Goal: Information Seeking & Learning: Learn about a topic

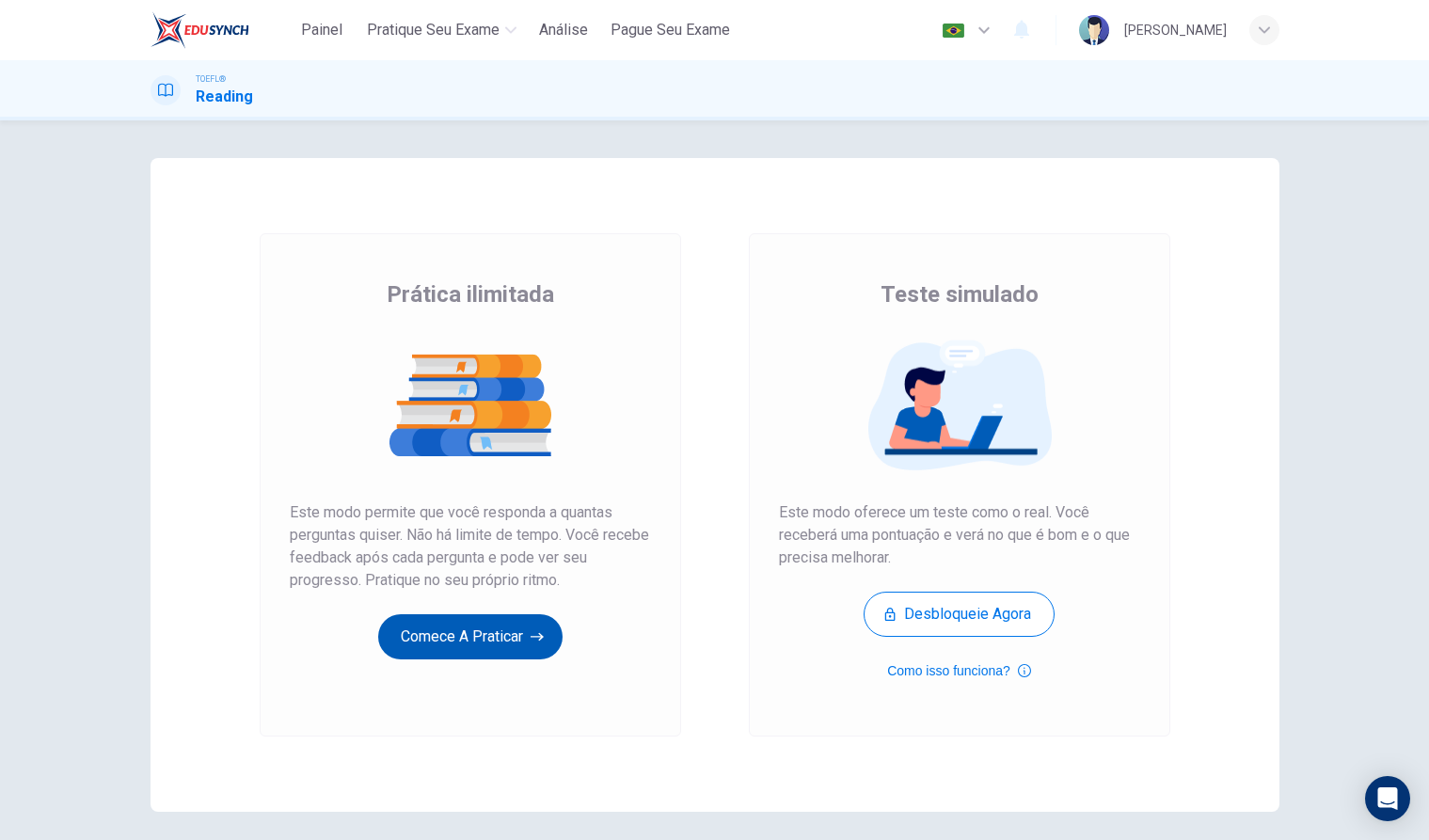
click at [538, 639] on icon "button" at bounding box center [536, 637] width 13 height 19
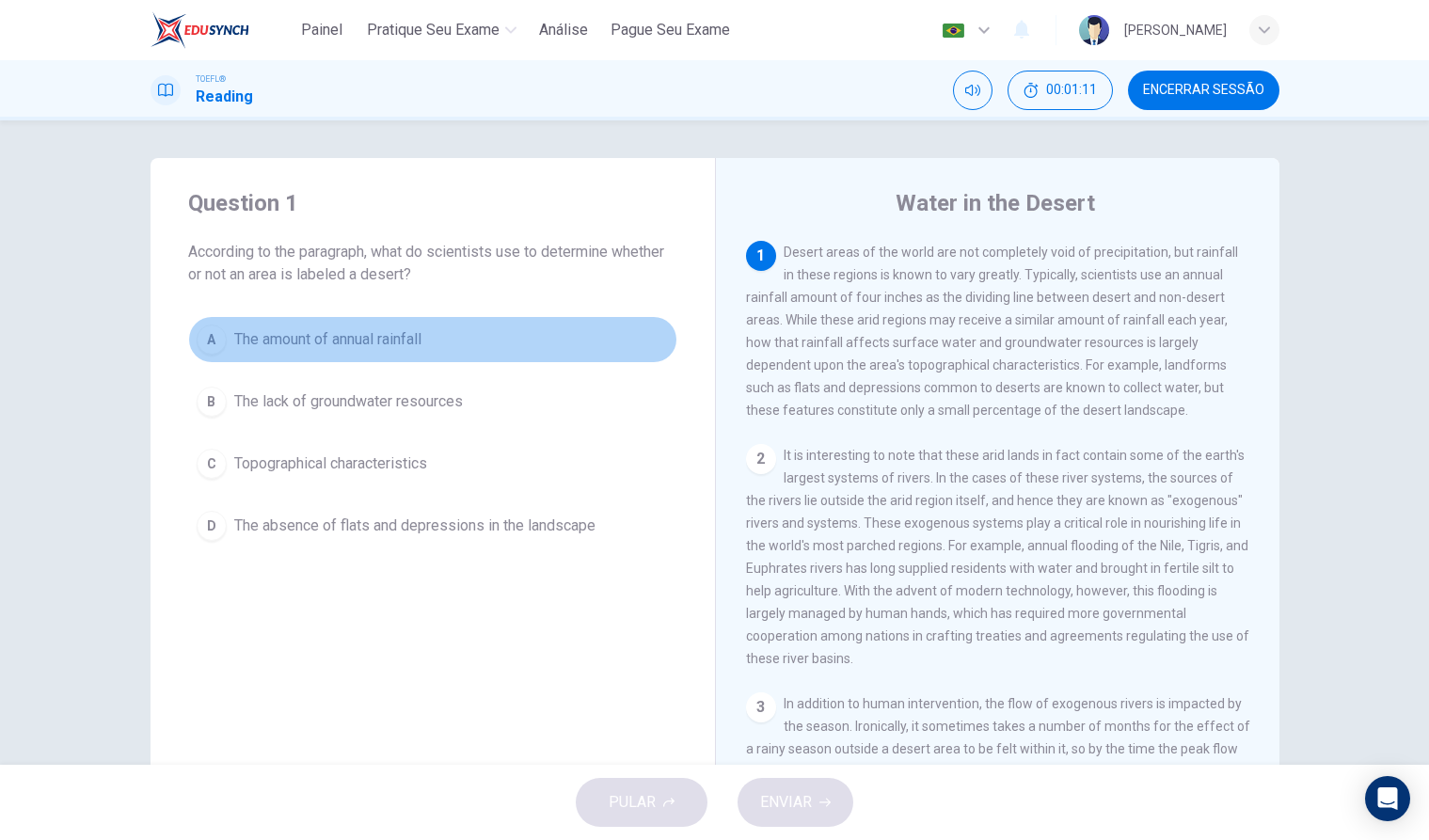
click at [220, 340] on div "A" at bounding box center [211, 339] width 30 height 30
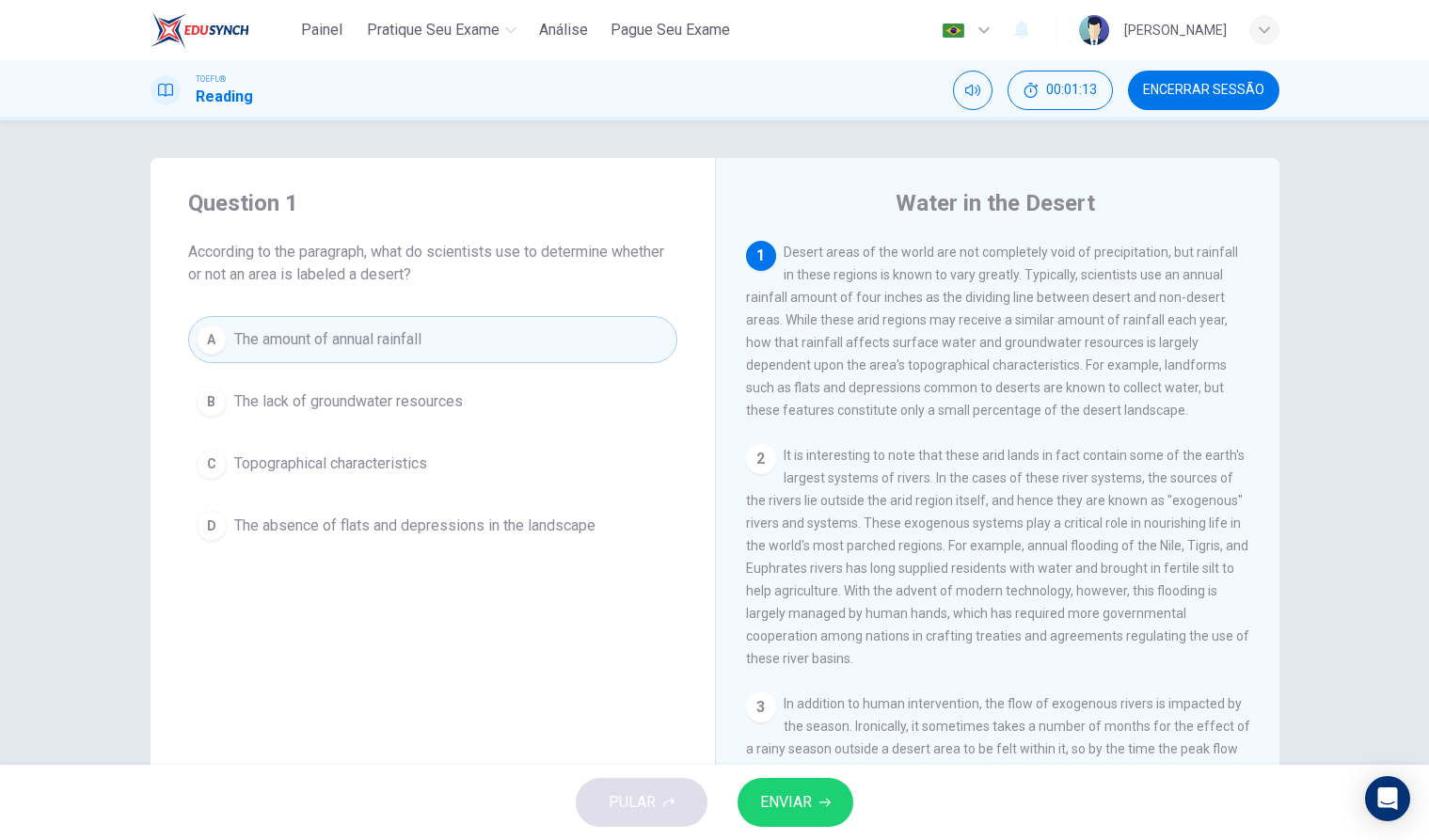
click at [774, 805] on span "ENVIAR" at bounding box center [785, 802] width 52 height 26
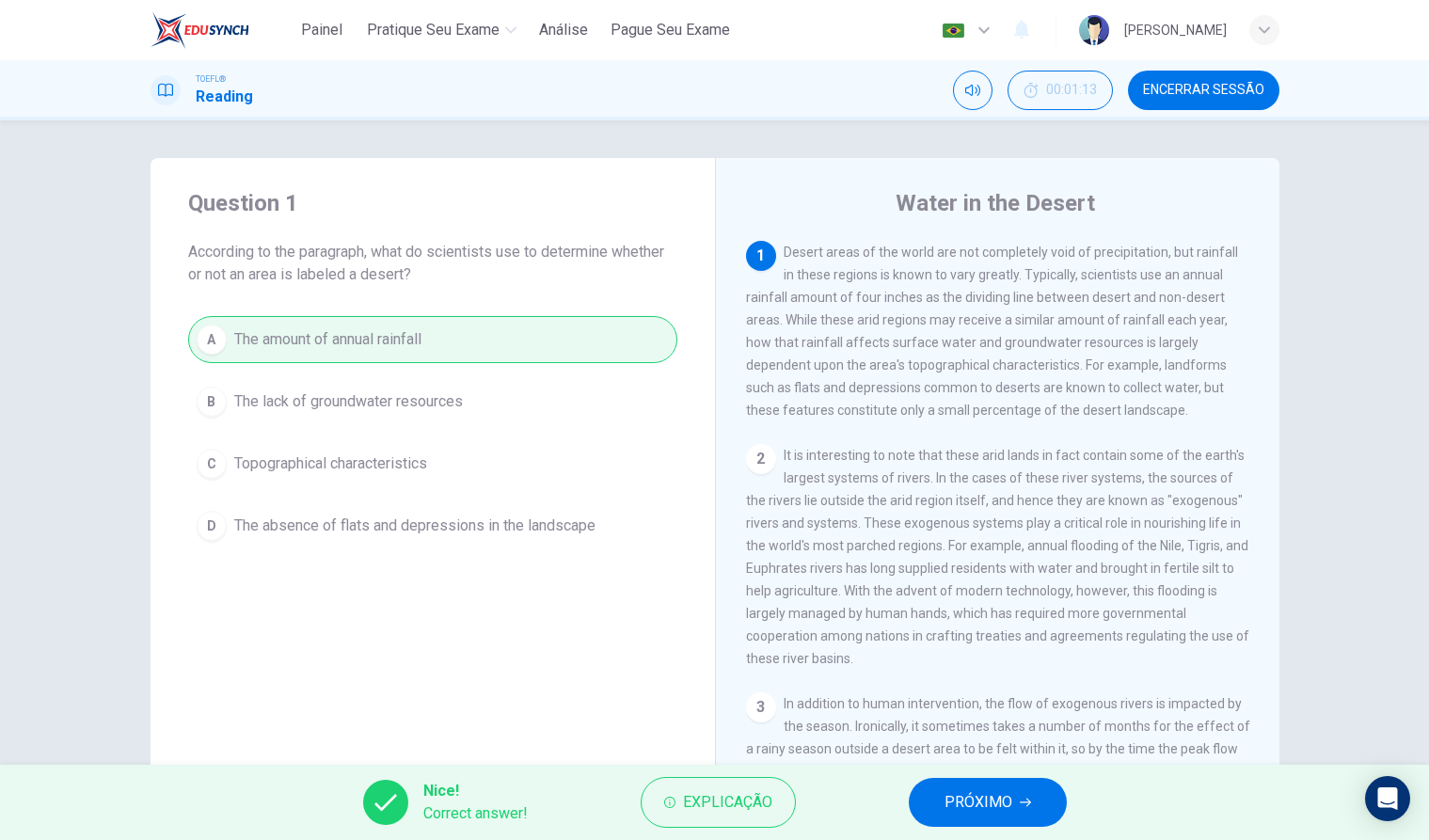
click at [1033, 807] on button "PRÓXIMO" at bounding box center [988, 802] width 158 height 49
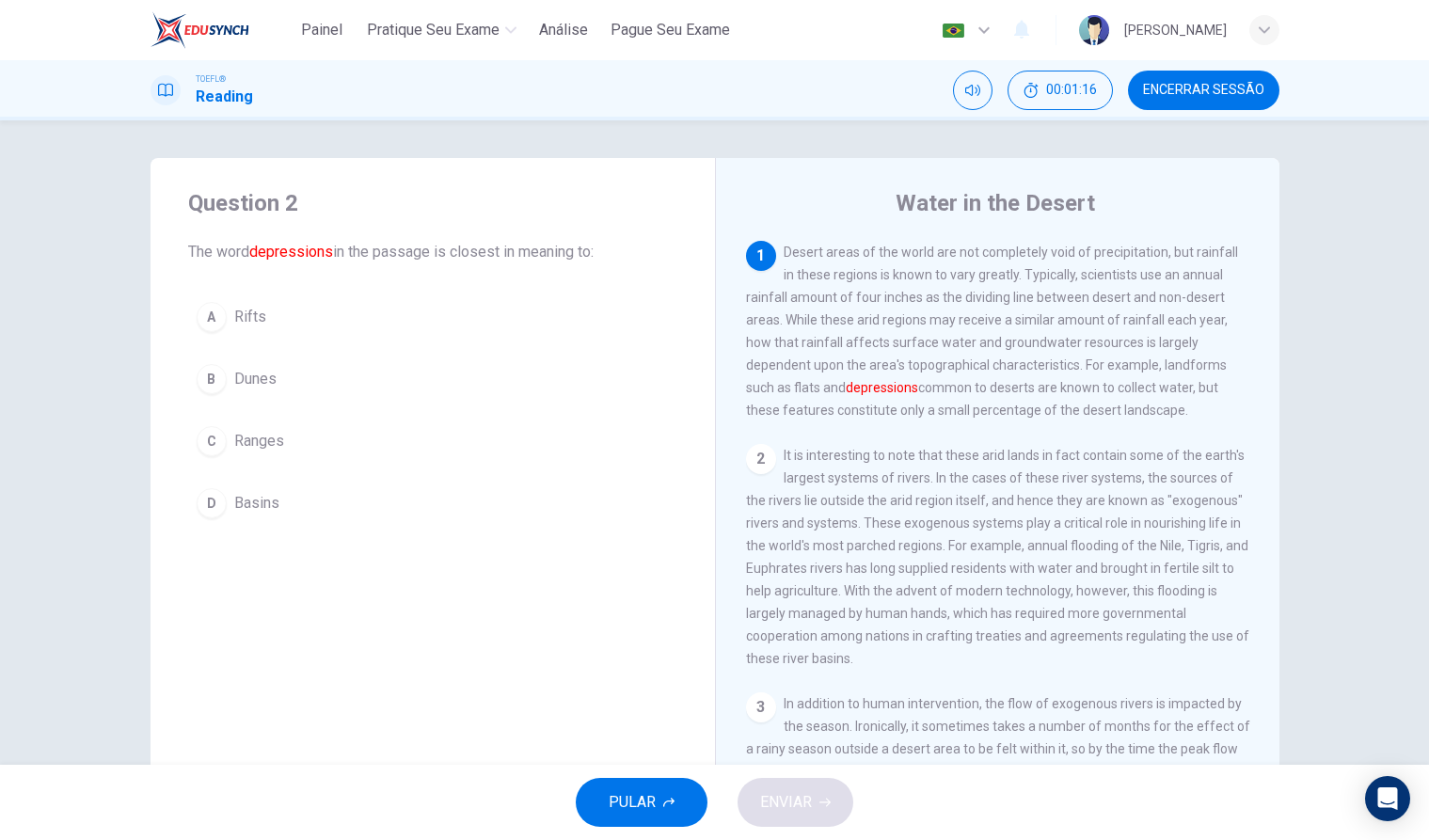
click at [484, 600] on div "Question 2 The word depressions in the passage is closest in meaning to: A Rift…" at bounding box center [432, 485] width 564 height 653
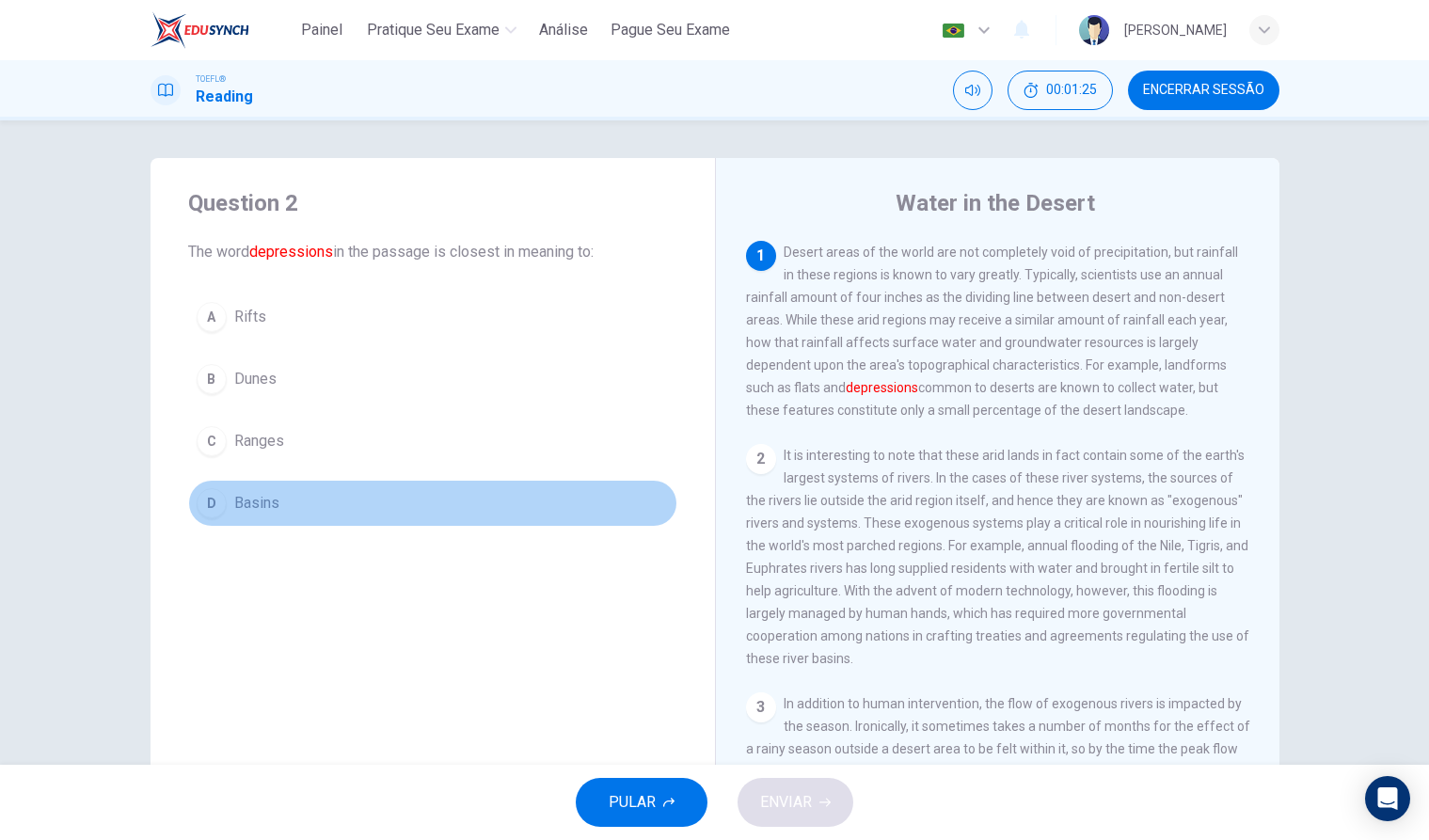
click at [199, 509] on div "D" at bounding box center [211, 503] width 30 height 30
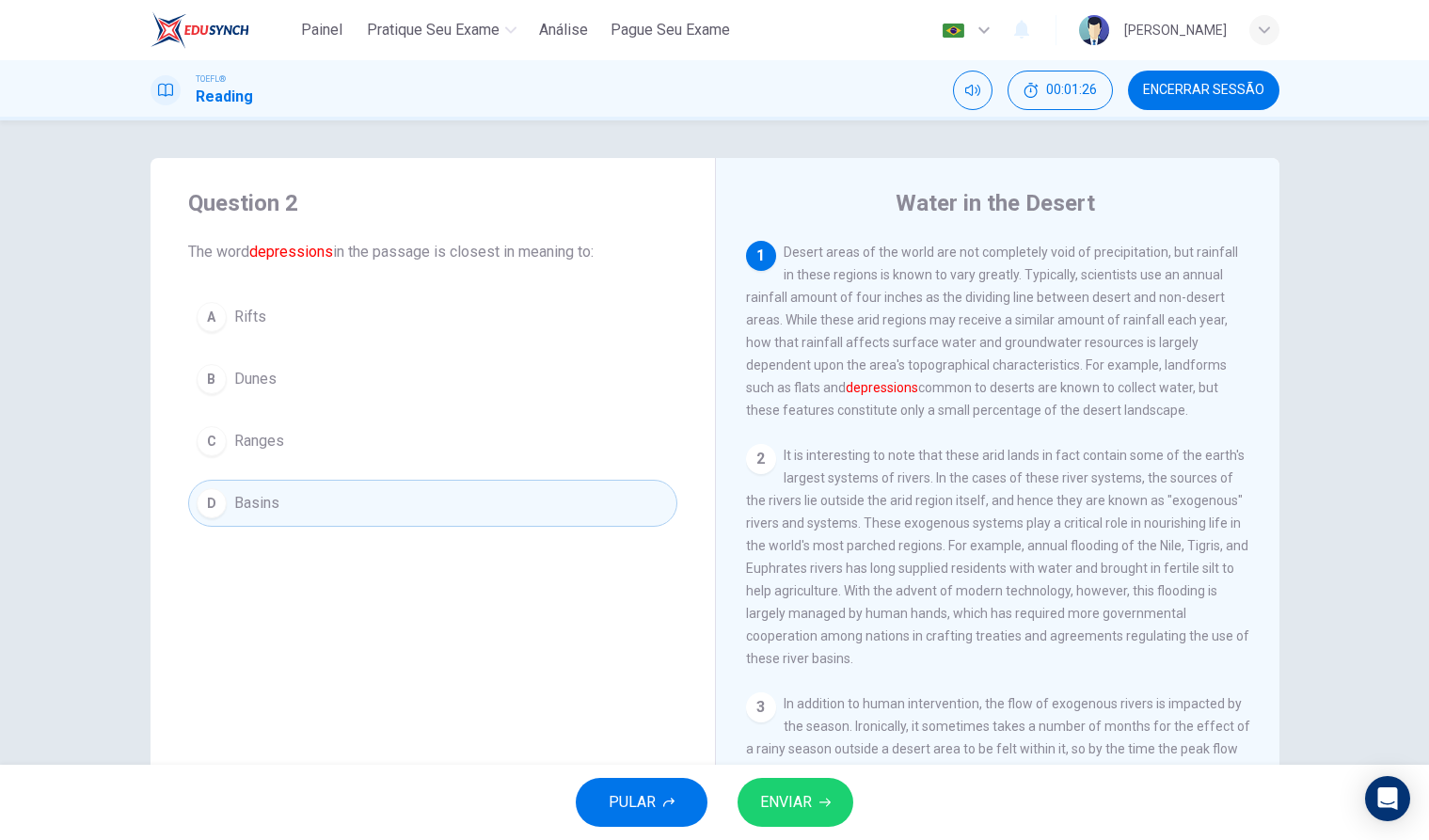
click at [789, 815] on span "ENVIAR" at bounding box center [785, 802] width 52 height 26
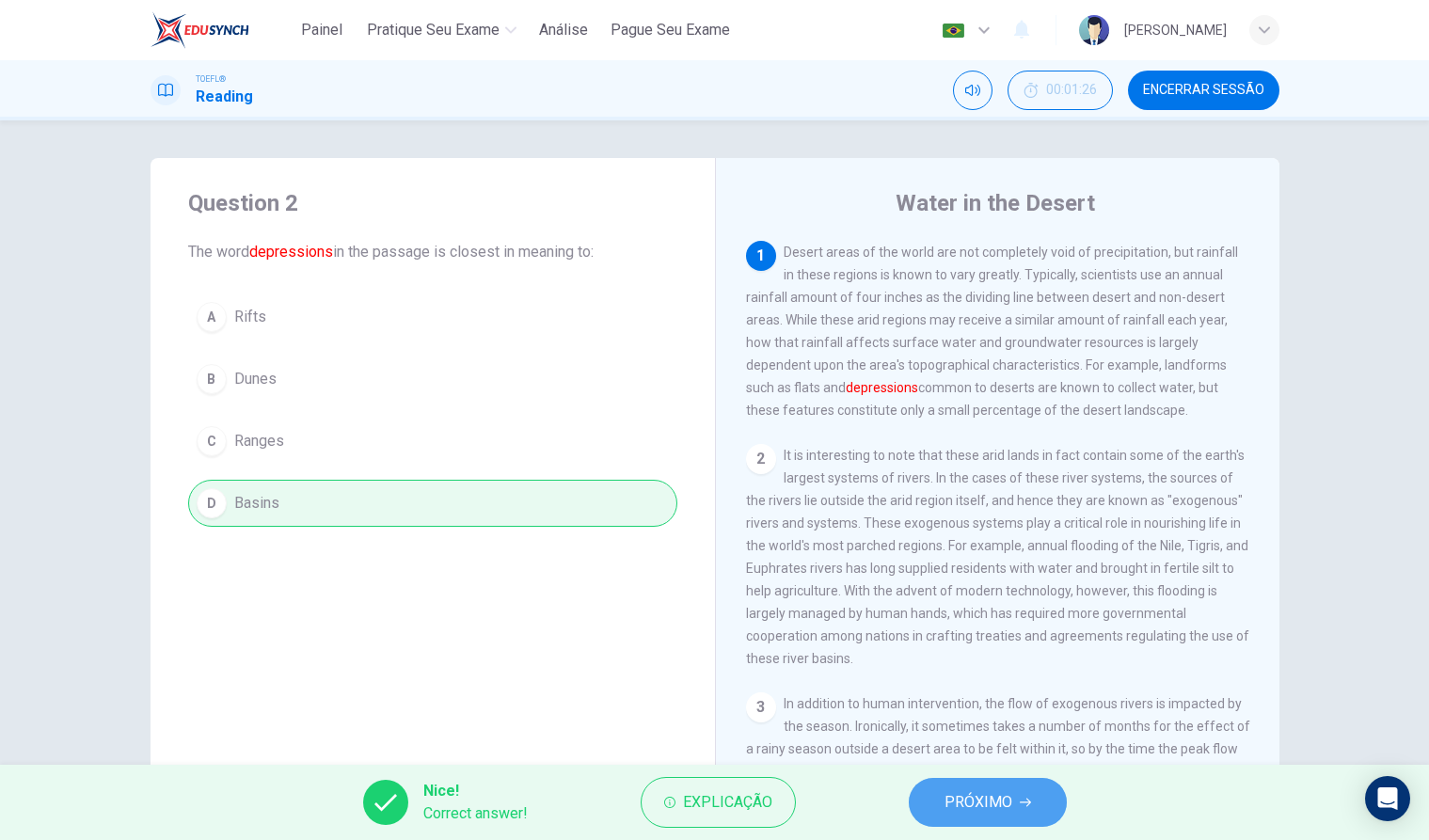
click at [984, 799] on span "PRÓXIMO" at bounding box center [978, 802] width 67 height 26
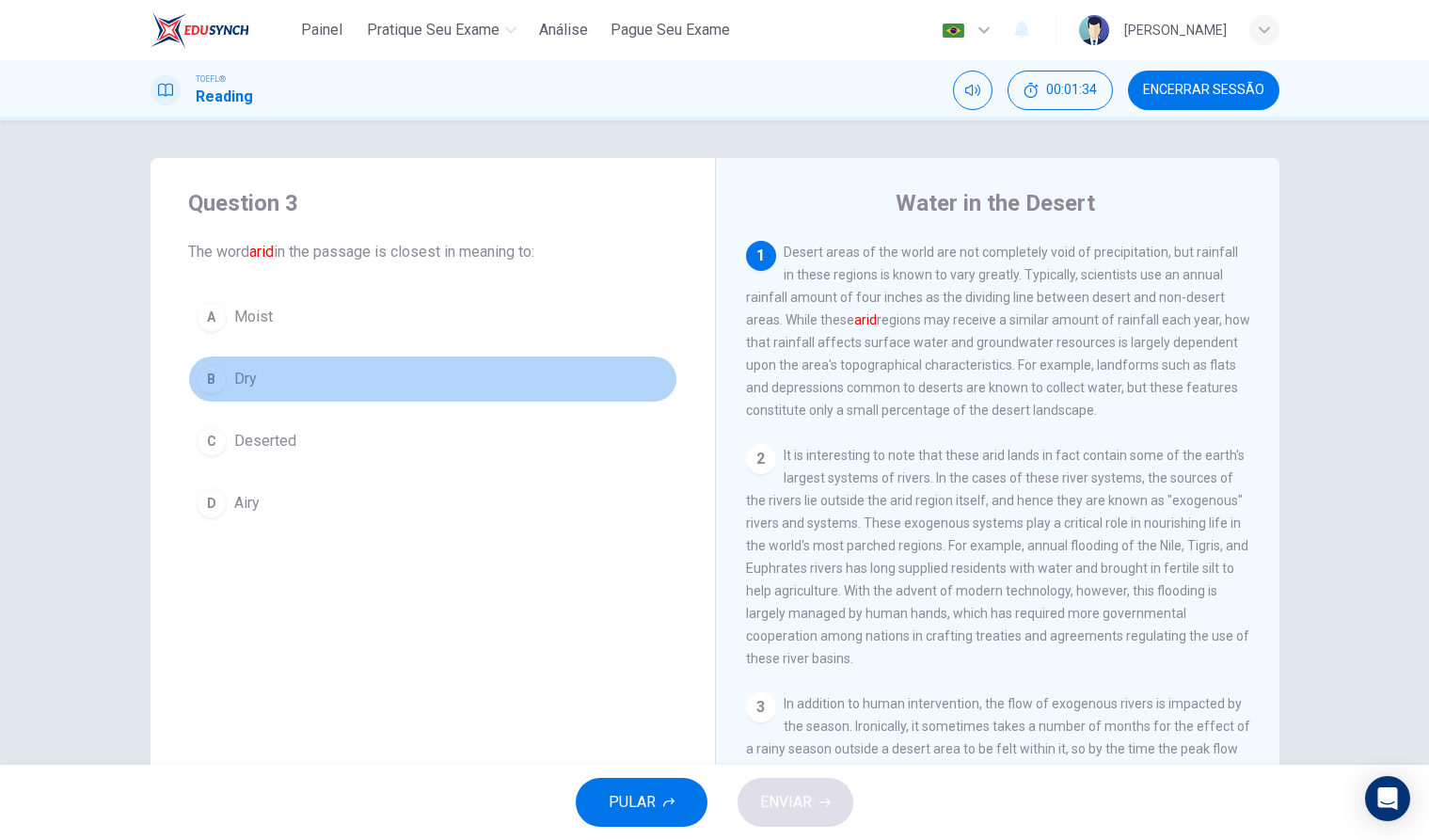
click at [213, 380] on div "B" at bounding box center [211, 378] width 30 height 30
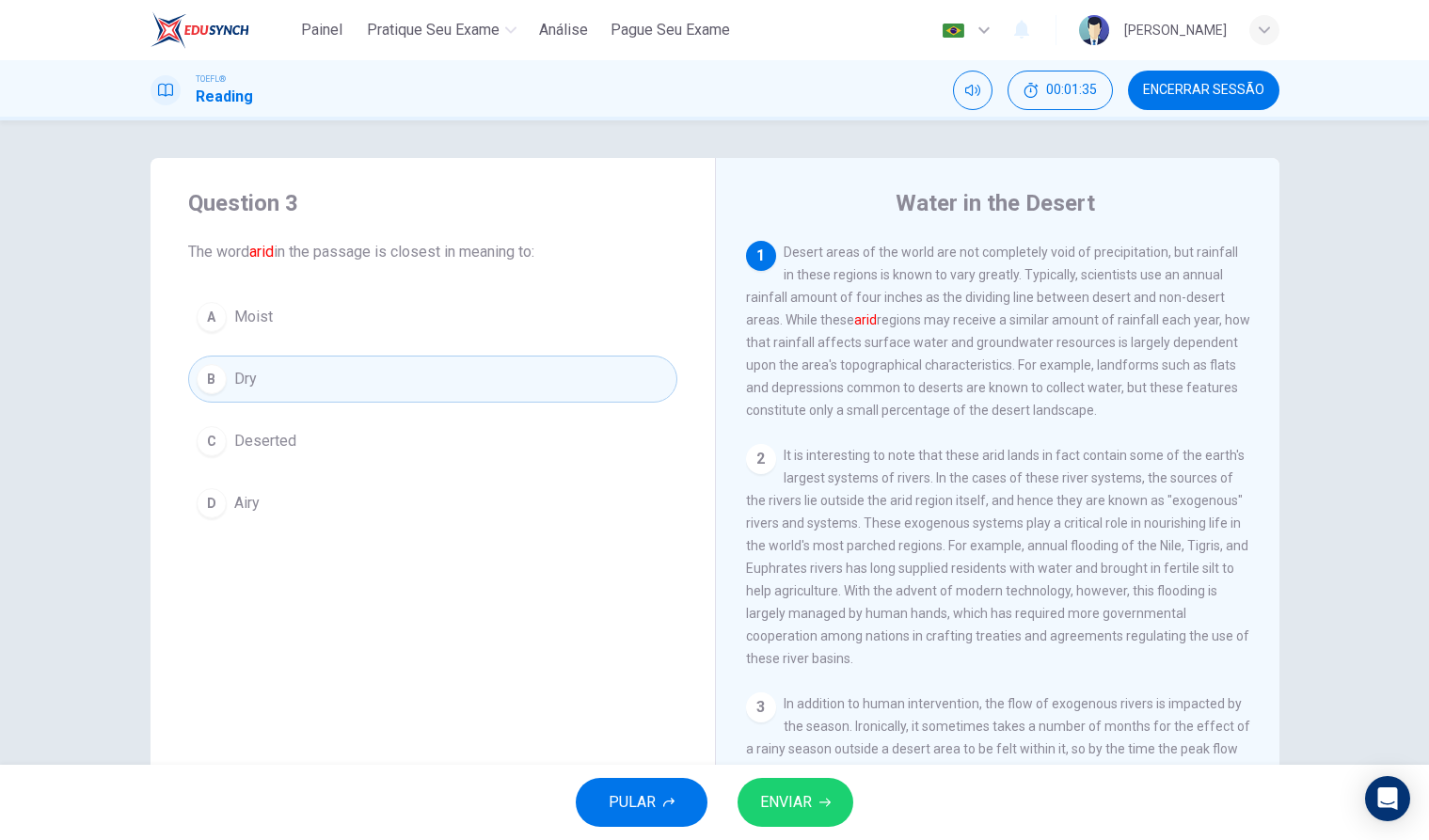
click at [759, 794] on button "ENVIAR" at bounding box center [795, 802] width 115 height 49
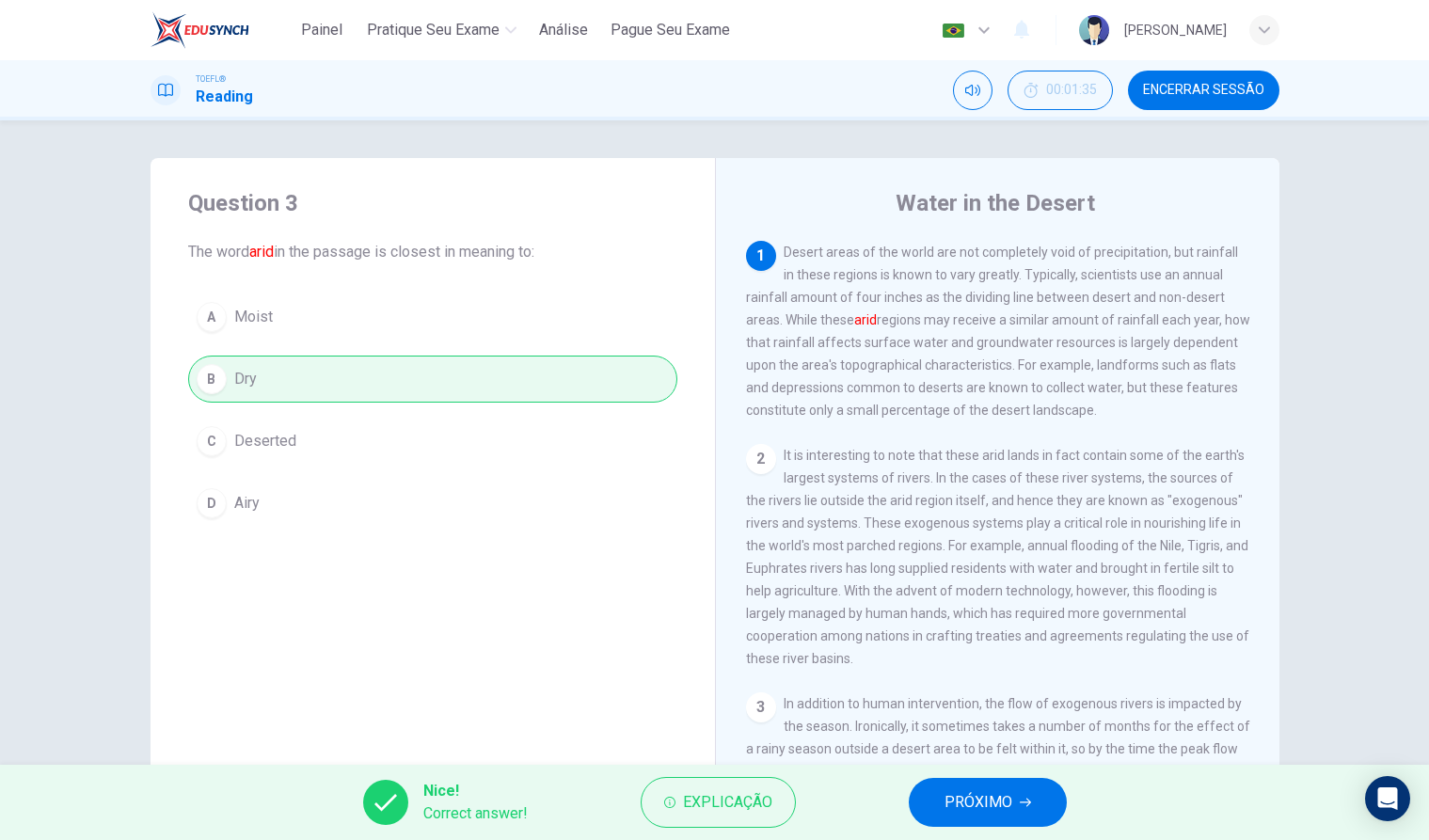
click at [1032, 809] on button "PRÓXIMO" at bounding box center [988, 802] width 158 height 49
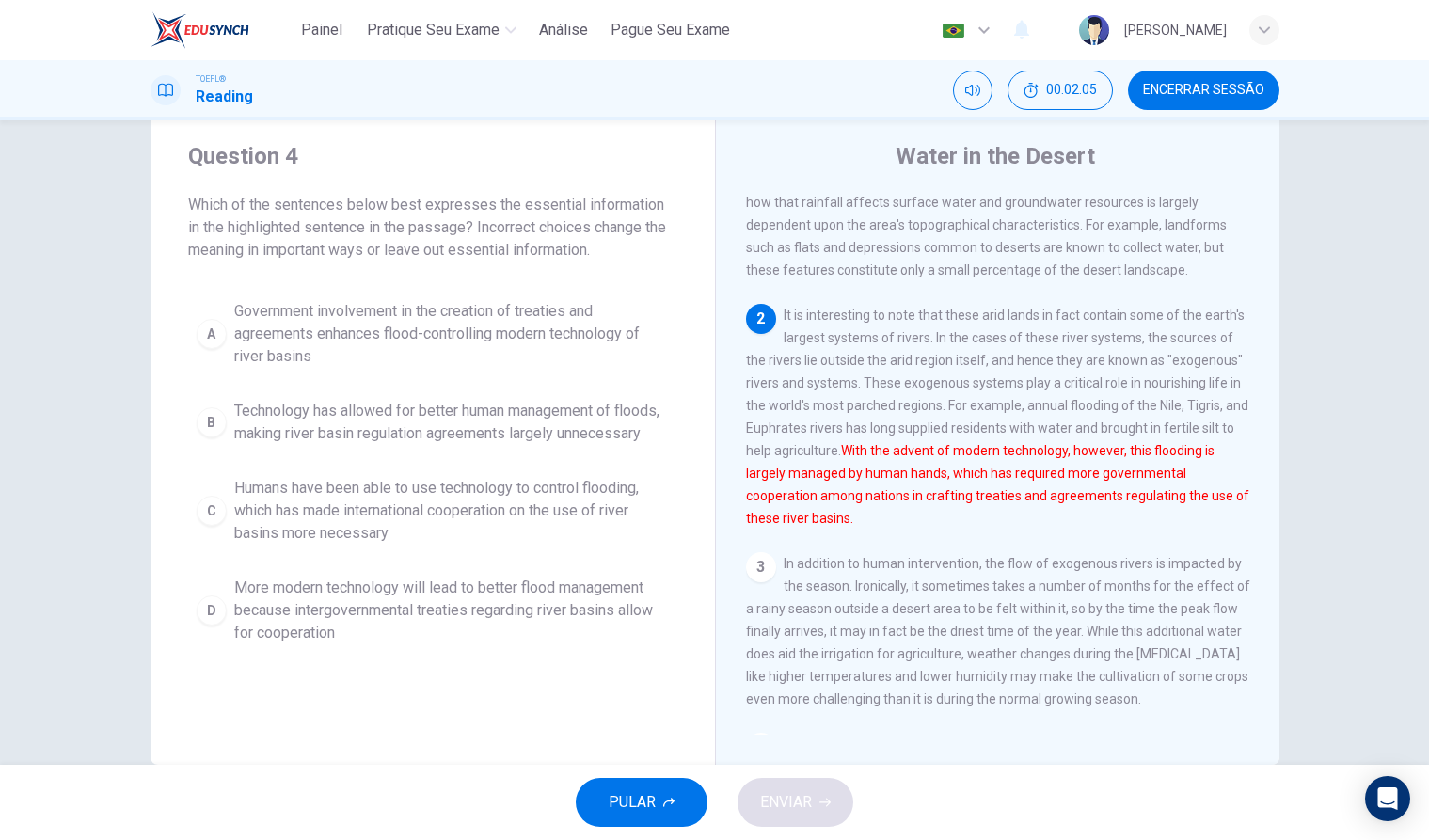
scroll to position [85, 0]
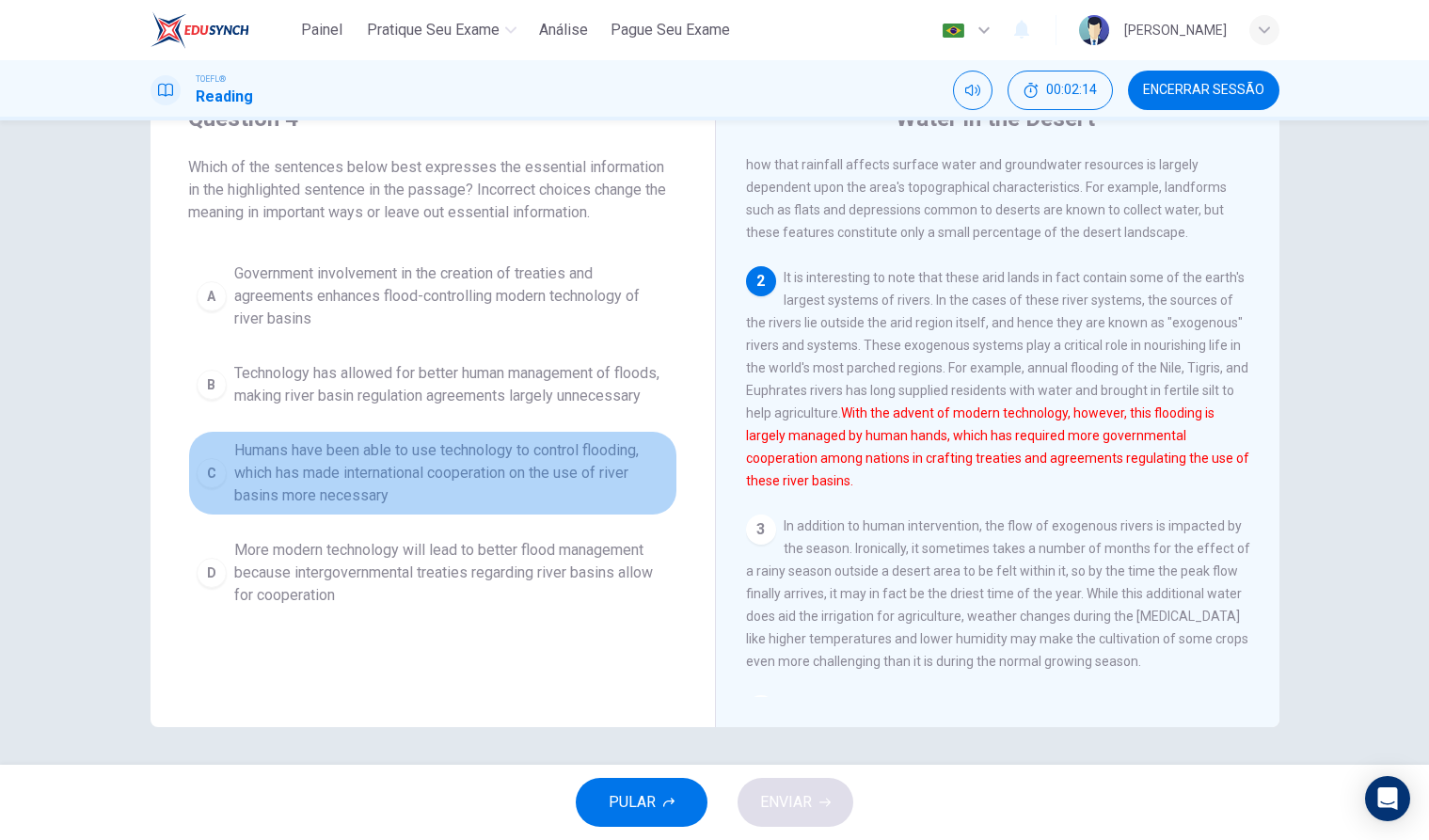
click at [234, 499] on button "C Humans have been able to use technology to control flooding, which has made i…" at bounding box center [432, 473] width 489 height 85
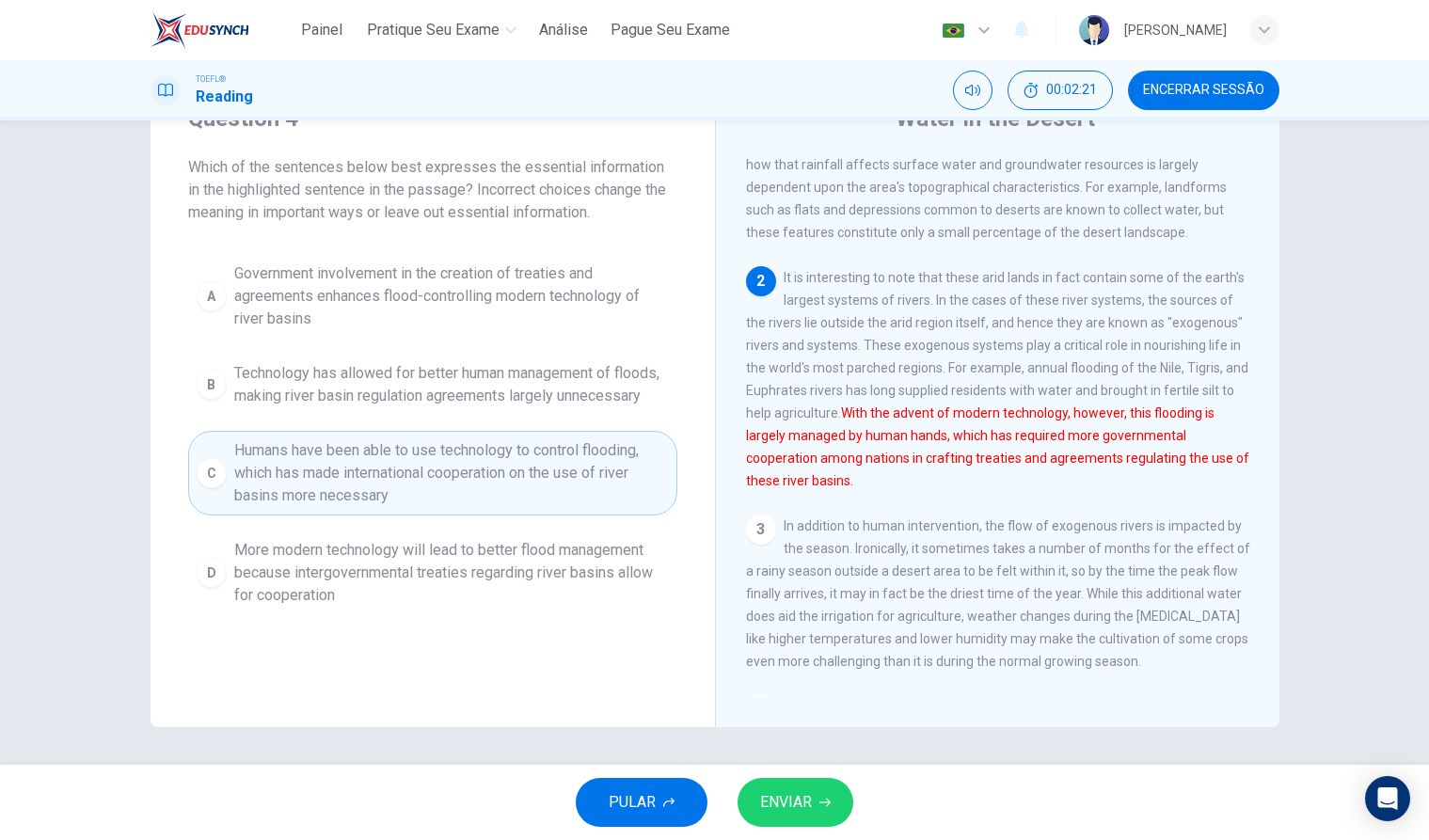
click at [801, 801] on span "ENVIAR" at bounding box center [785, 802] width 52 height 26
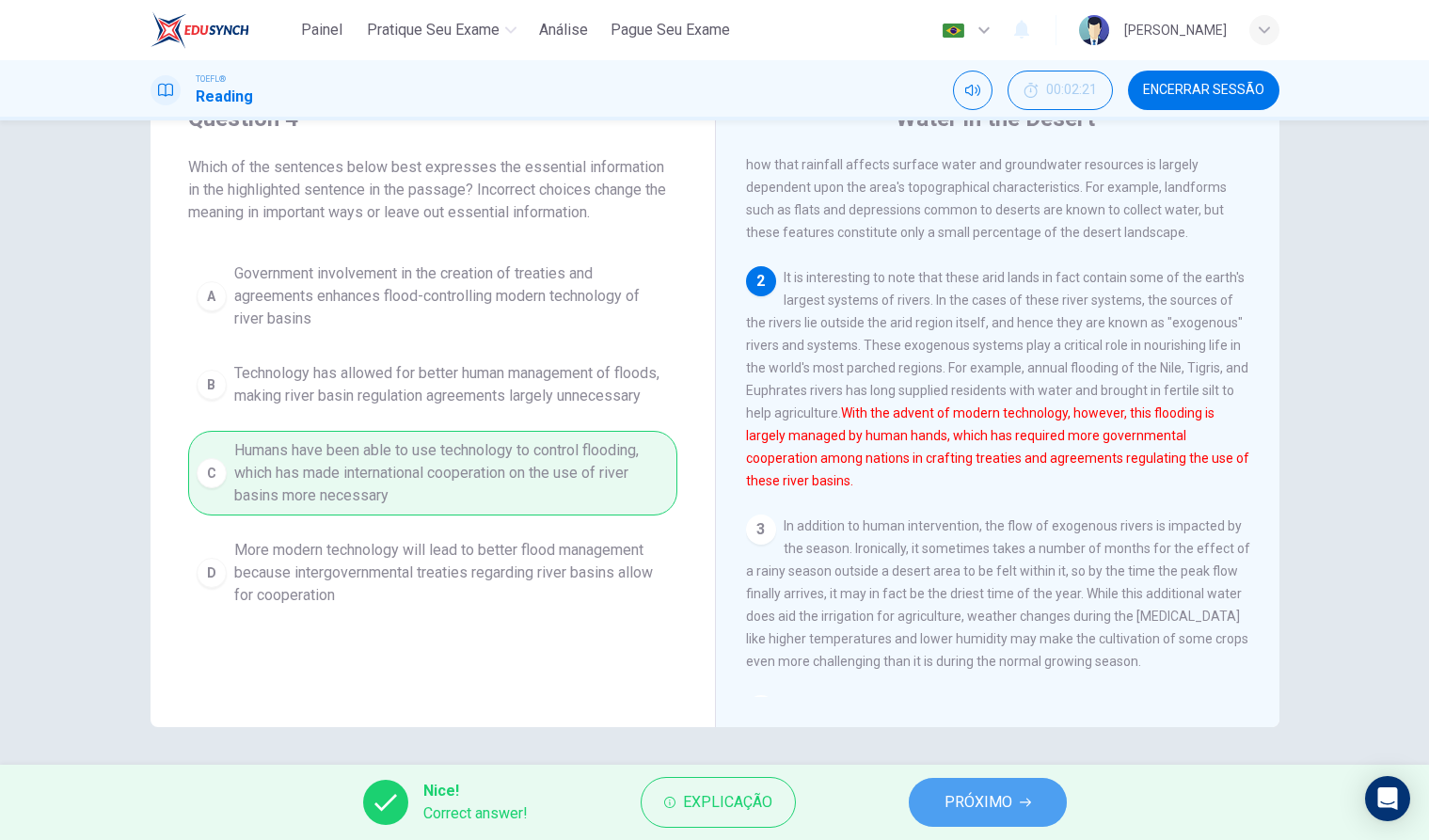
click at [980, 797] on span "PRÓXIMO" at bounding box center [978, 802] width 67 height 26
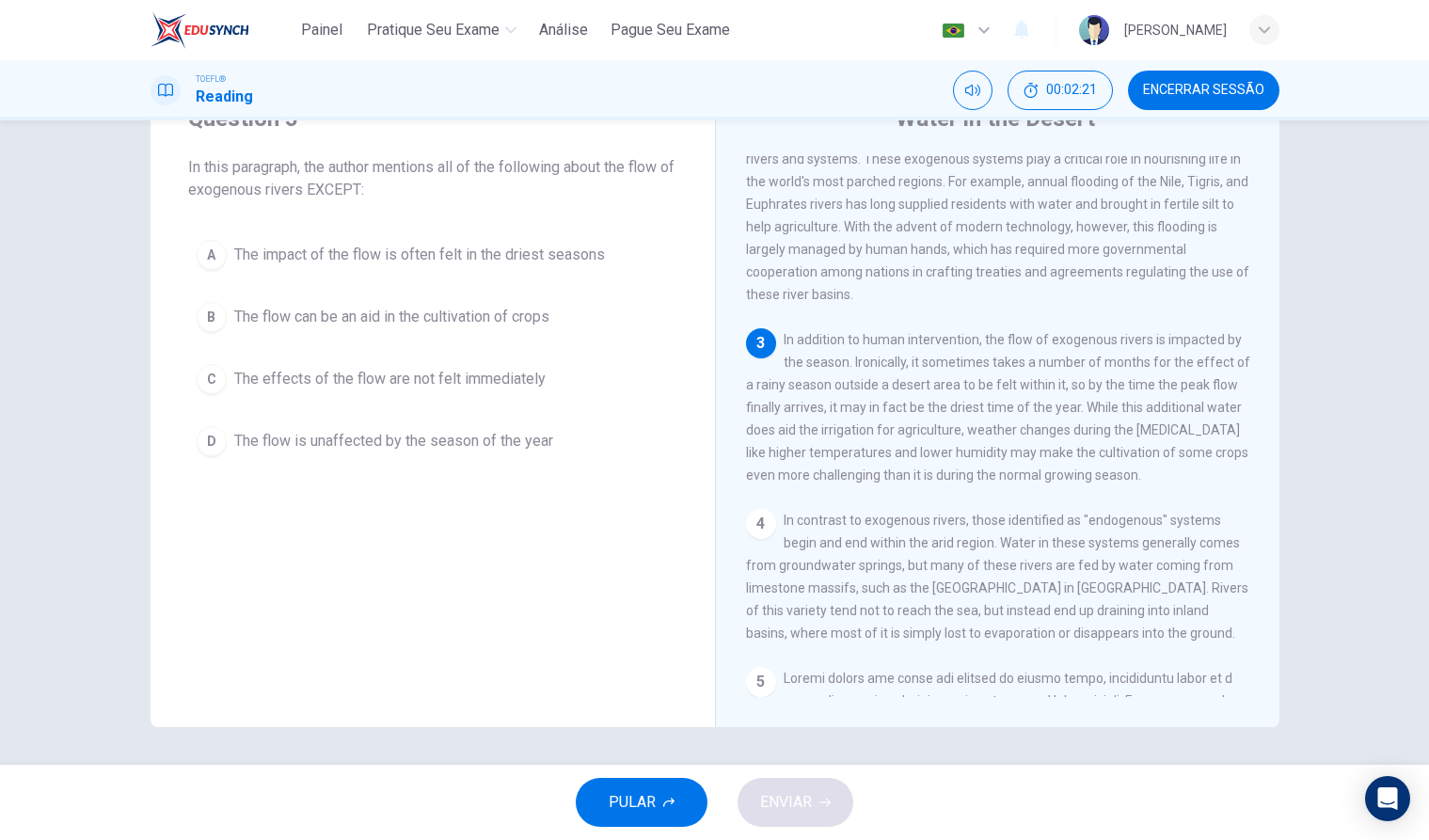
scroll to position [281, 0]
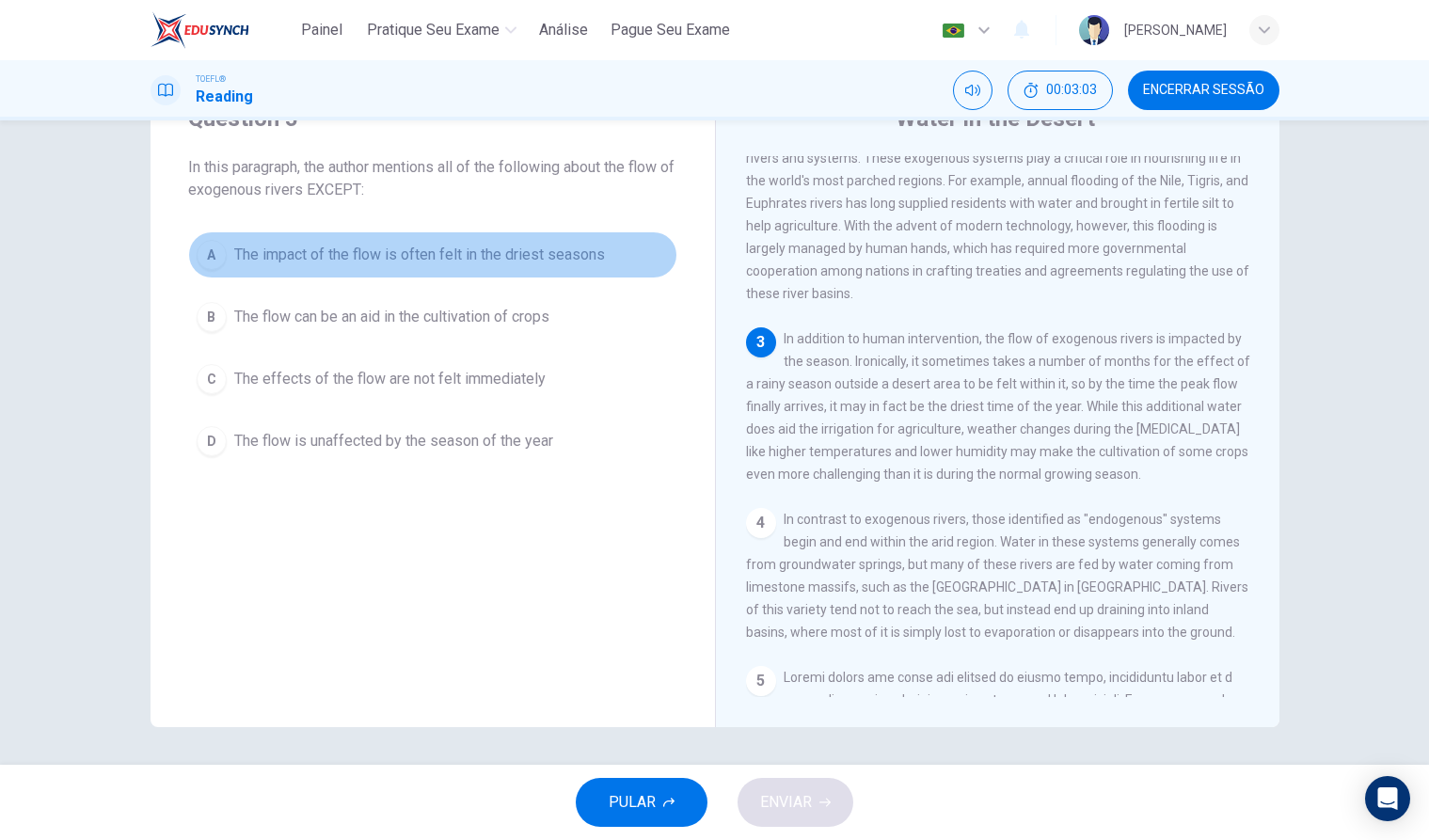
click at [208, 255] on div "A" at bounding box center [211, 254] width 30 height 30
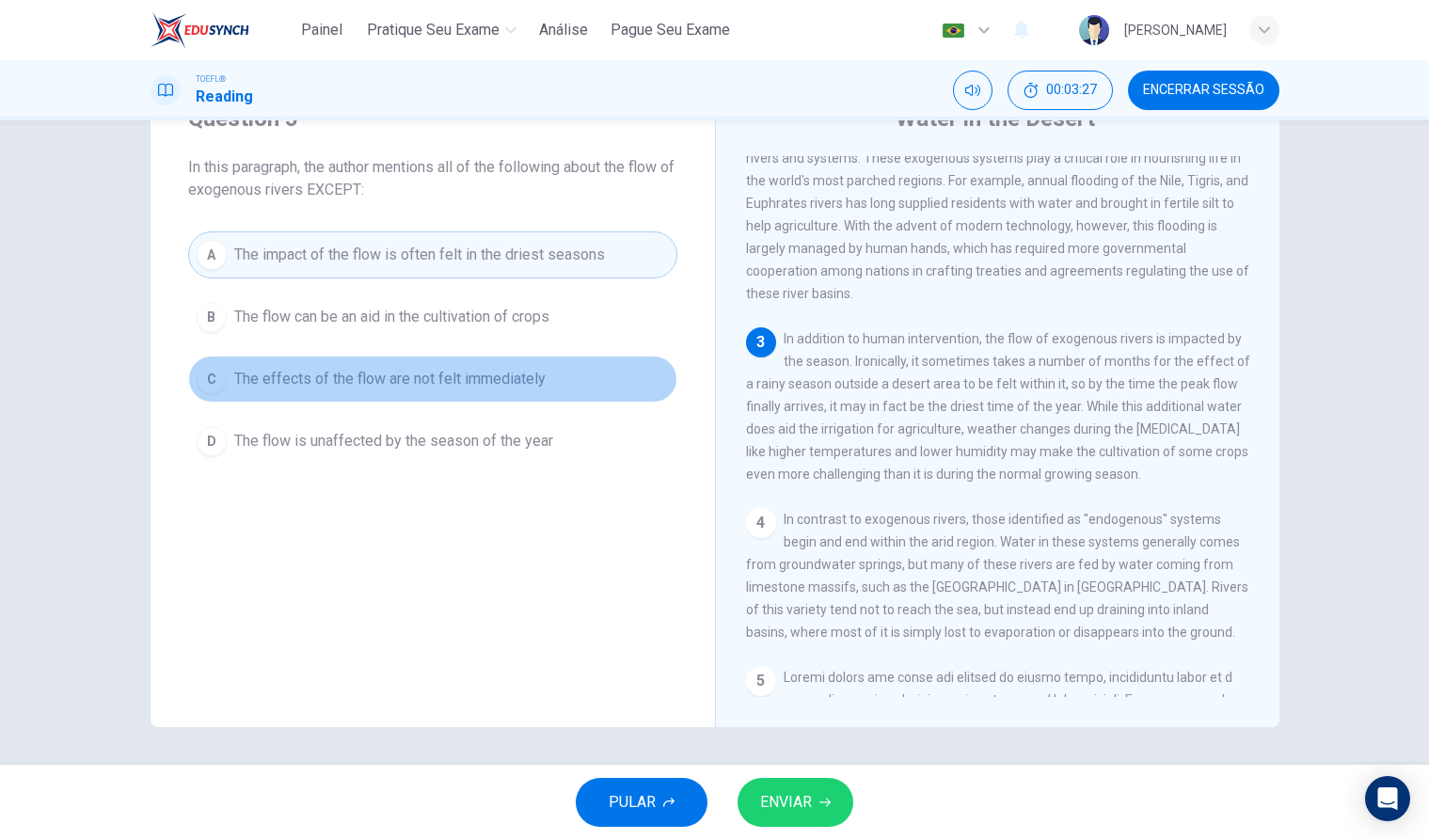
click at [213, 379] on div "C" at bounding box center [211, 378] width 30 height 30
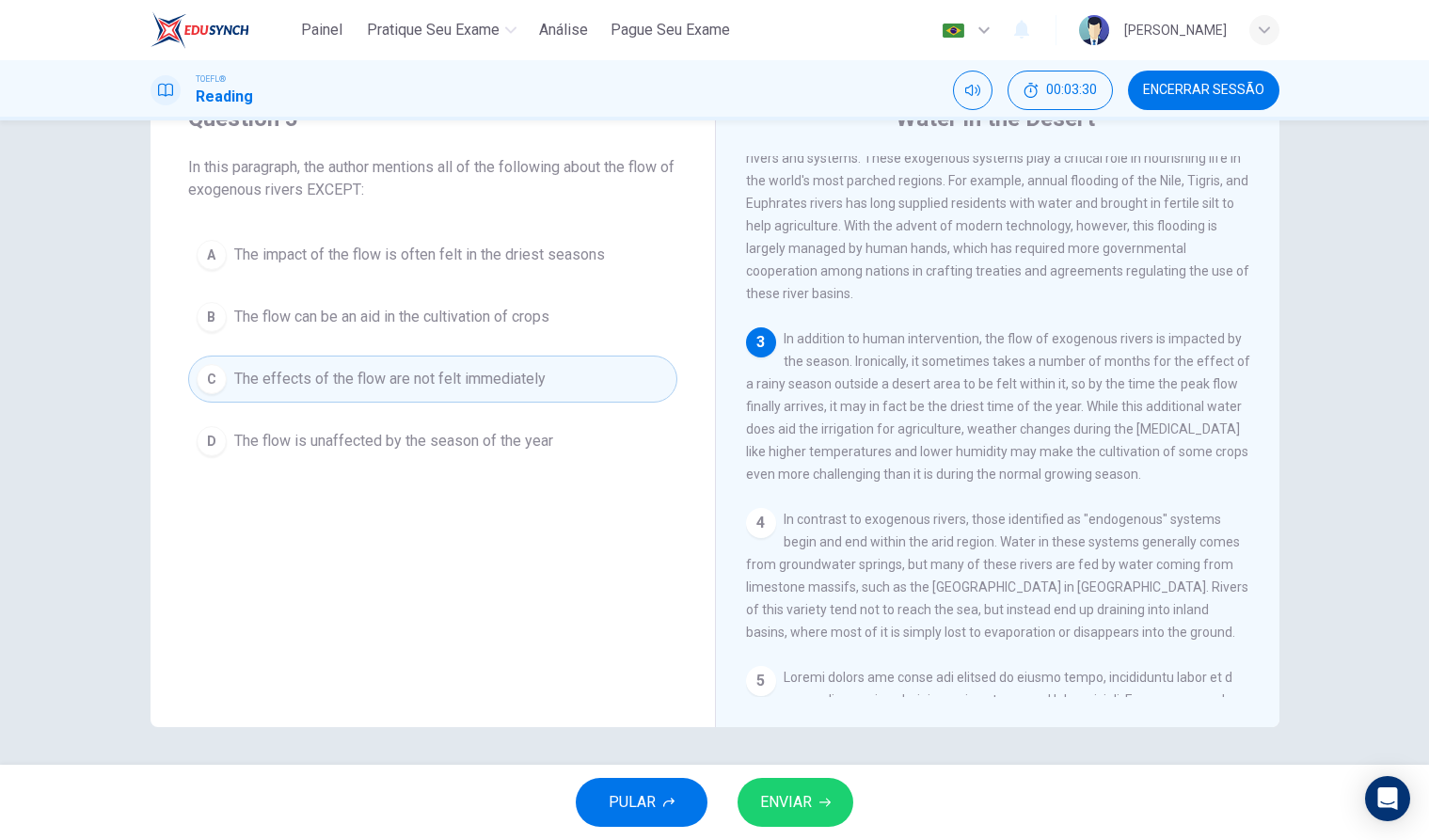
click at [791, 789] on span "ENVIAR" at bounding box center [785, 802] width 52 height 26
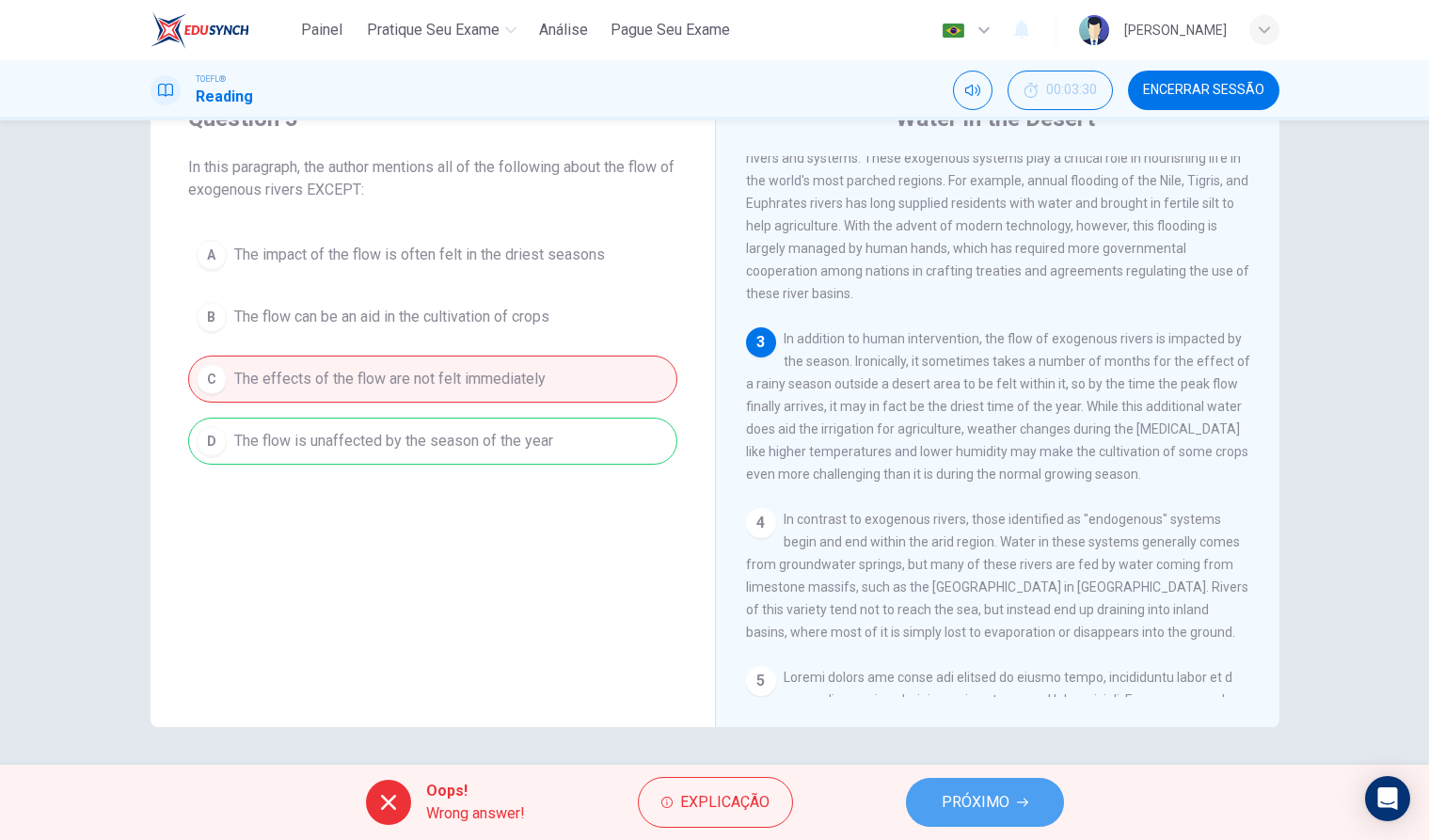
click at [977, 808] on span "PRÓXIMO" at bounding box center [975, 802] width 67 height 26
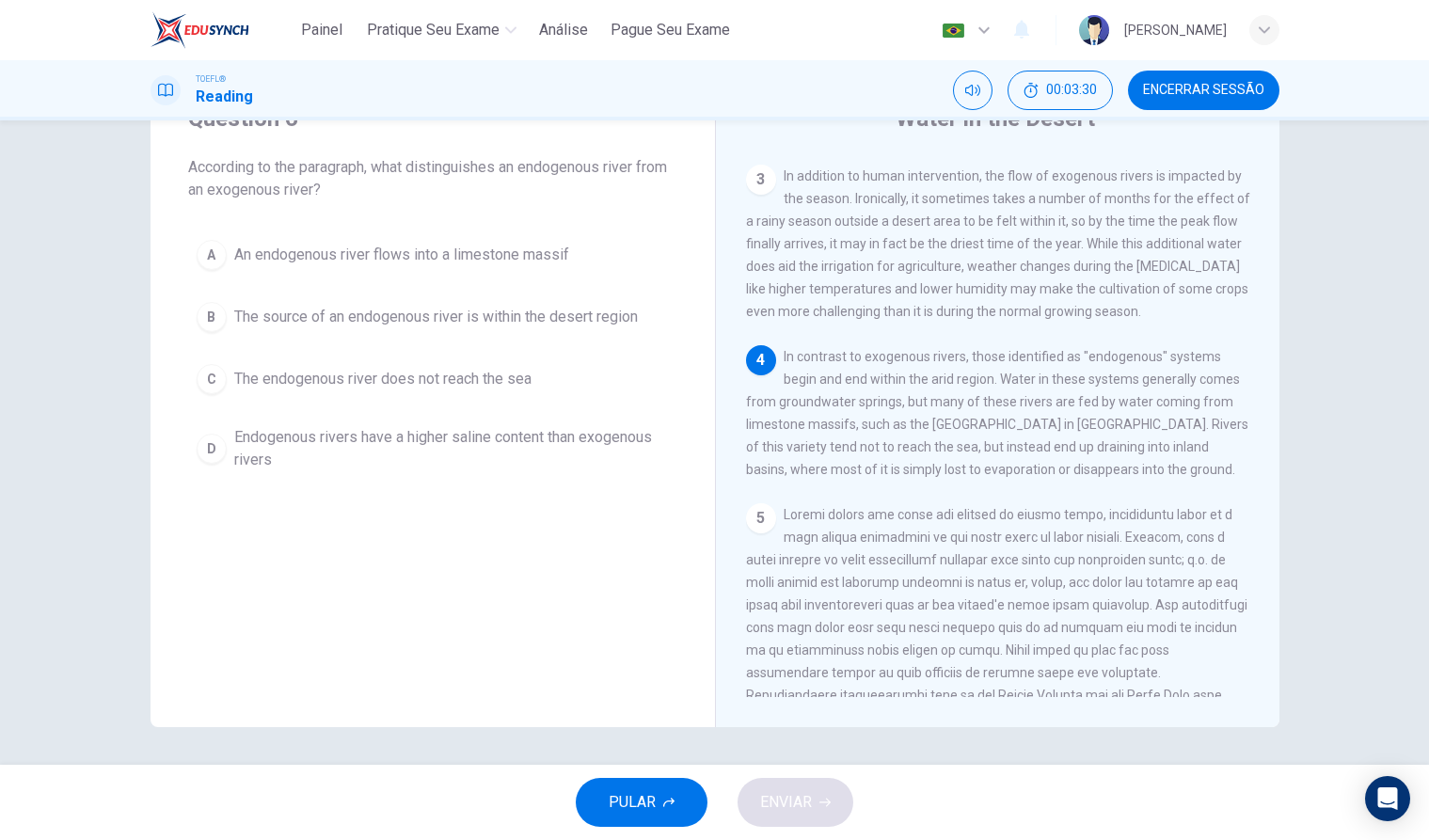
scroll to position [444, 0]
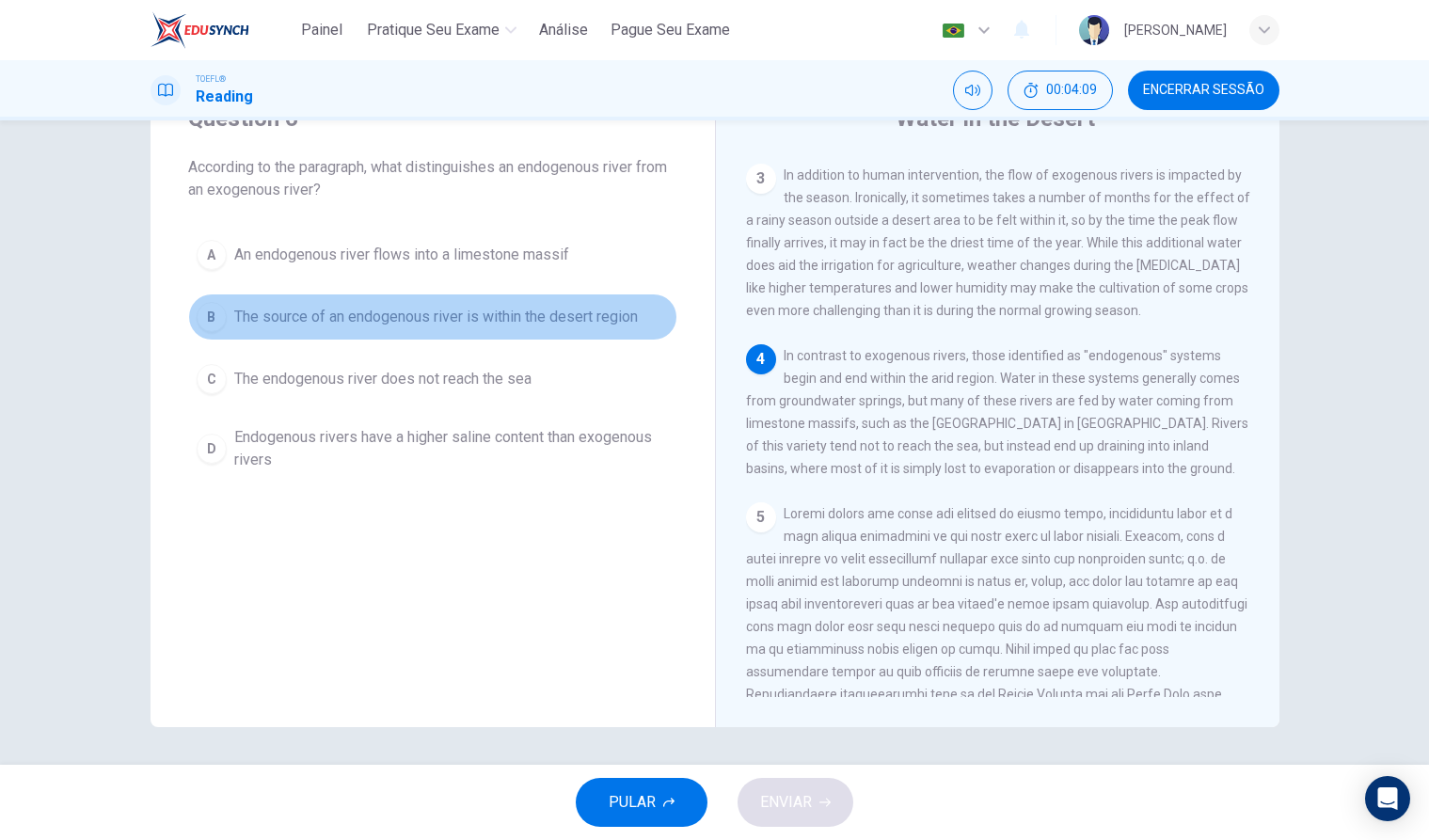
click at [220, 321] on div "B" at bounding box center [211, 317] width 30 height 30
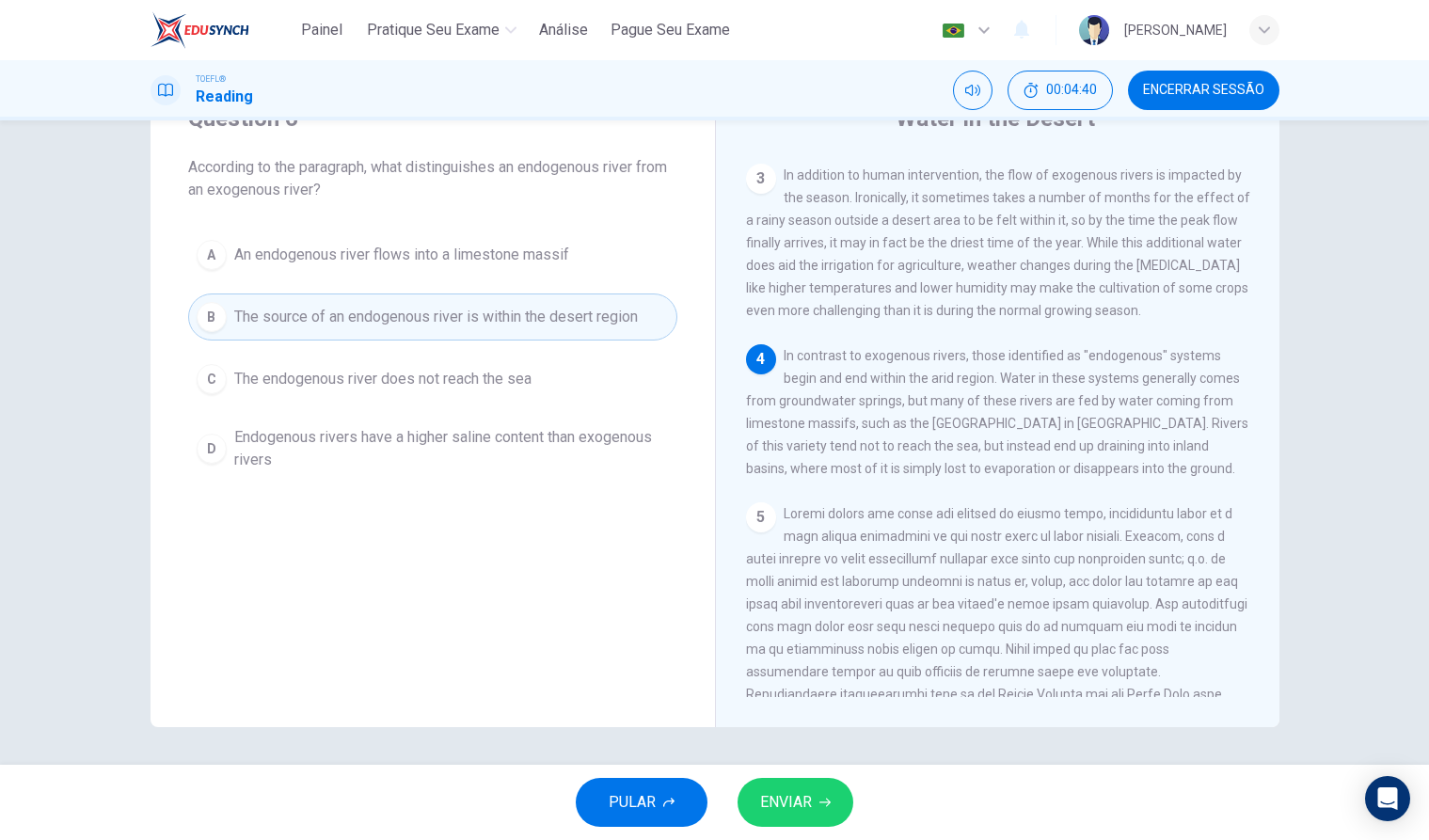
click at [808, 790] on span "ENVIAR" at bounding box center [785, 802] width 52 height 26
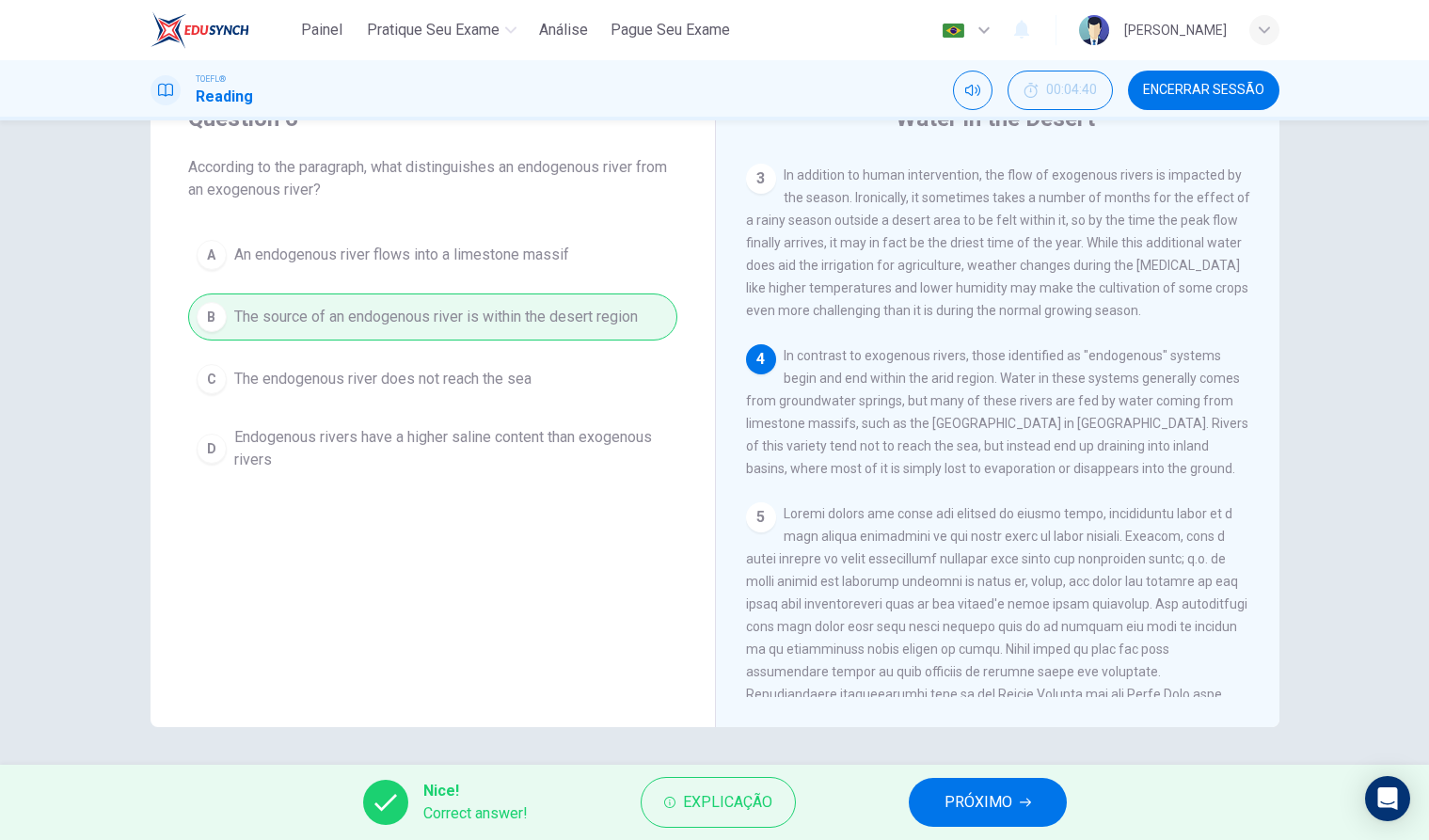
click at [978, 801] on span "PRÓXIMO" at bounding box center [978, 802] width 67 height 26
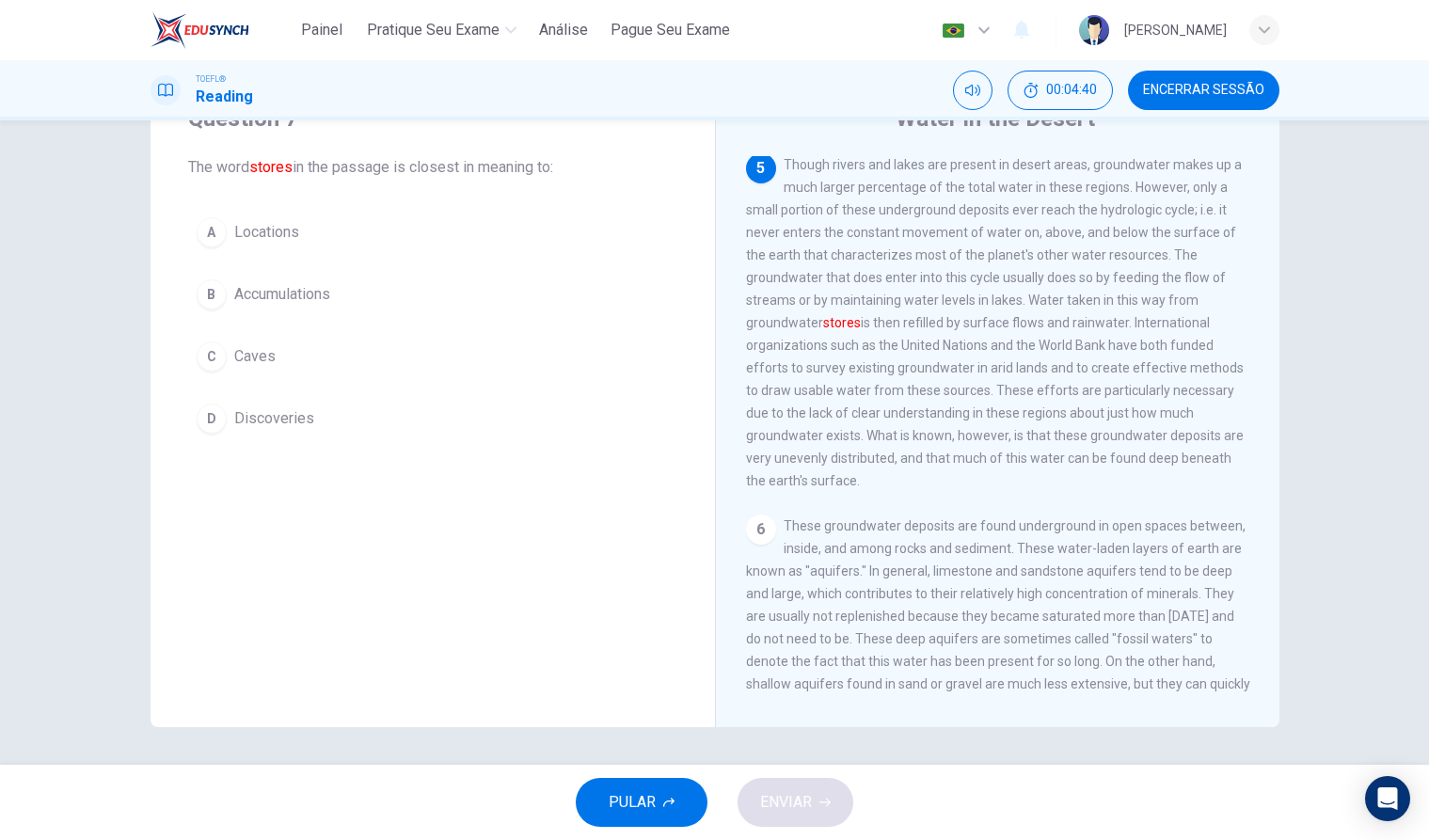
scroll to position [796, 0]
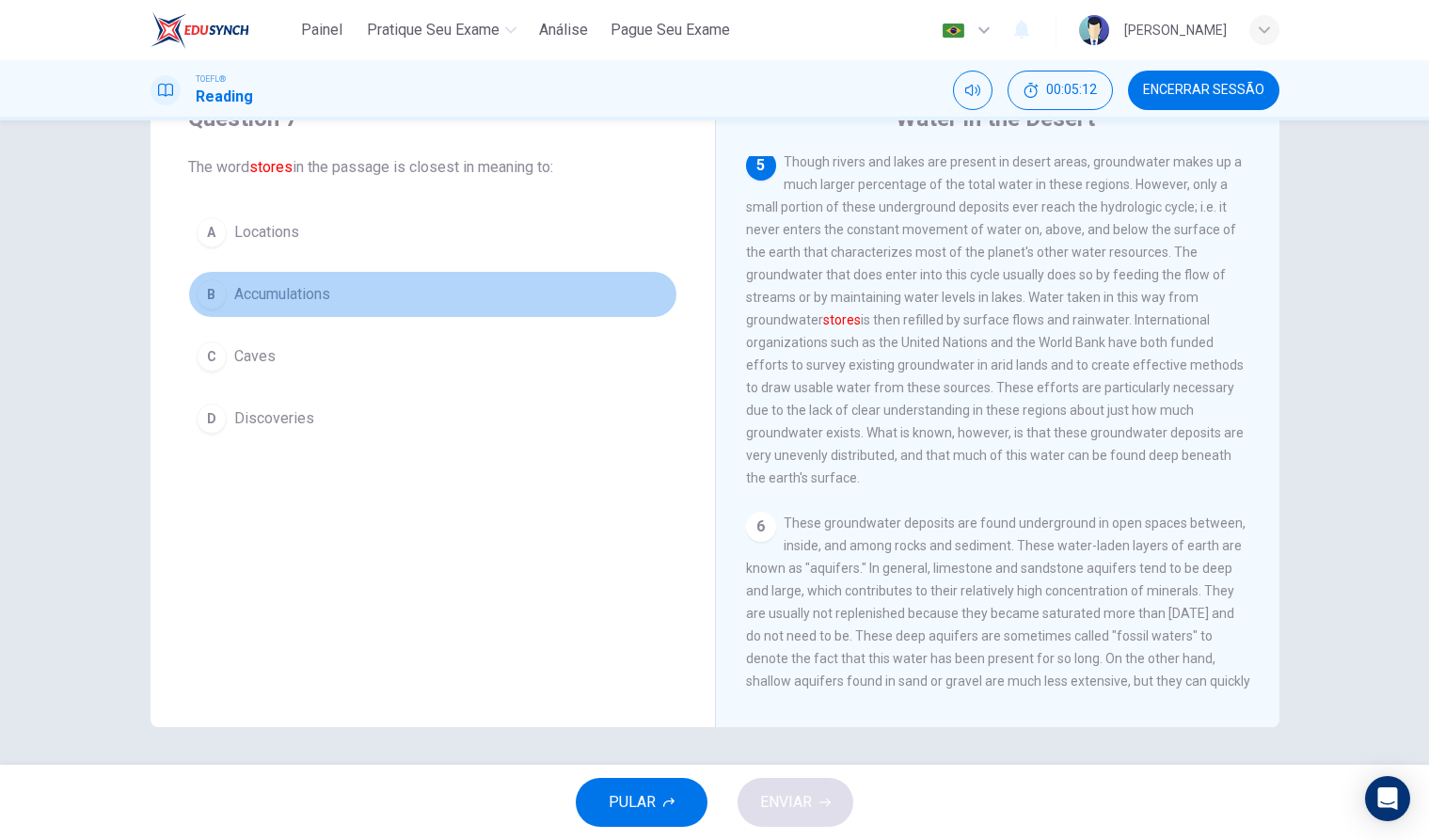
click at [203, 307] on div "B" at bounding box center [211, 294] width 30 height 30
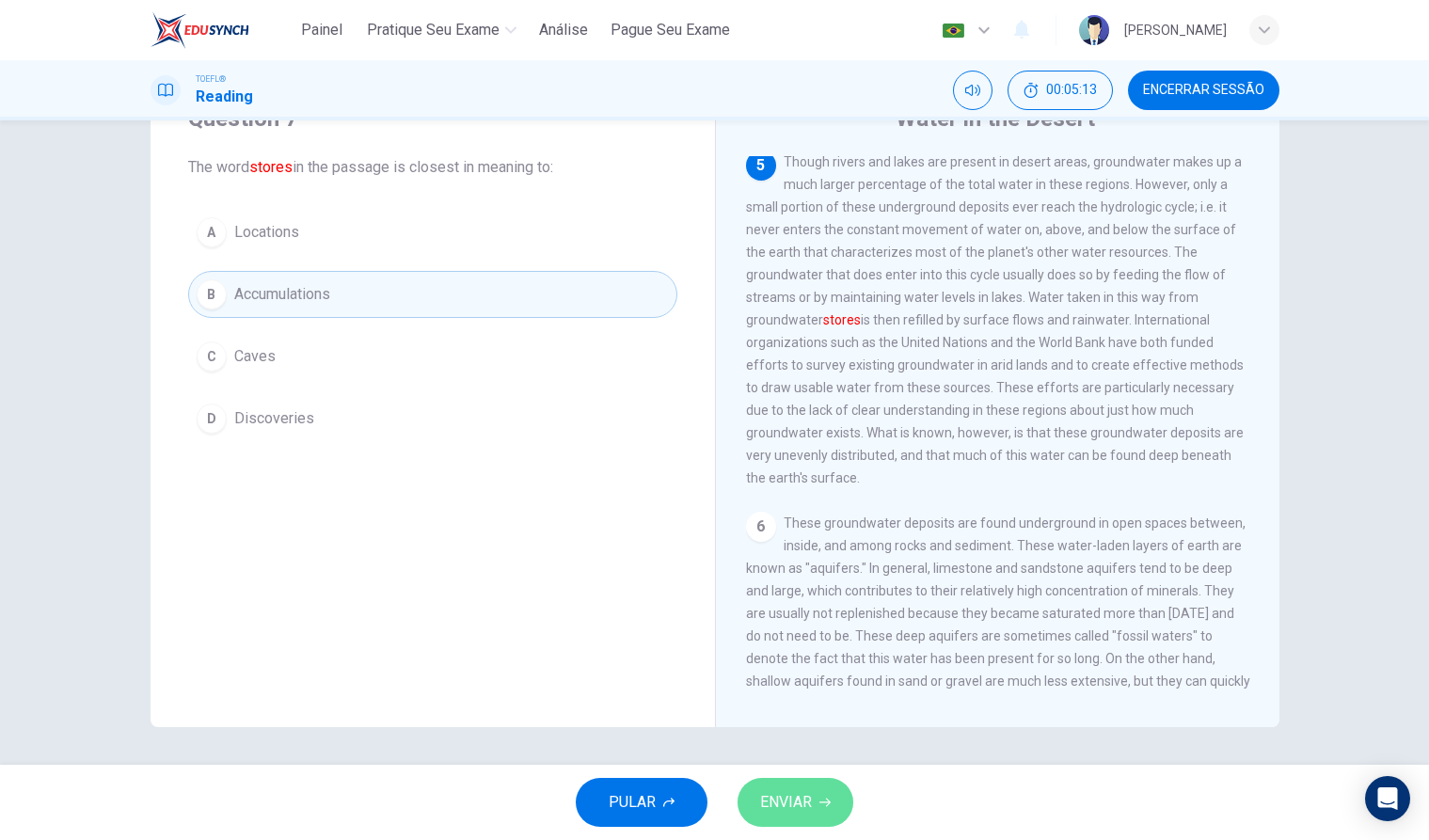
click at [814, 816] on button "ENVIAR" at bounding box center [795, 802] width 115 height 49
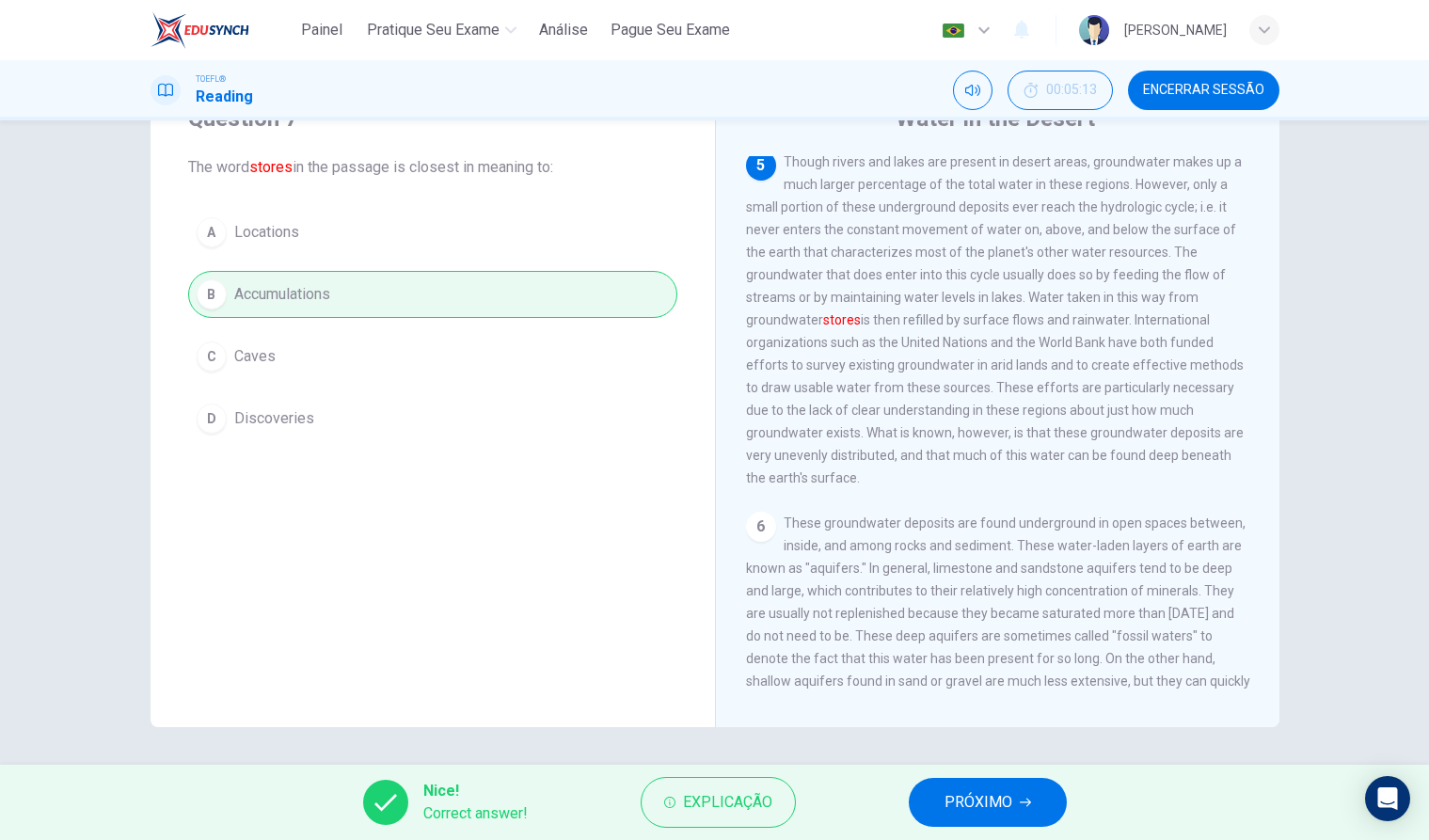
click at [1071, 778] on div "Nice! Correct answer! Explicação PRÓXIMO" at bounding box center [714, 802] width 1429 height 75
click at [1048, 804] on button "PRÓXIMO" at bounding box center [988, 802] width 158 height 49
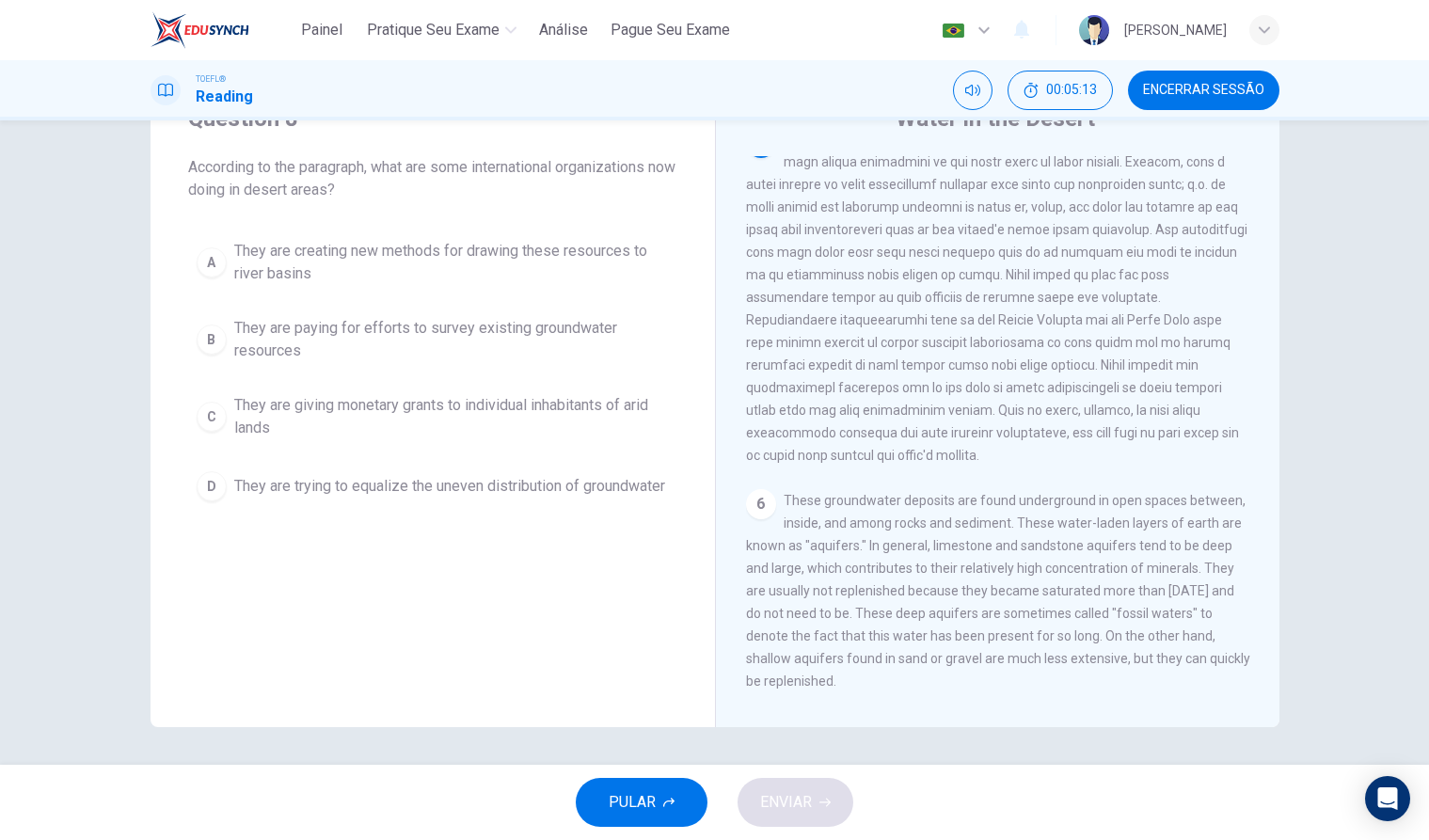
scroll to position [819, 0]
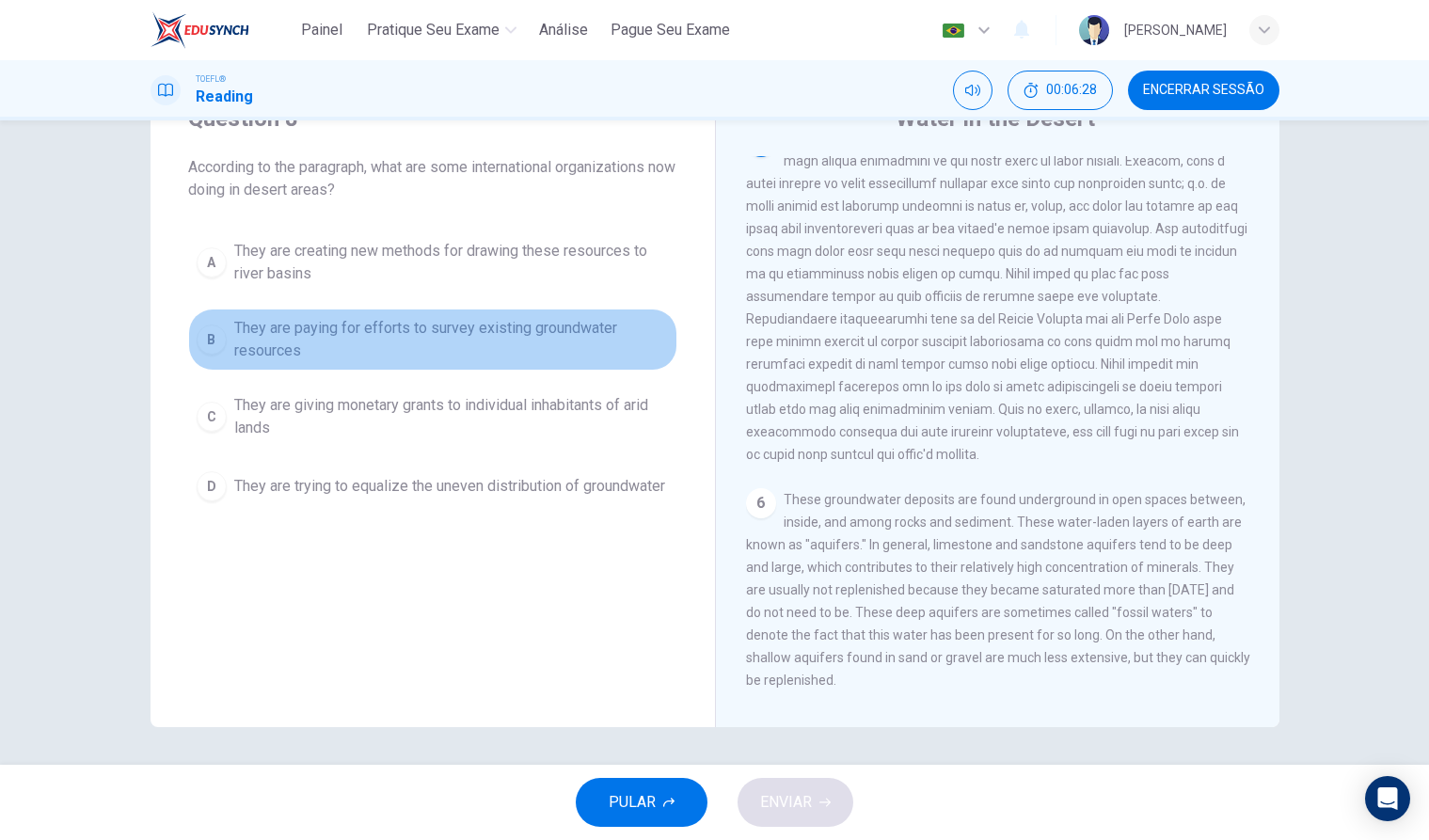
click at [220, 343] on div "B" at bounding box center [211, 339] width 30 height 30
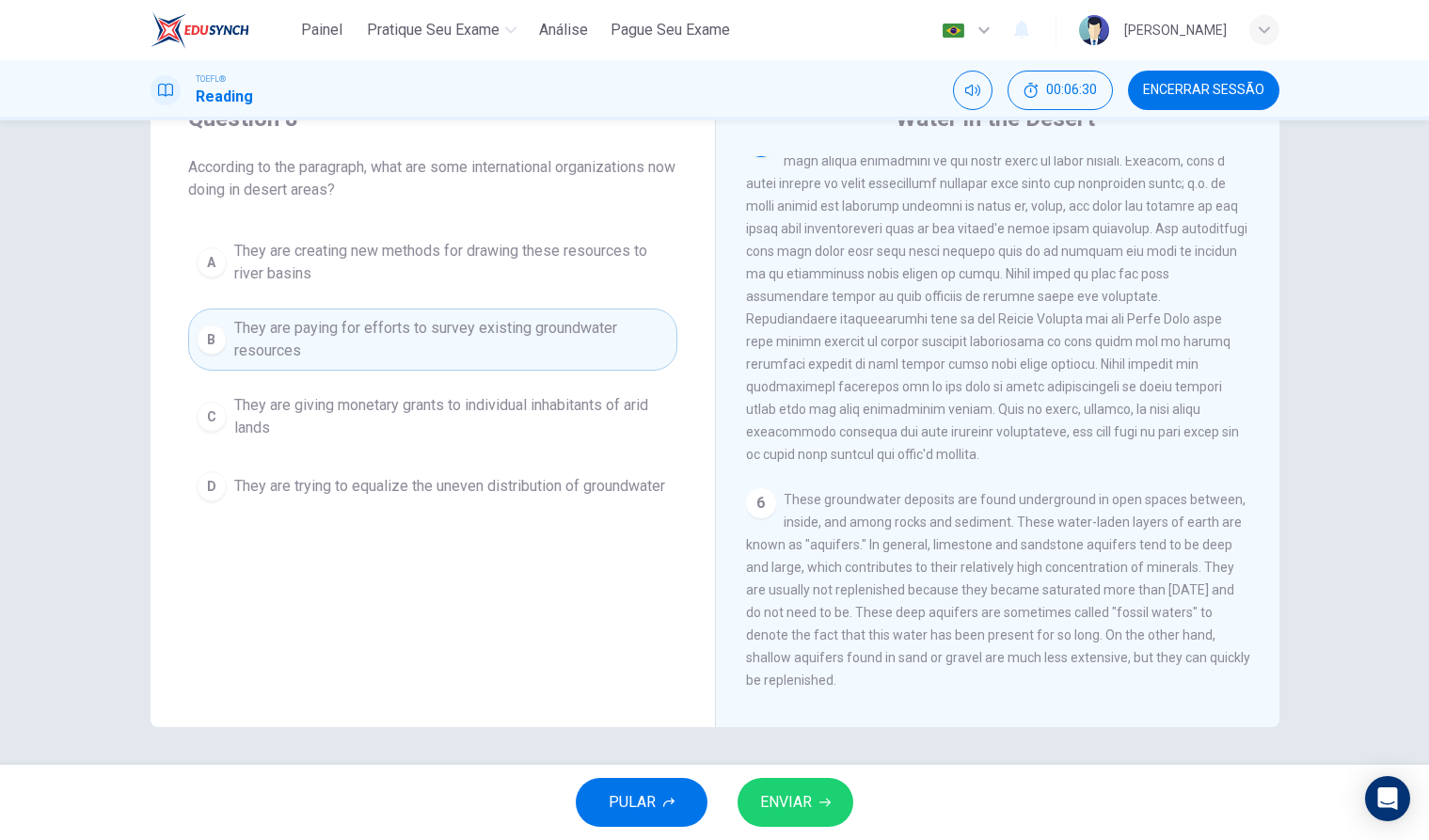
click at [812, 808] on span "ENVIAR" at bounding box center [785, 802] width 52 height 26
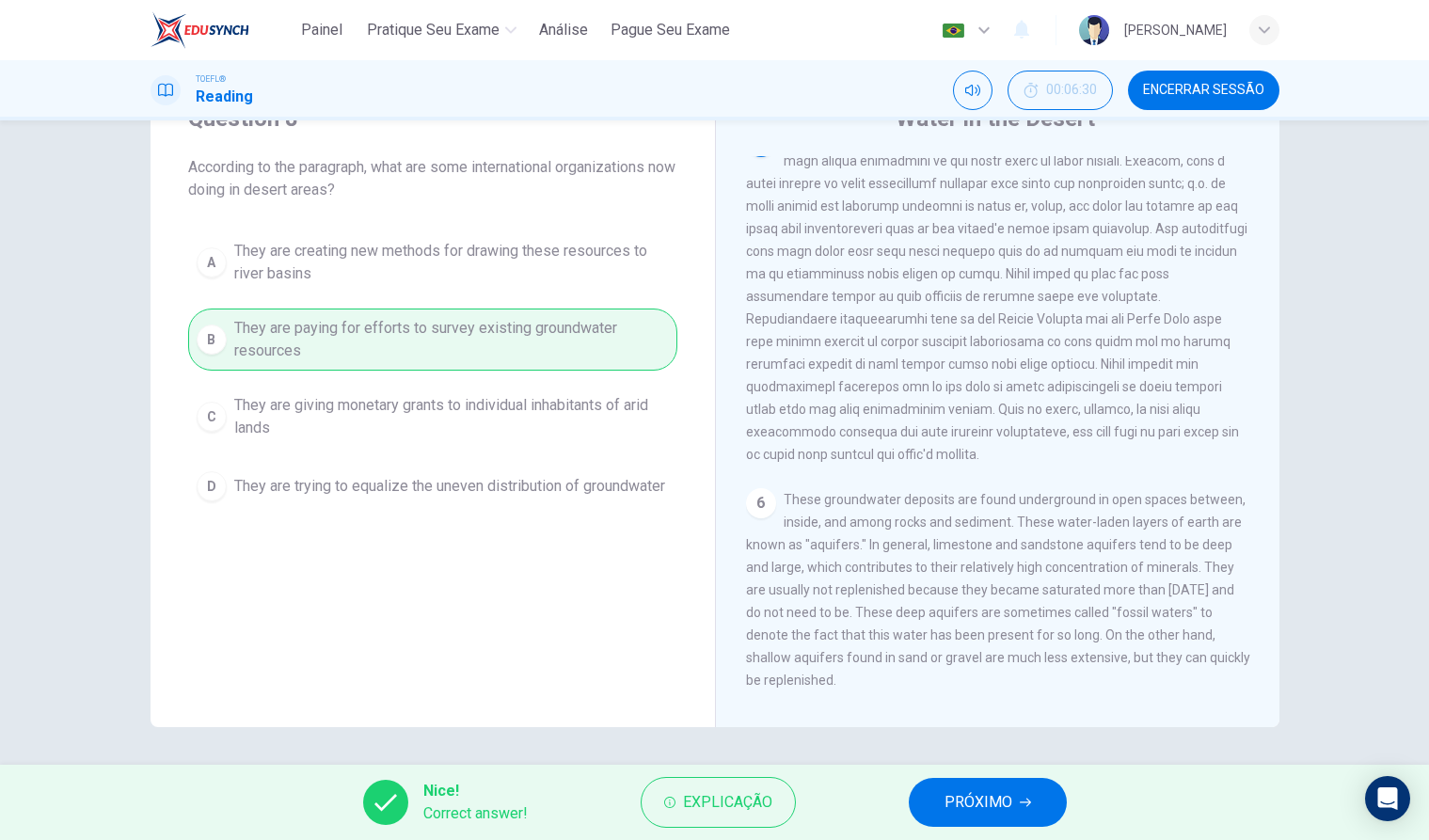
click at [974, 797] on span "PRÓXIMO" at bounding box center [978, 802] width 67 height 26
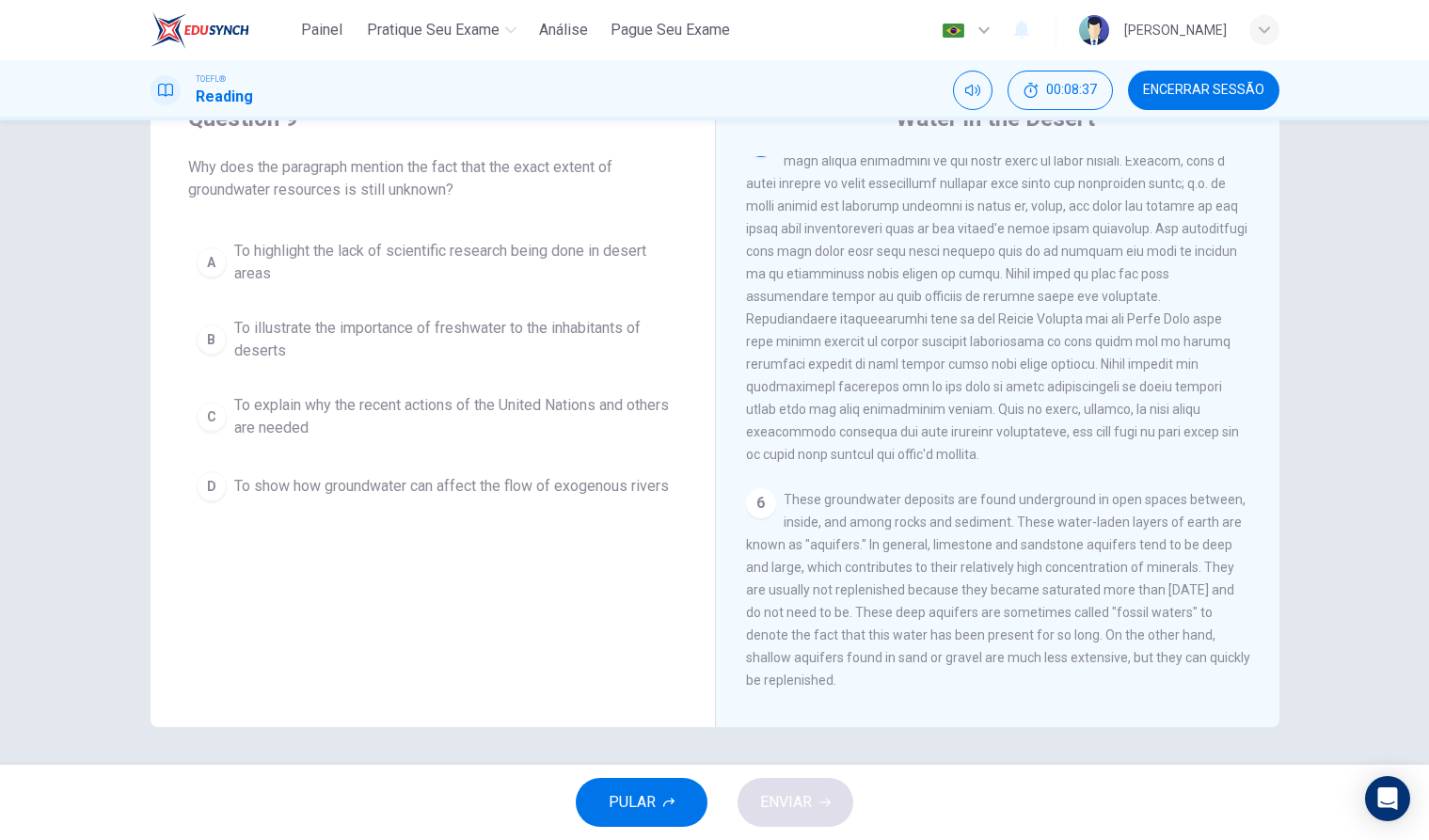
click at [211, 265] on div "A" at bounding box center [211, 262] width 30 height 30
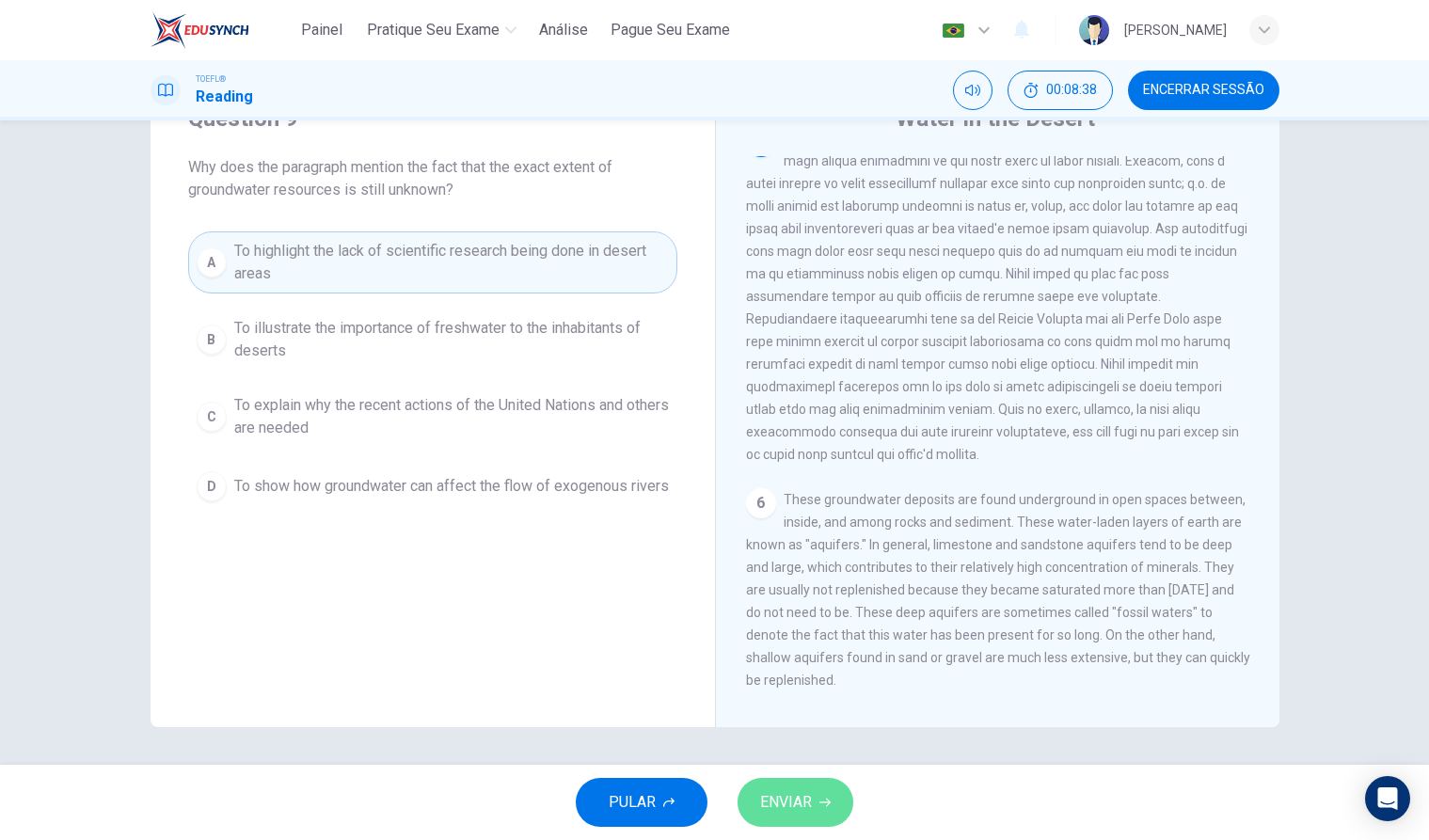
click at [812, 795] on button "ENVIAR" at bounding box center [795, 802] width 115 height 49
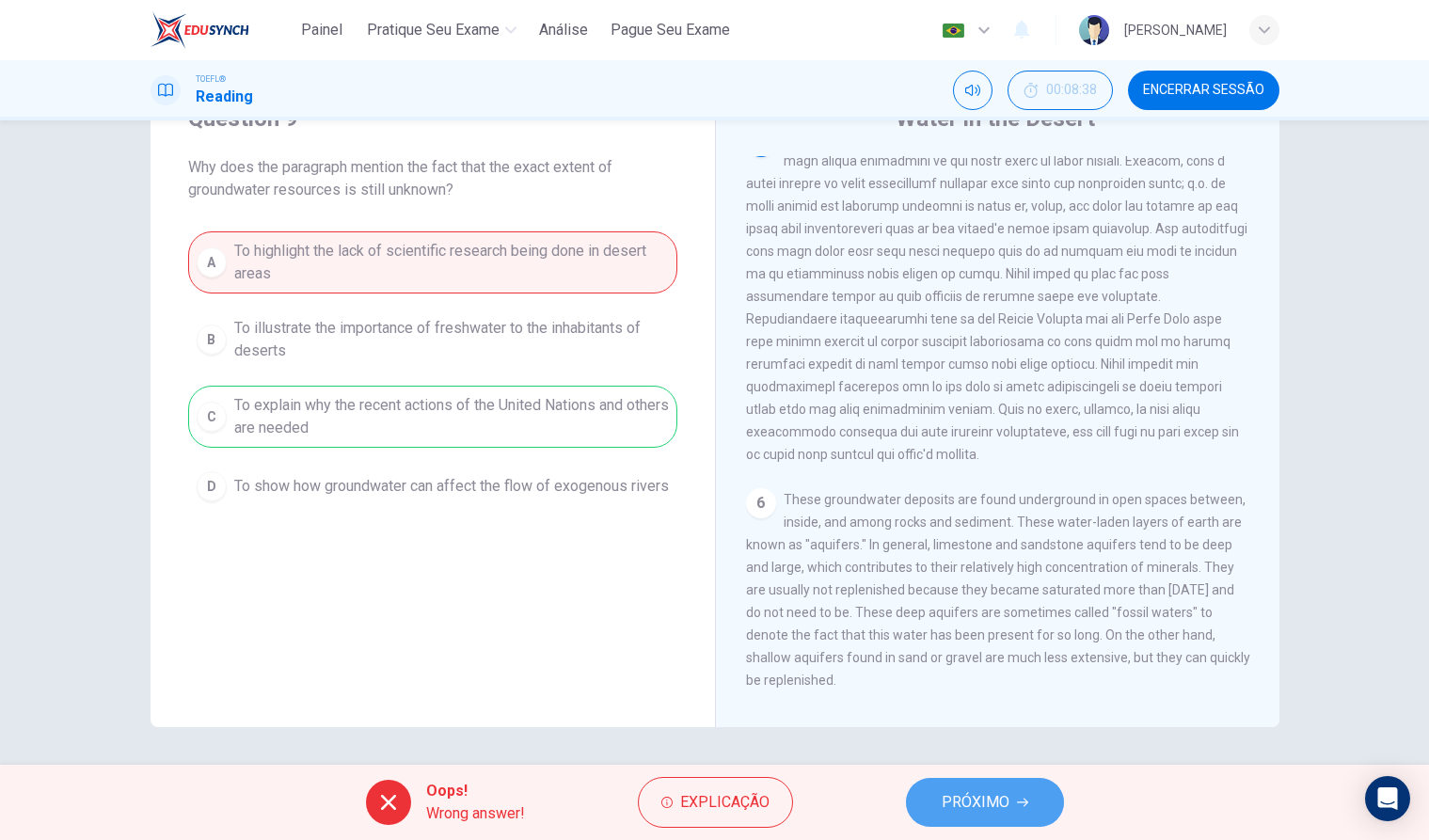
click at [975, 798] on span "PRÓXIMO" at bounding box center [975, 802] width 67 height 26
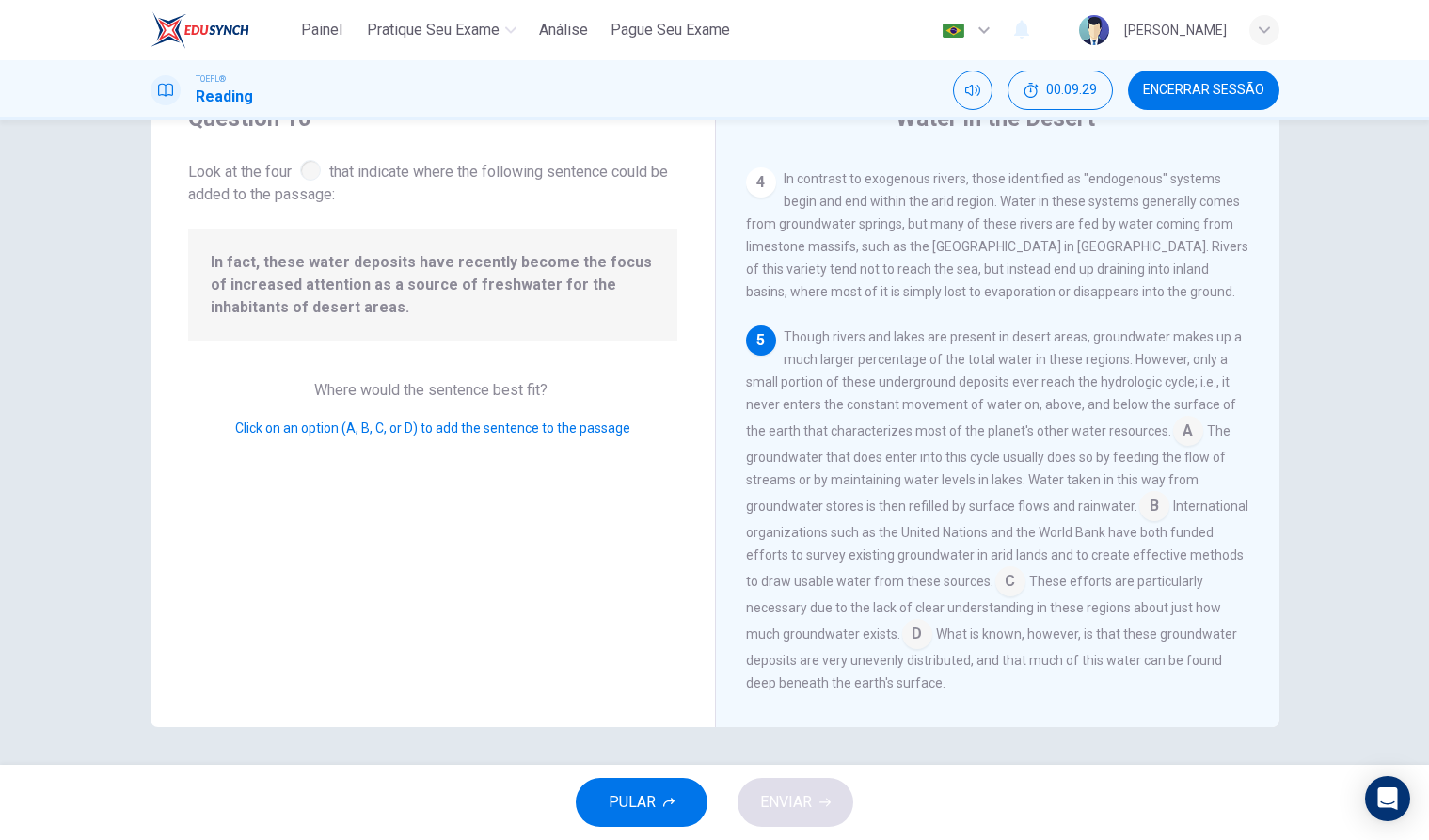
scroll to position [728, 0]
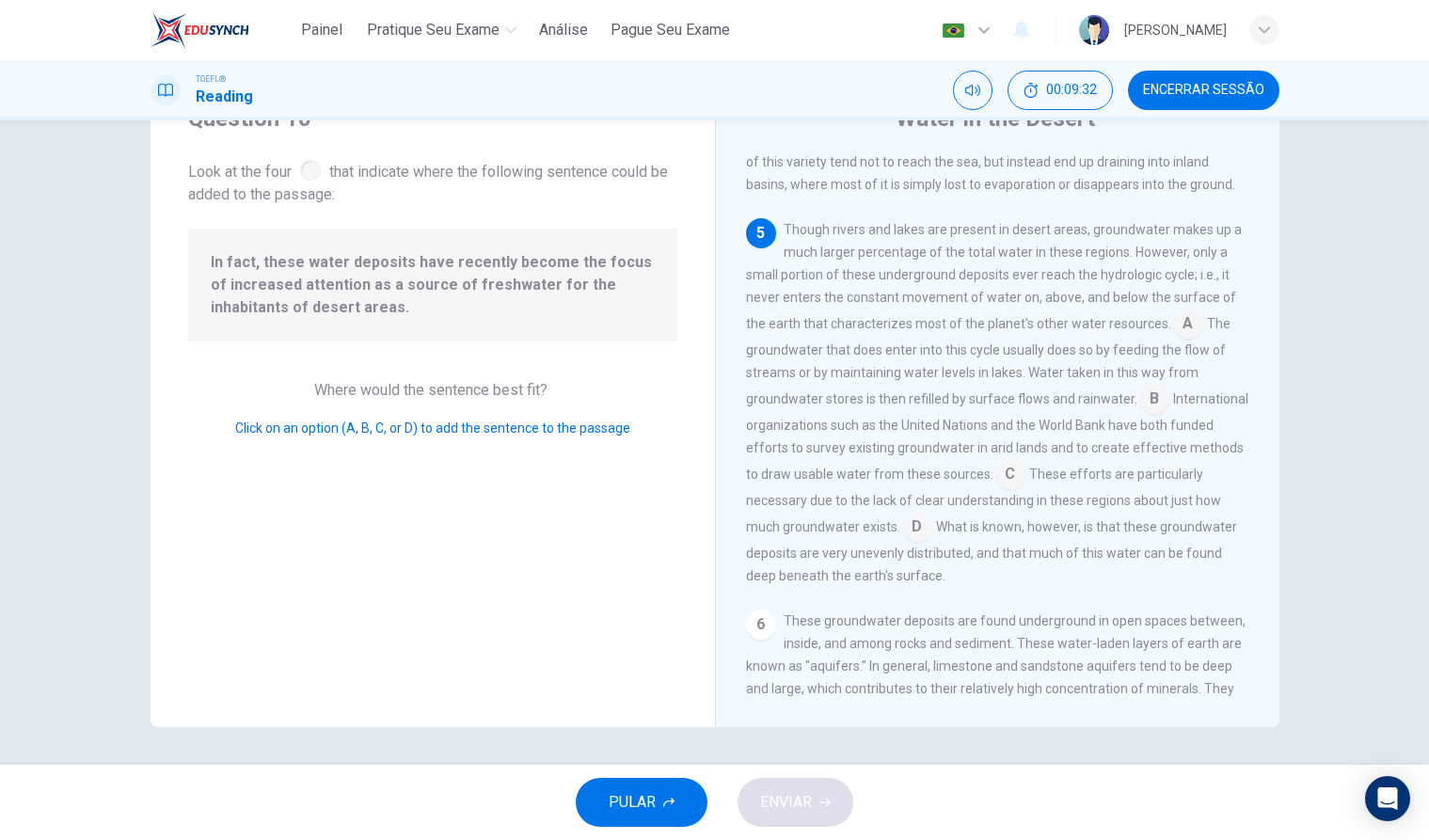
click at [1153, 416] on input at bounding box center [1154, 400] width 30 height 30
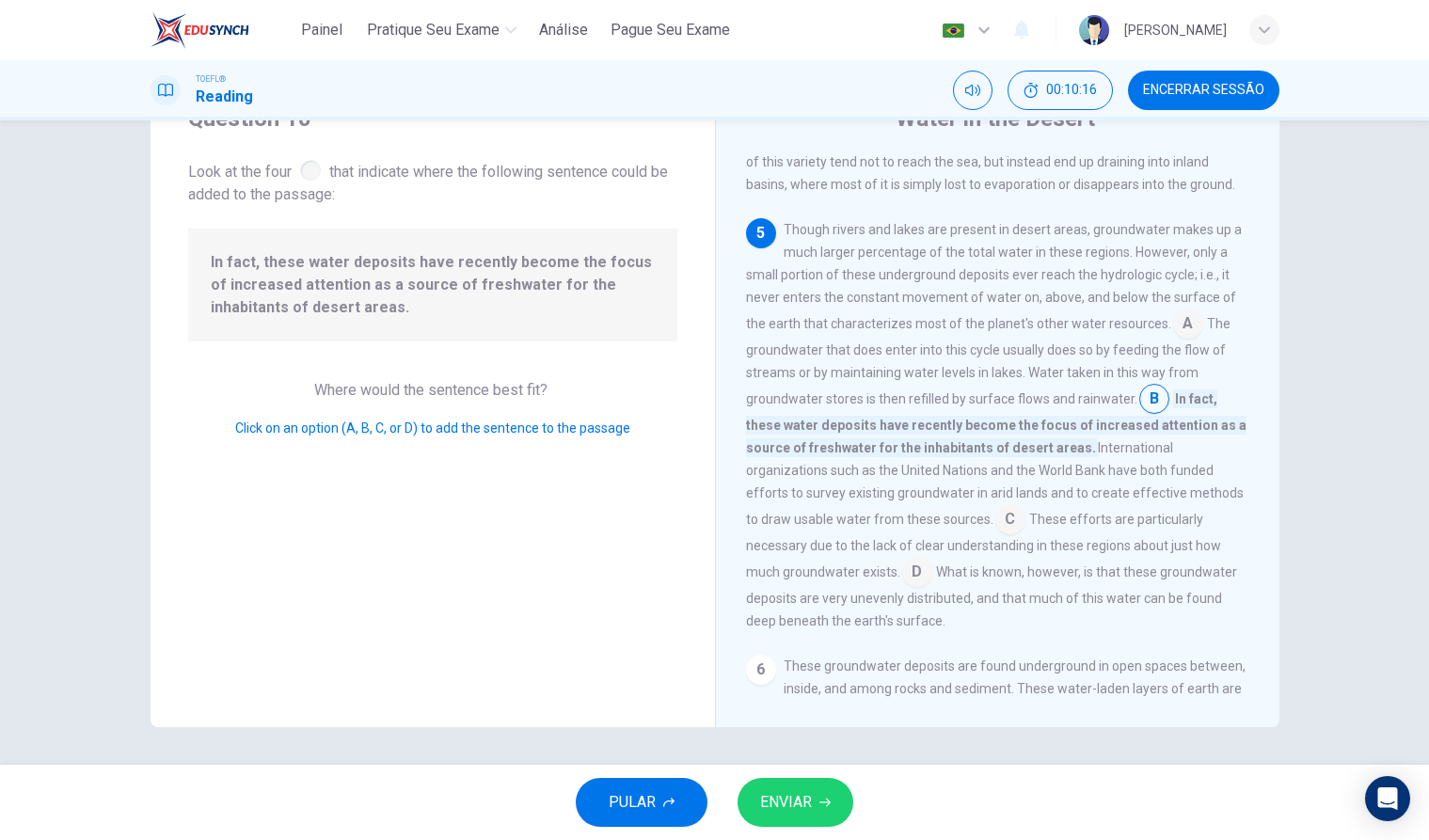
click at [996, 536] on input at bounding box center [1010, 520] width 30 height 30
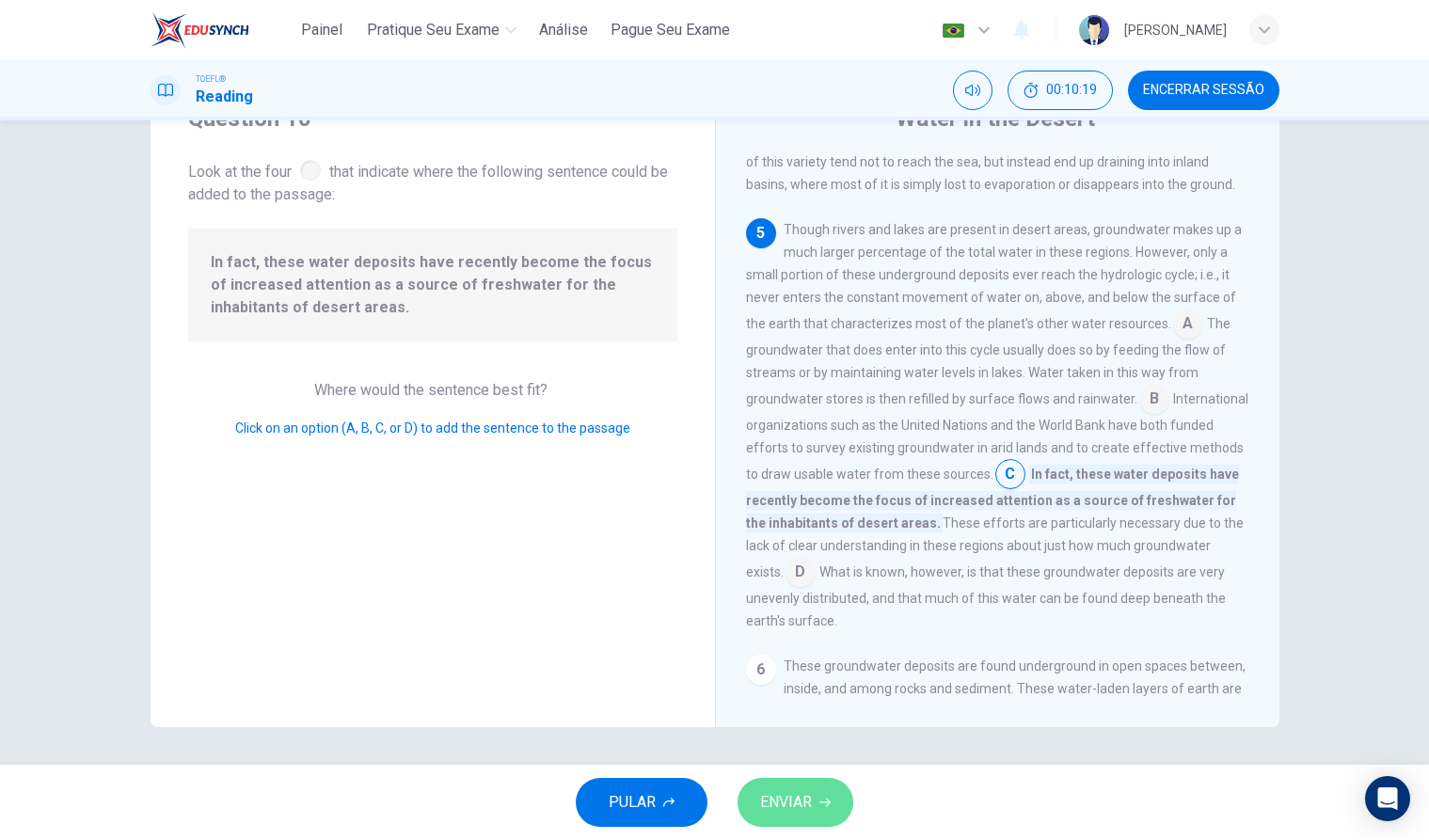
click at [801, 808] on span "ENVIAR" at bounding box center [785, 802] width 52 height 26
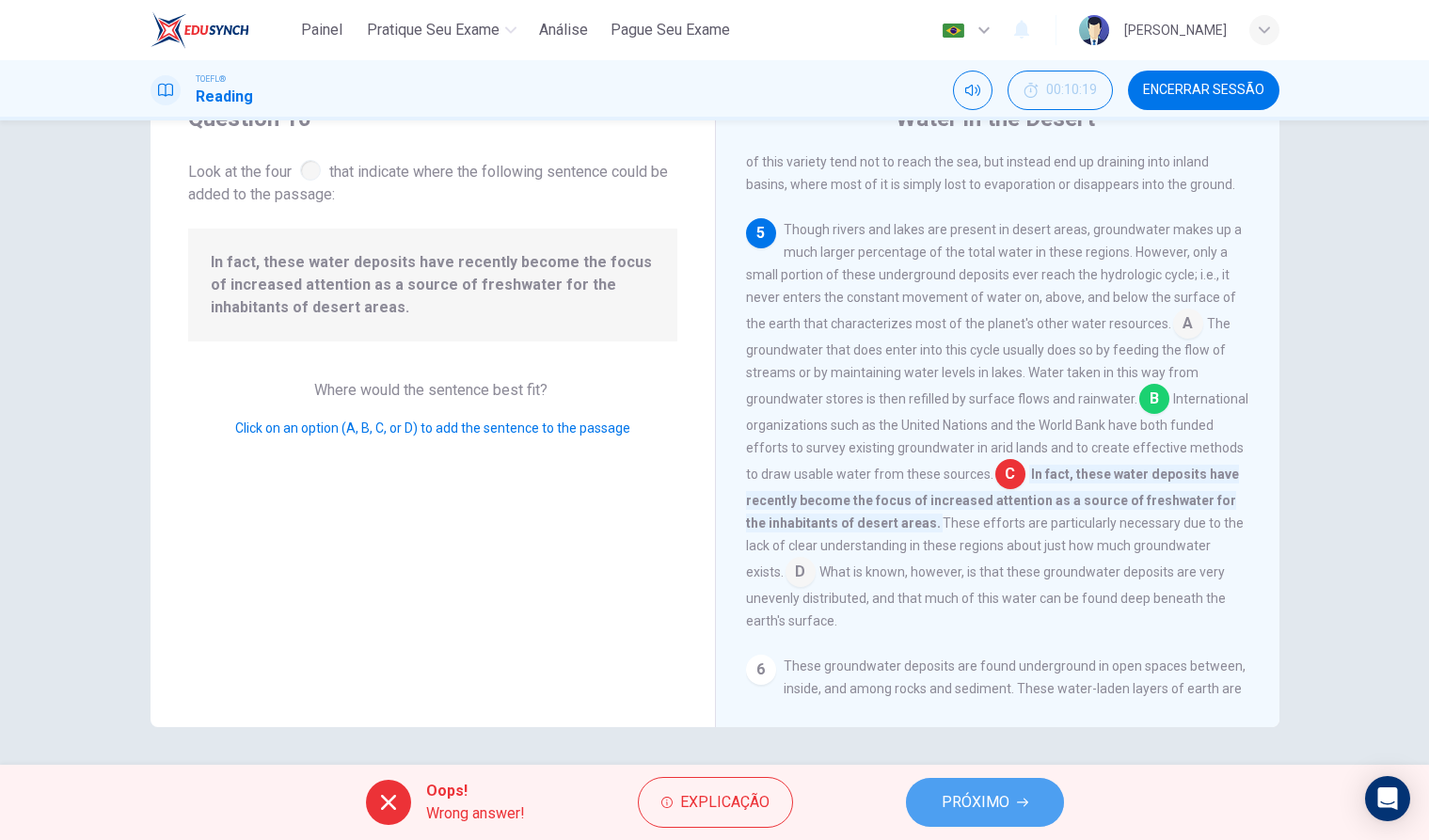
click at [948, 806] on span "PRÓXIMO" at bounding box center [975, 802] width 67 height 26
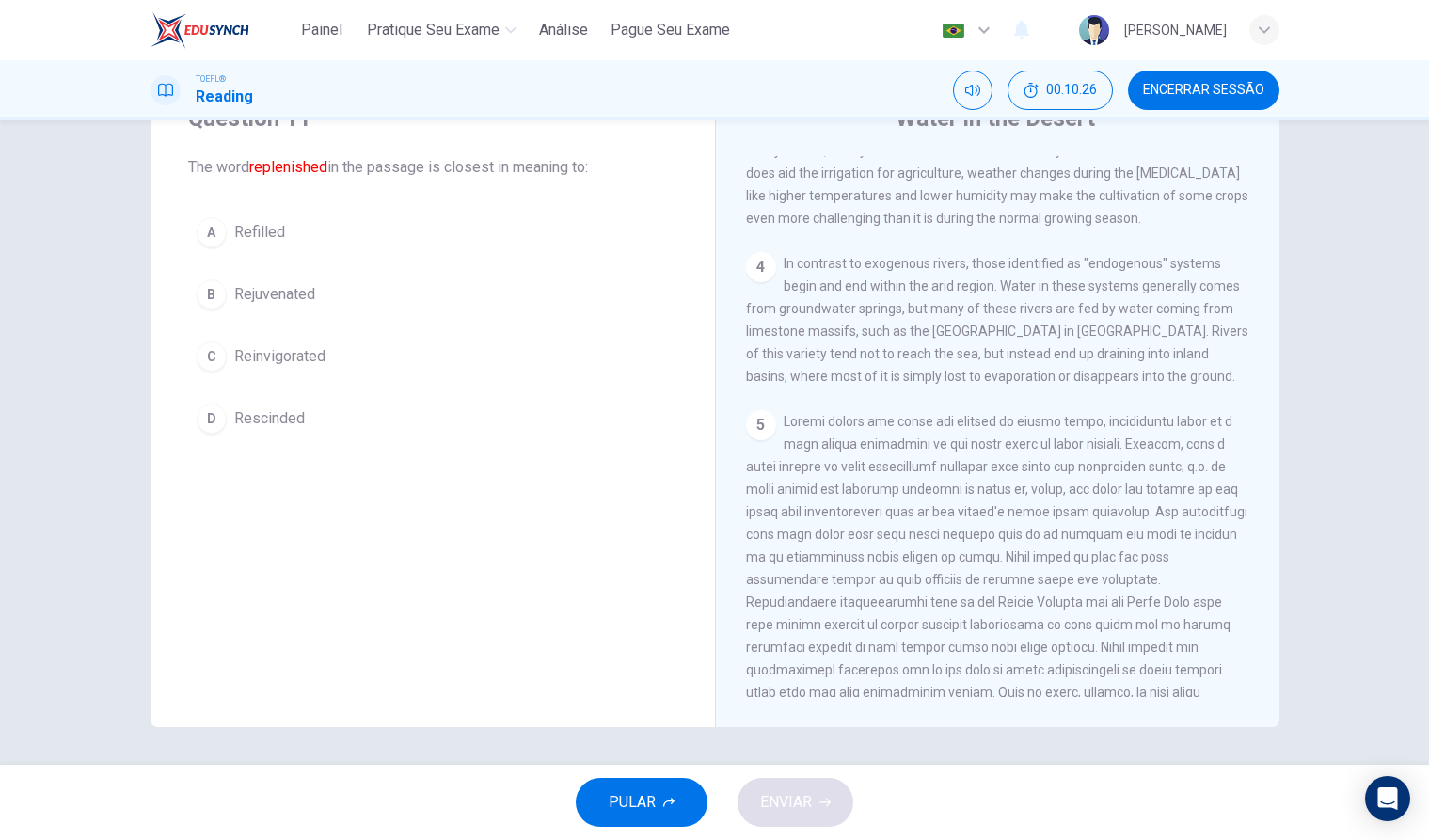
scroll to position [864, 0]
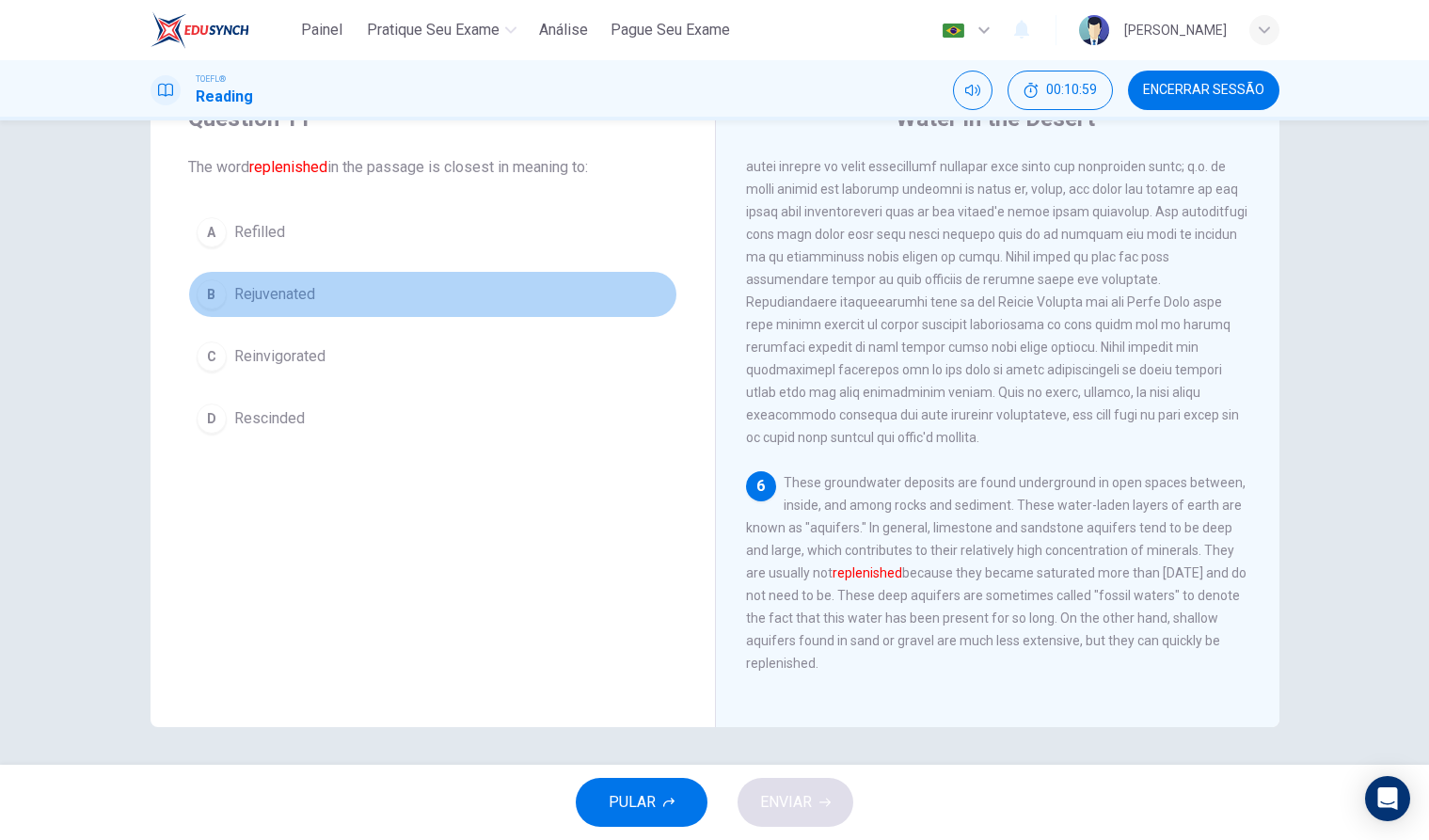
click at [209, 287] on div "B" at bounding box center [211, 294] width 30 height 30
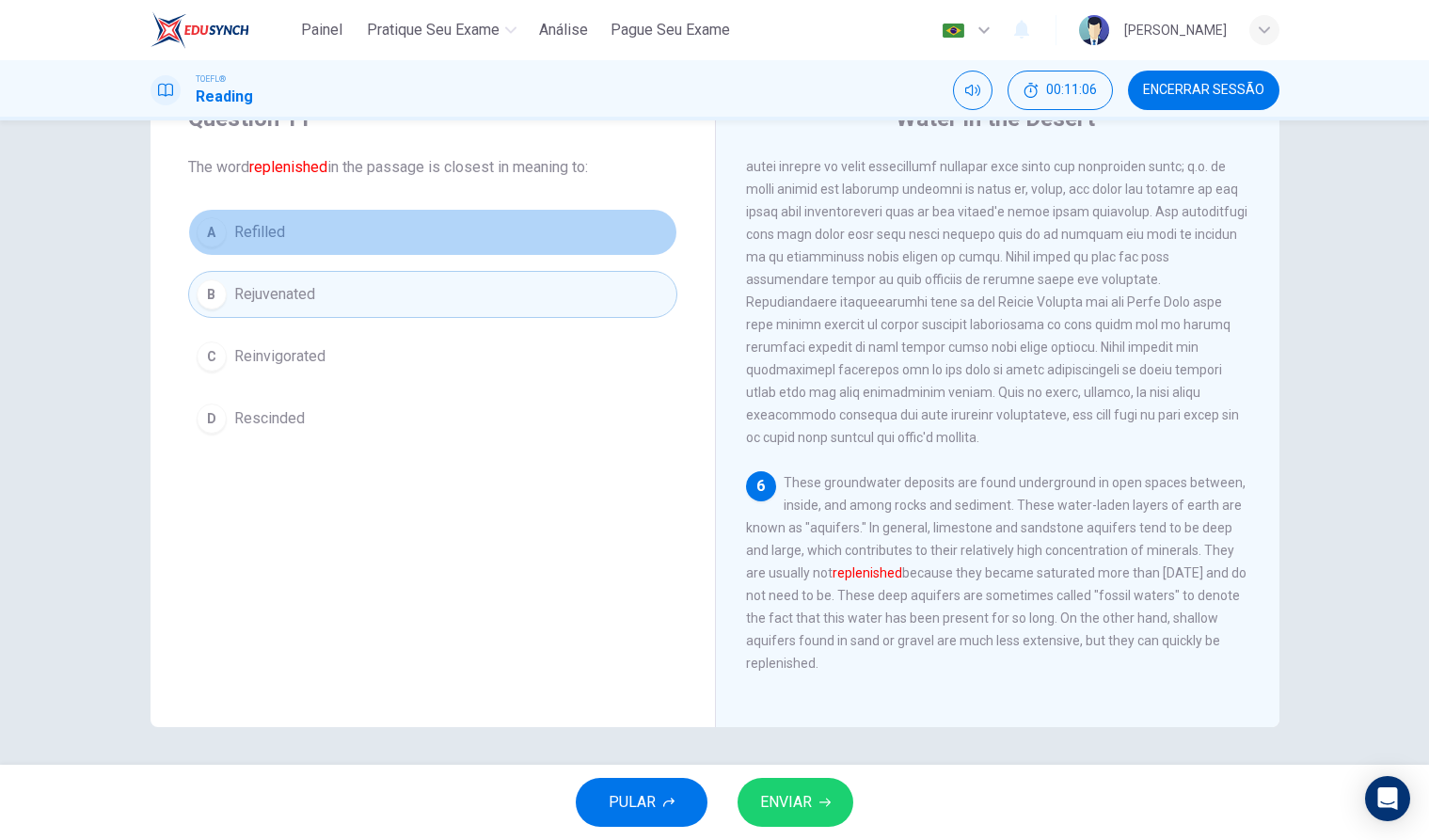
click at [209, 240] on div "A" at bounding box center [211, 232] width 30 height 30
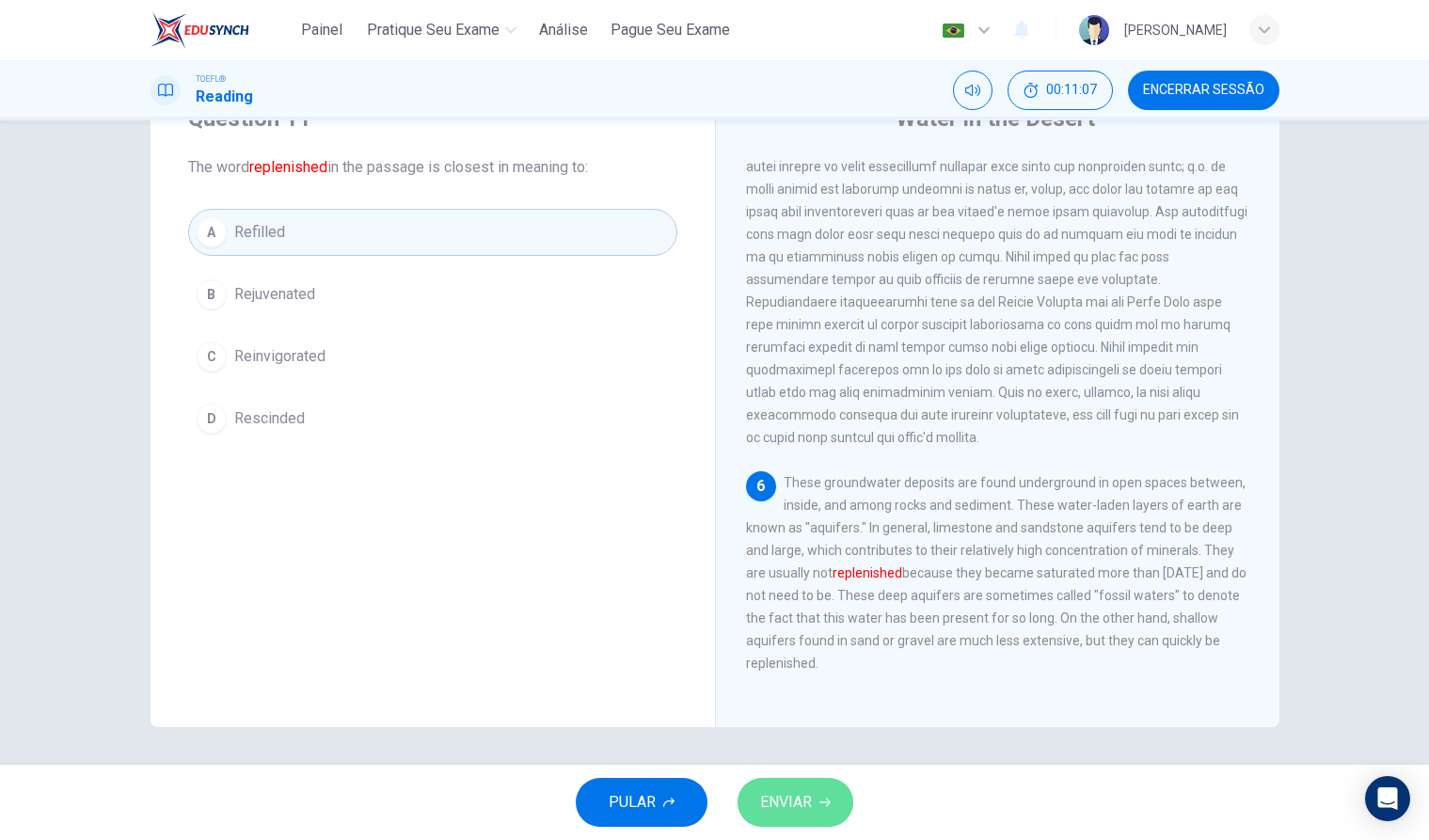
click at [781, 791] on span "ENVIAR" at bounding box center [785, 802] width 52 height 26
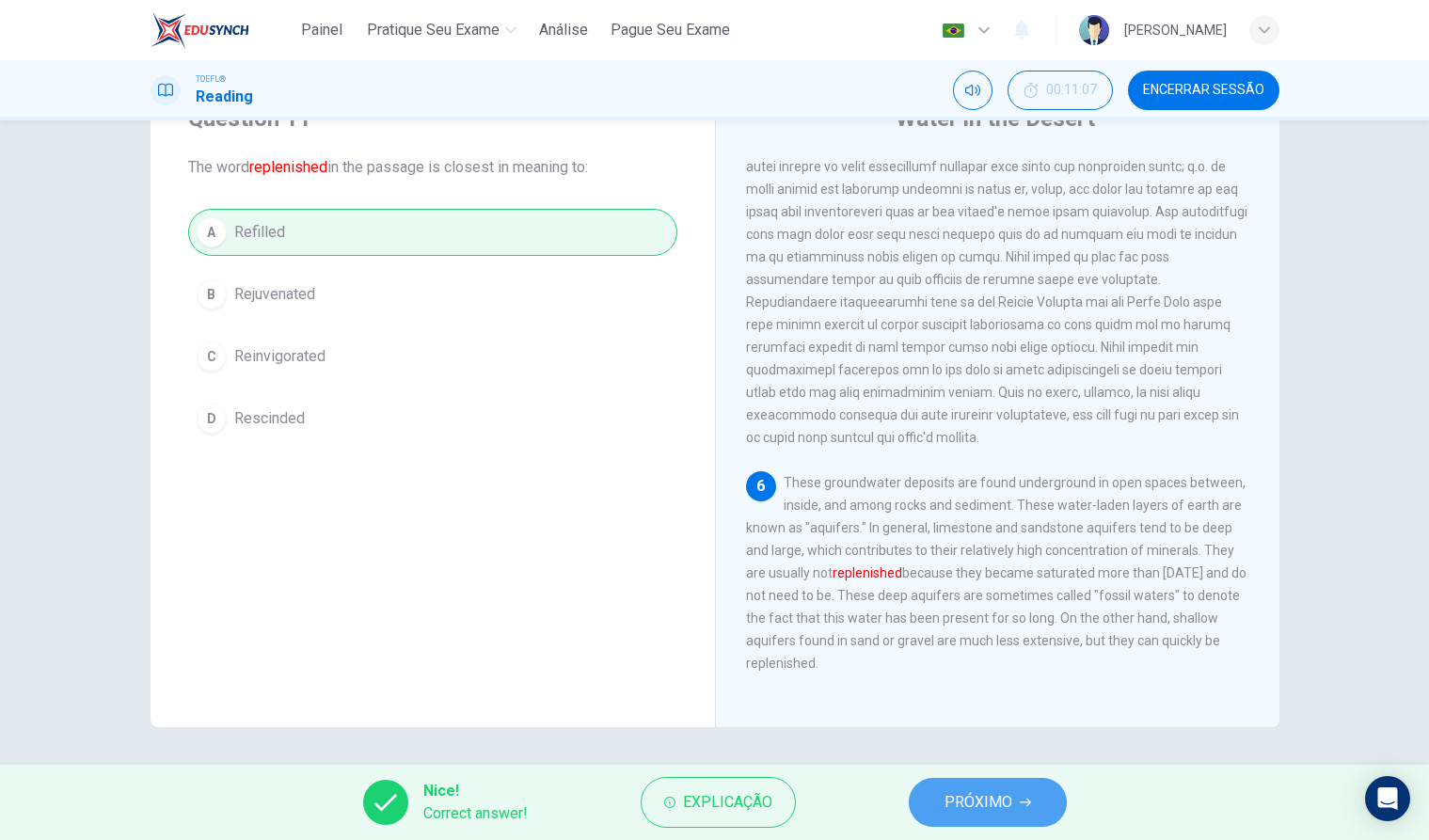
click at [946, 807] on span "PRÓXIMO" at bounding box center [978, 802] width 67 height 26
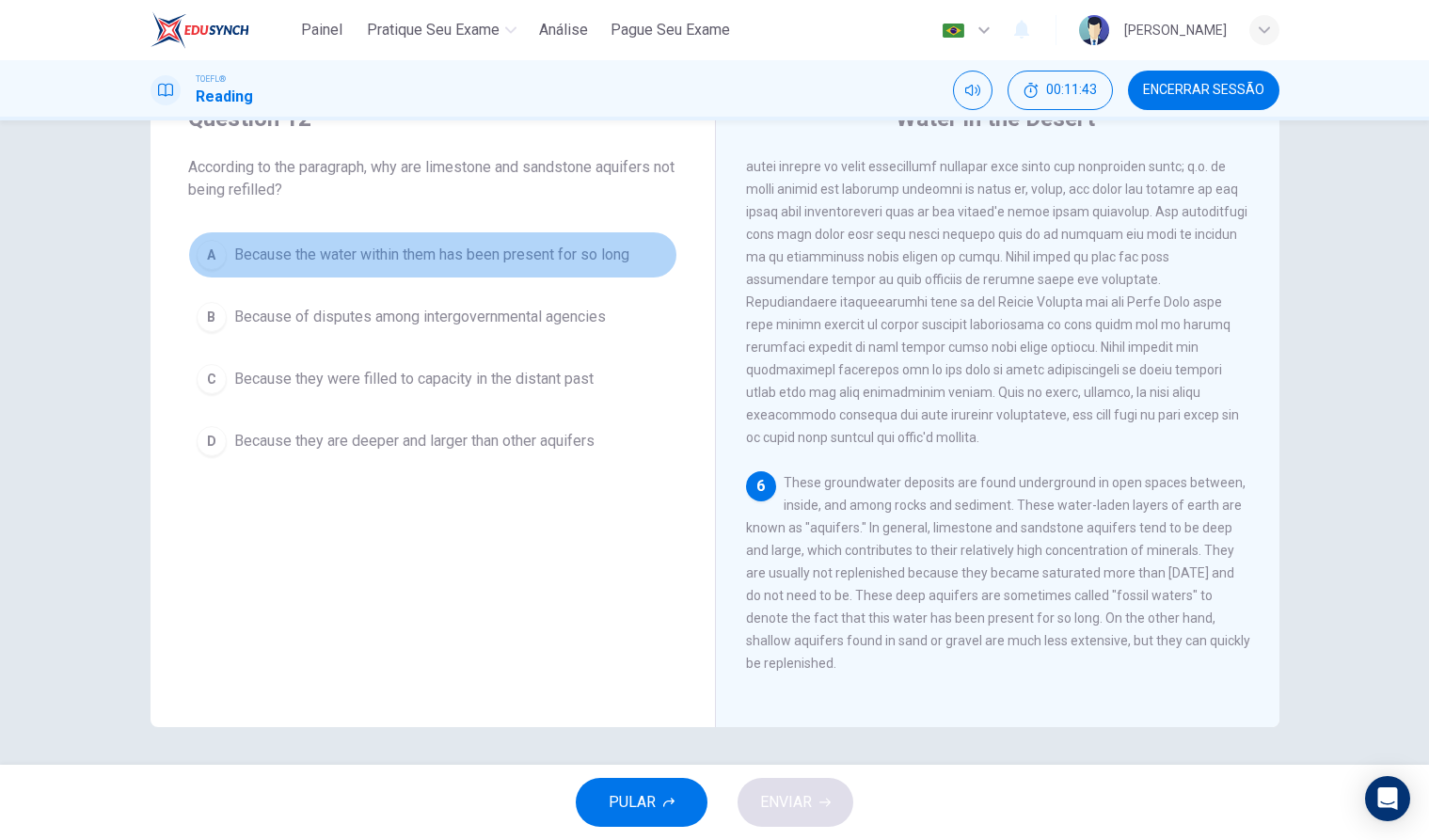
click at [456, 234] on button "A Because the water within them has been present for so long" at bounding box center [432, 255] width 489 height 47
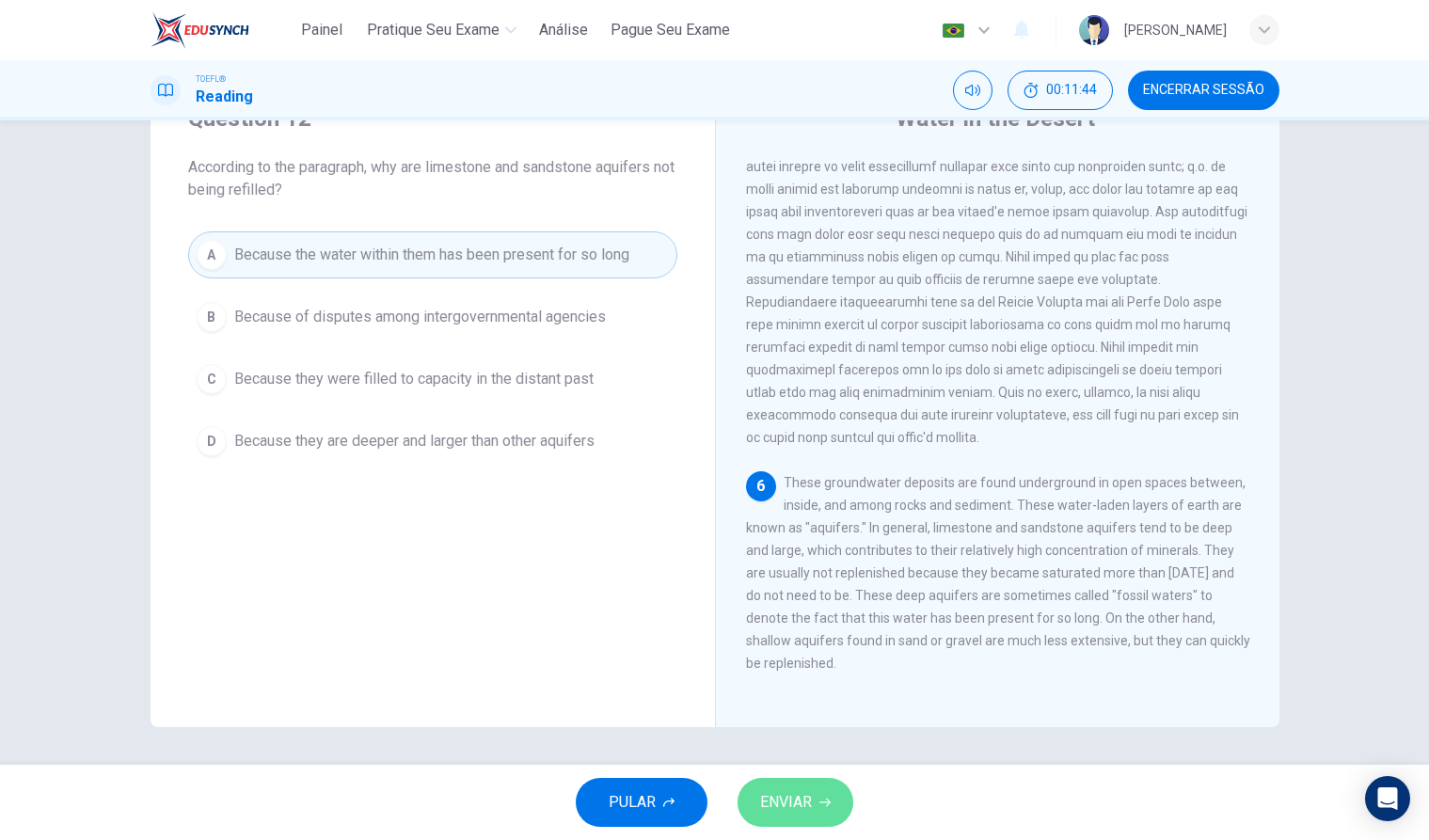
click at [812, 800] on span "ENVIAR" at bounding box center [785, 802] width 52 height 26
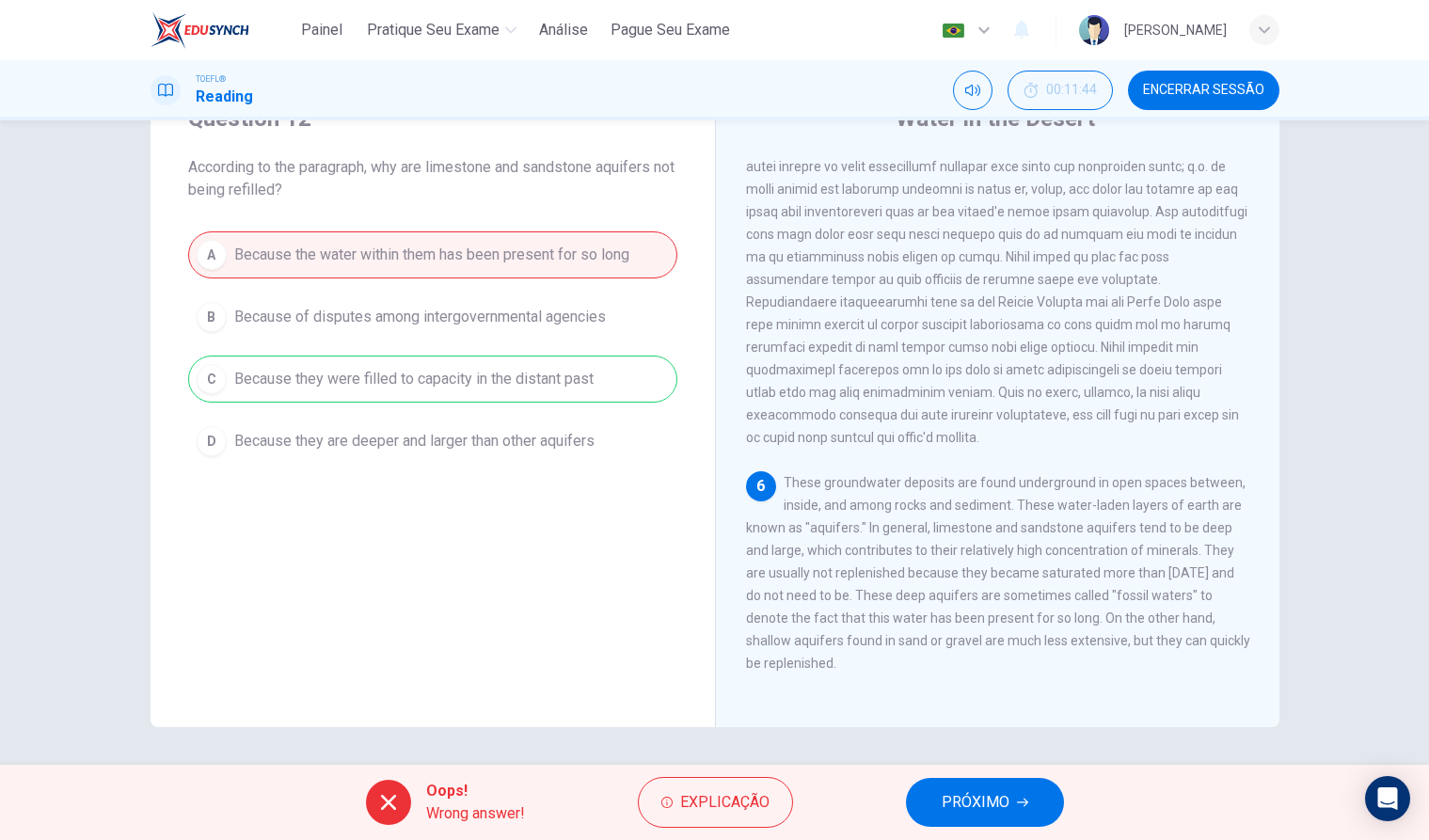
click at [1010, 793] on button "PRÓXIMO" at bounding box center [985, 802] width 158 height 49
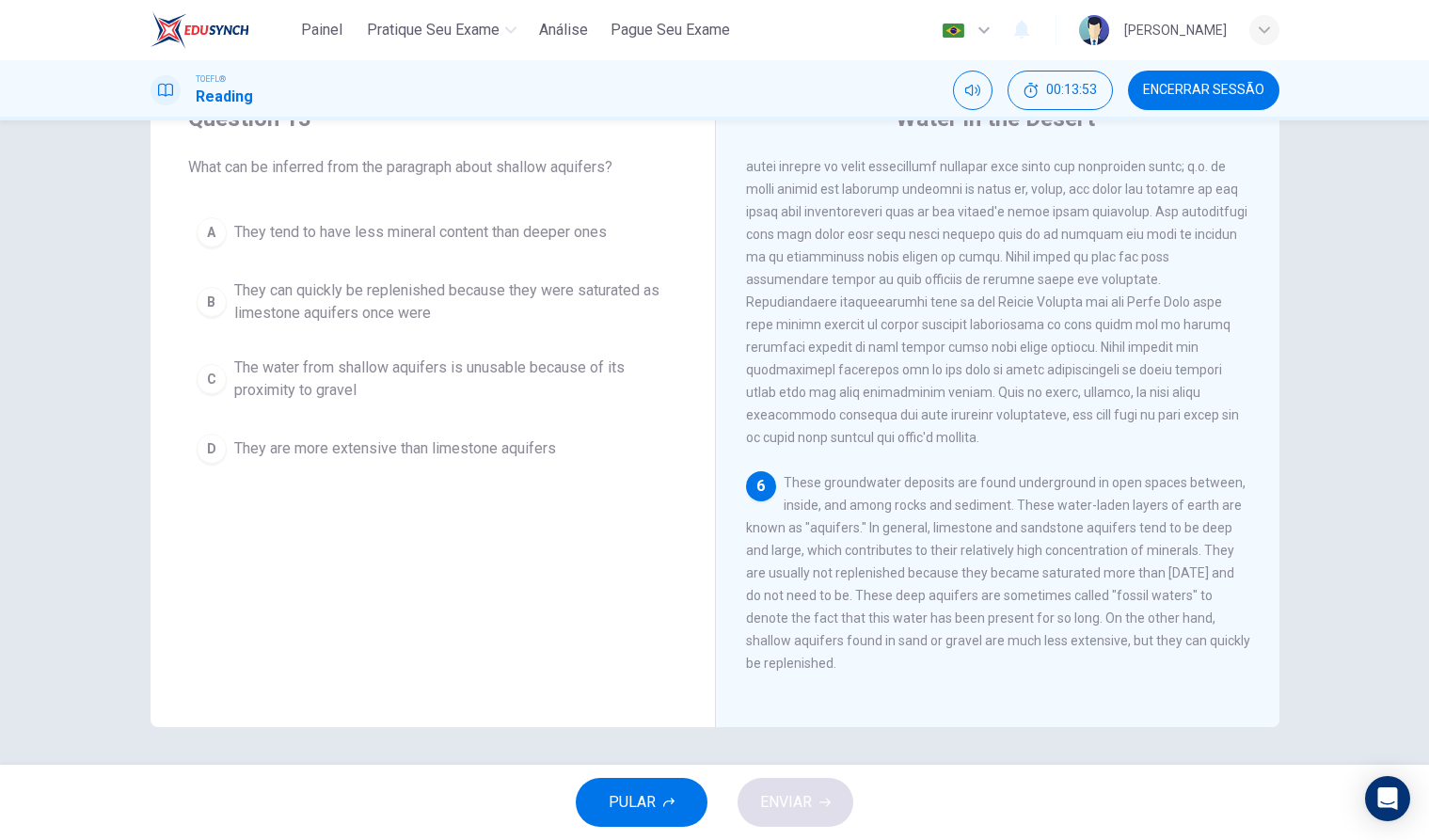
click at [203, 379] on div "C" at bounding box center [211, 378] width 30 height 30
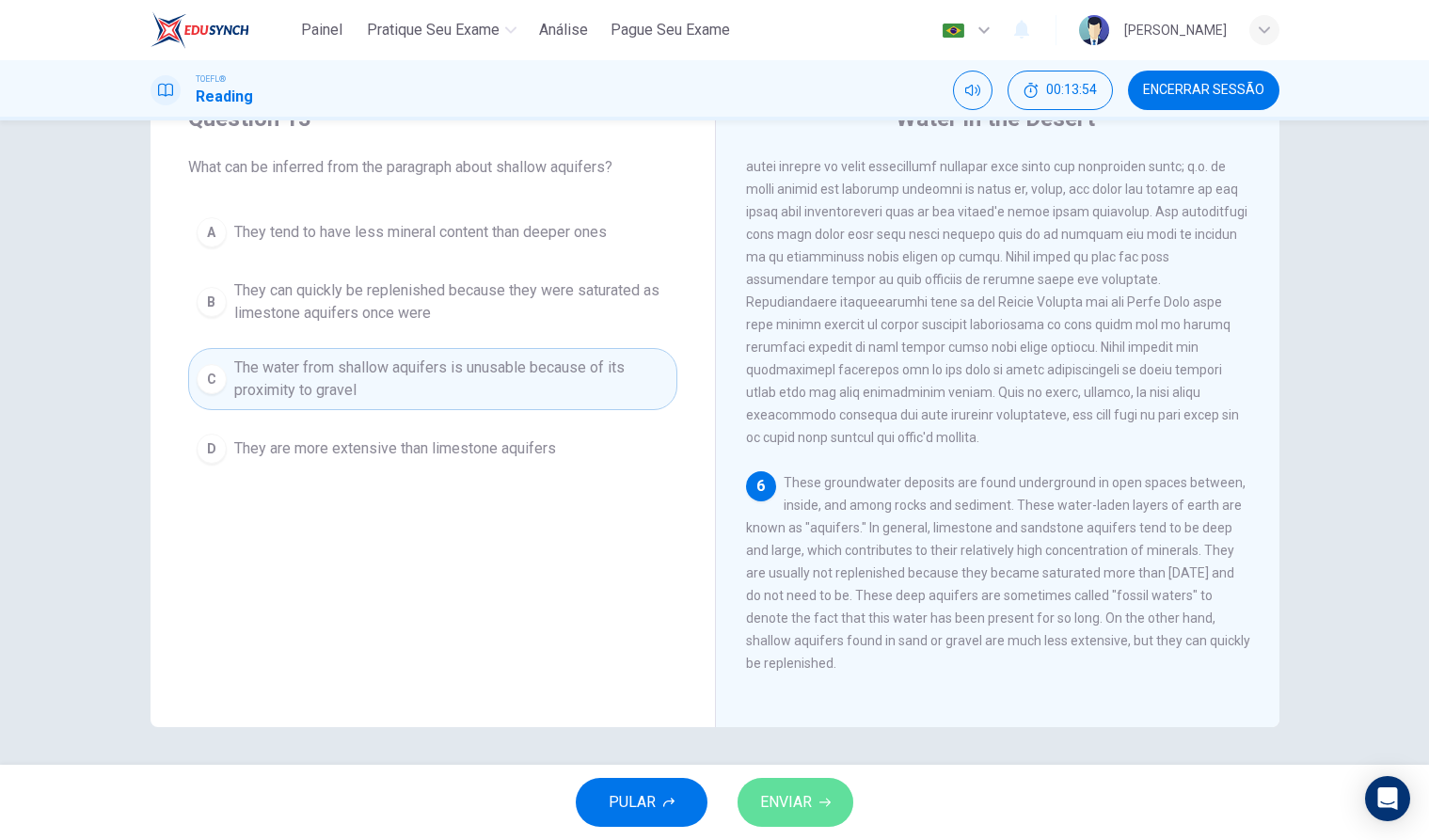
click at [821, 821] on button "ENVIAR" at bounding box center [795, 802] width 115 height 49
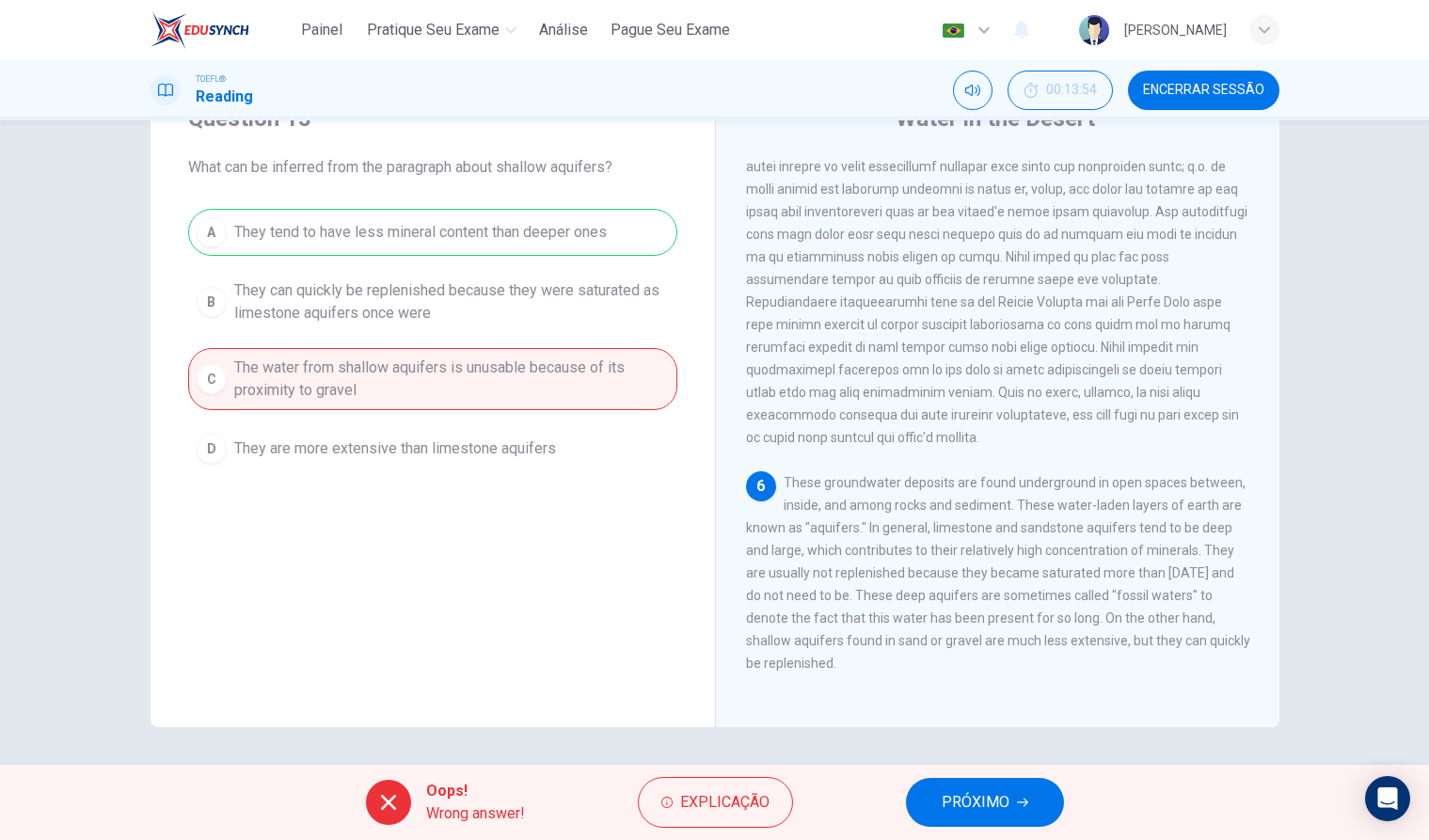
click at [973, 817] on button "PRÓXIMO" at bounding box center [985, 802] width 158 height 49
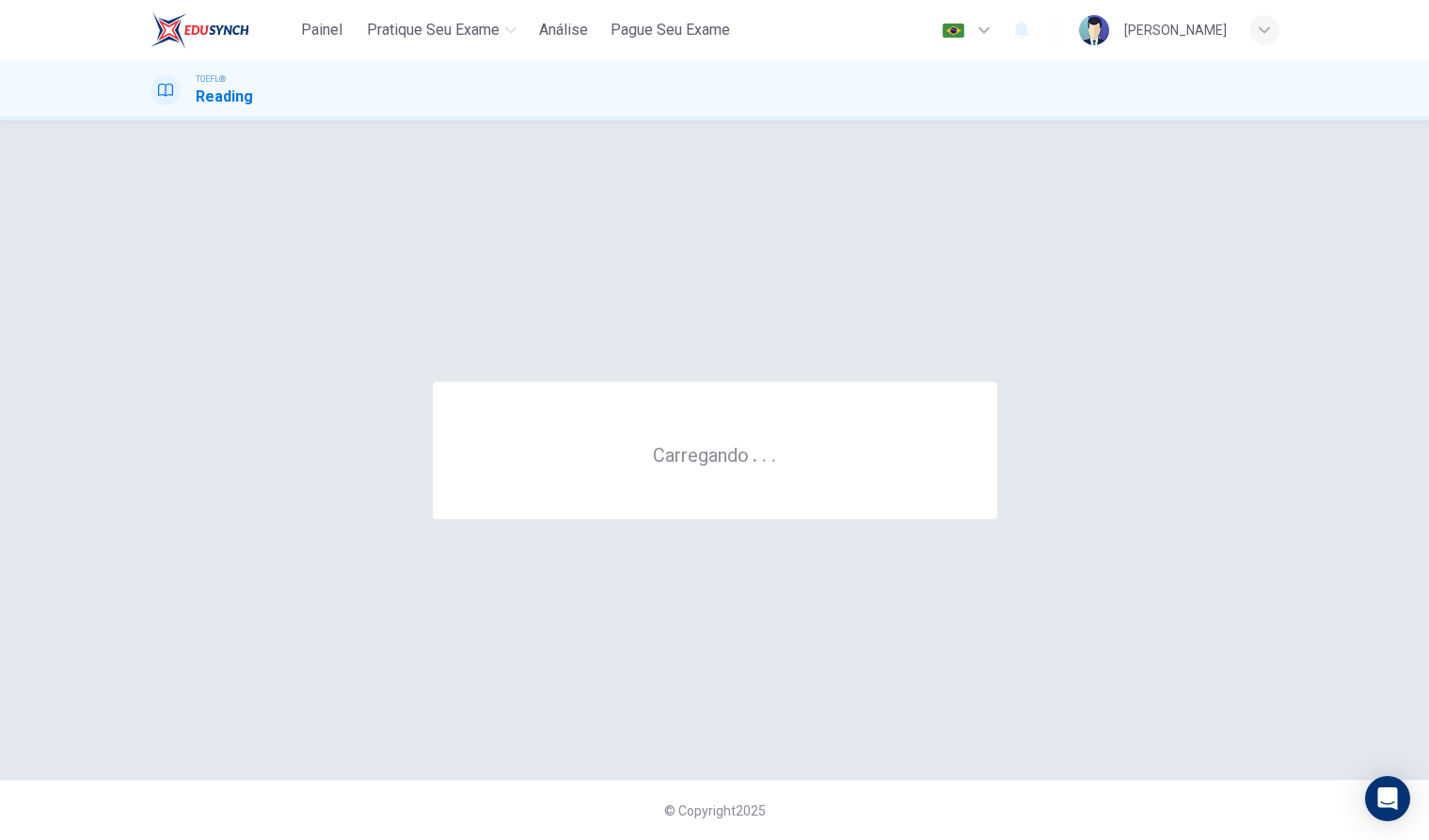
scroll to position [0, 0]
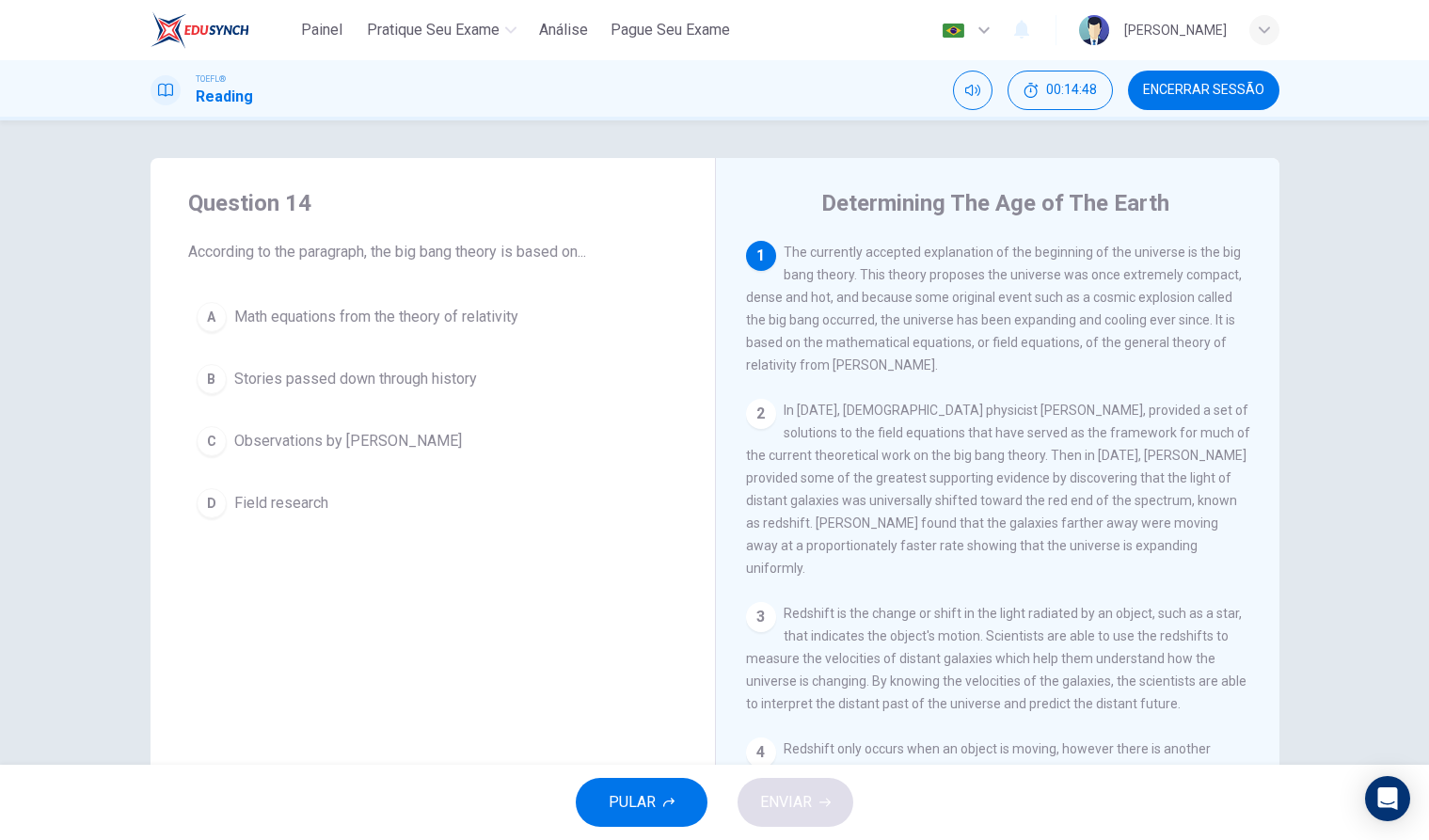
click at [207, 443] on div "C" at bounding box center [211, 441] width 30 height 30
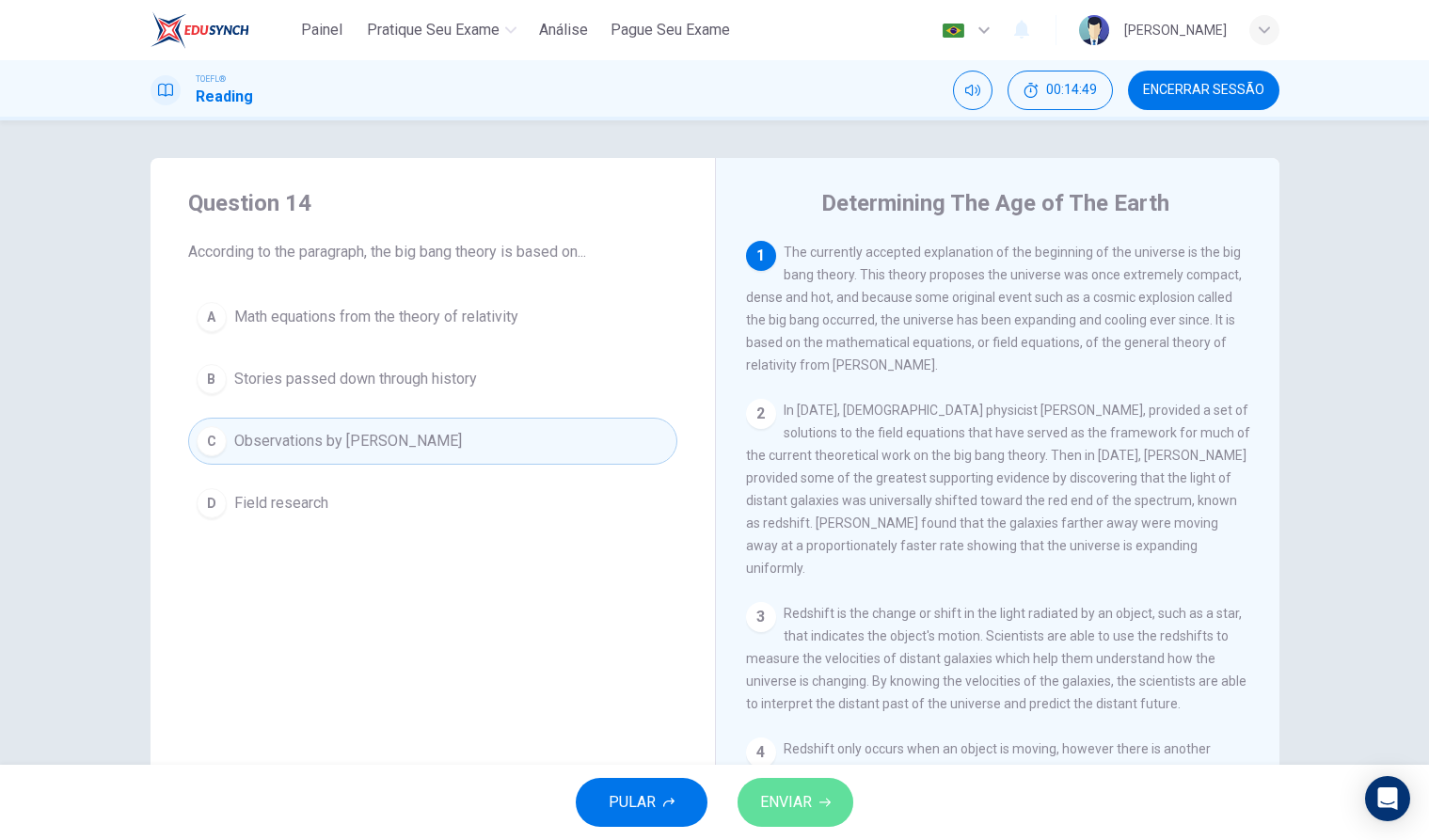
click at [764, 801] on span "ENVIAR" at bounding box center [785, 802] width 52 height 26
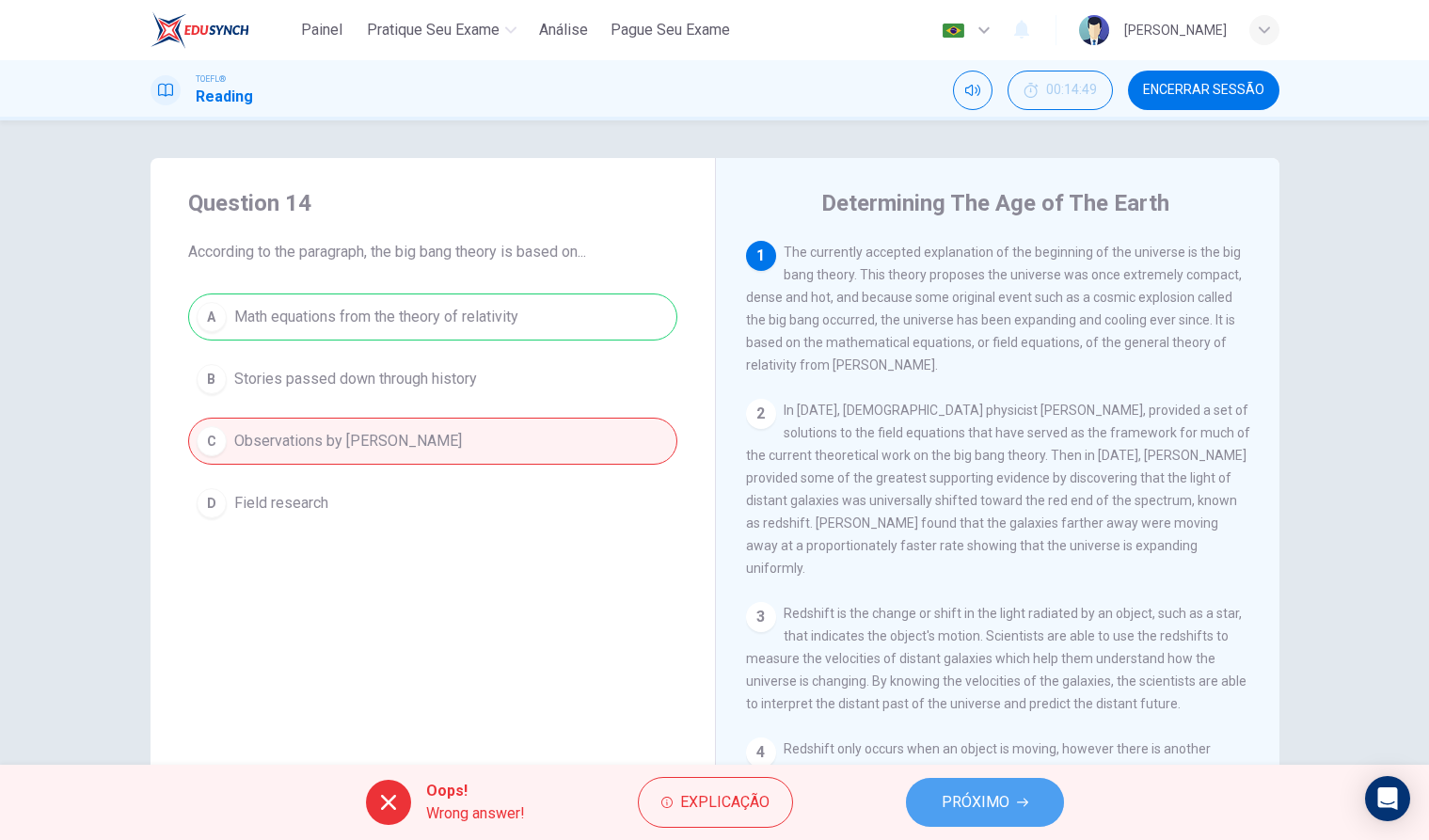
click at [970, 811] on span "PRÓXIMO" at bounding box center [975, 802] width 67 height 26
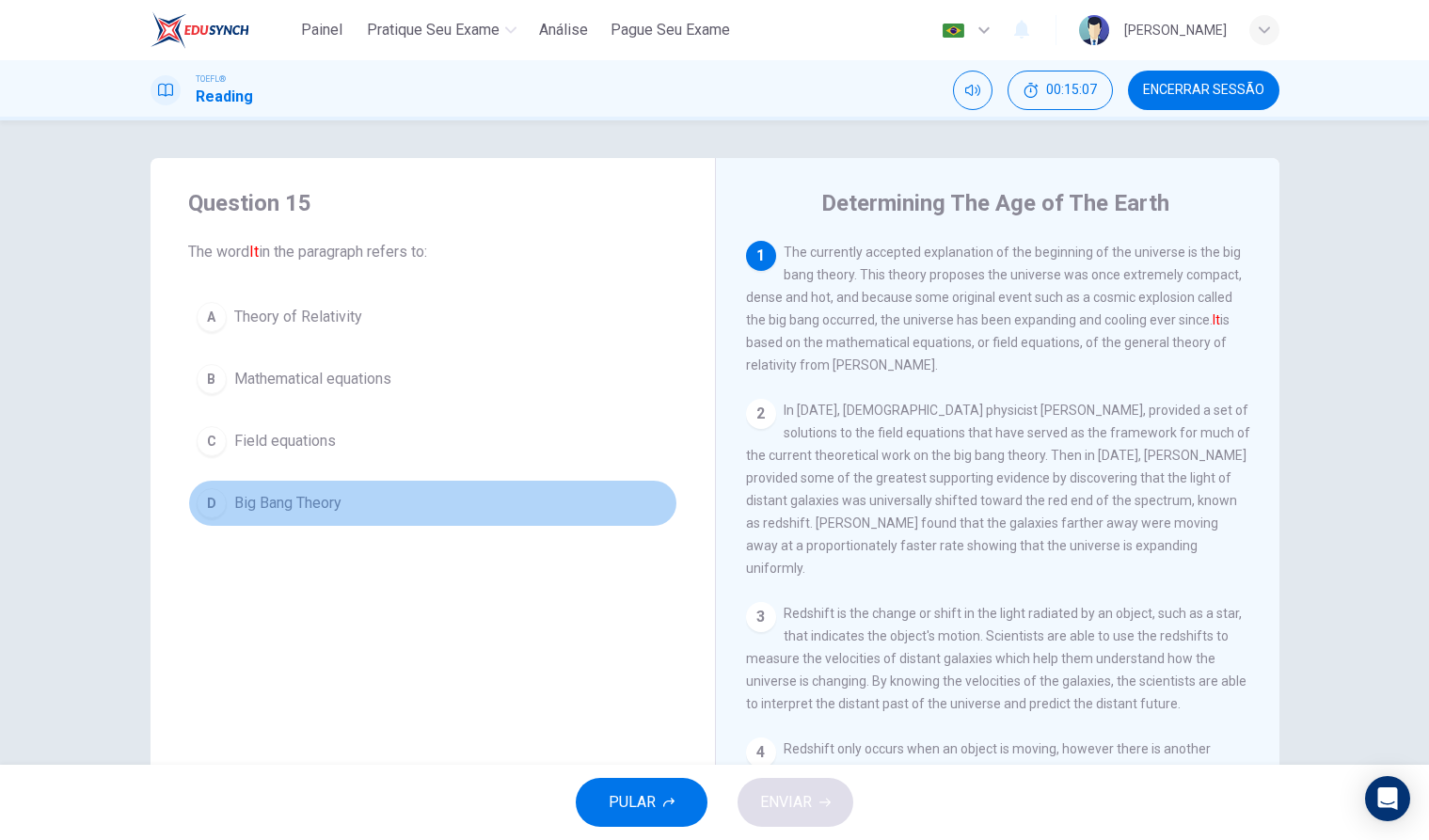
click at [198, 519] on button "D Big Bang Theory" at bounding box center [432, 504] width 489 height 47
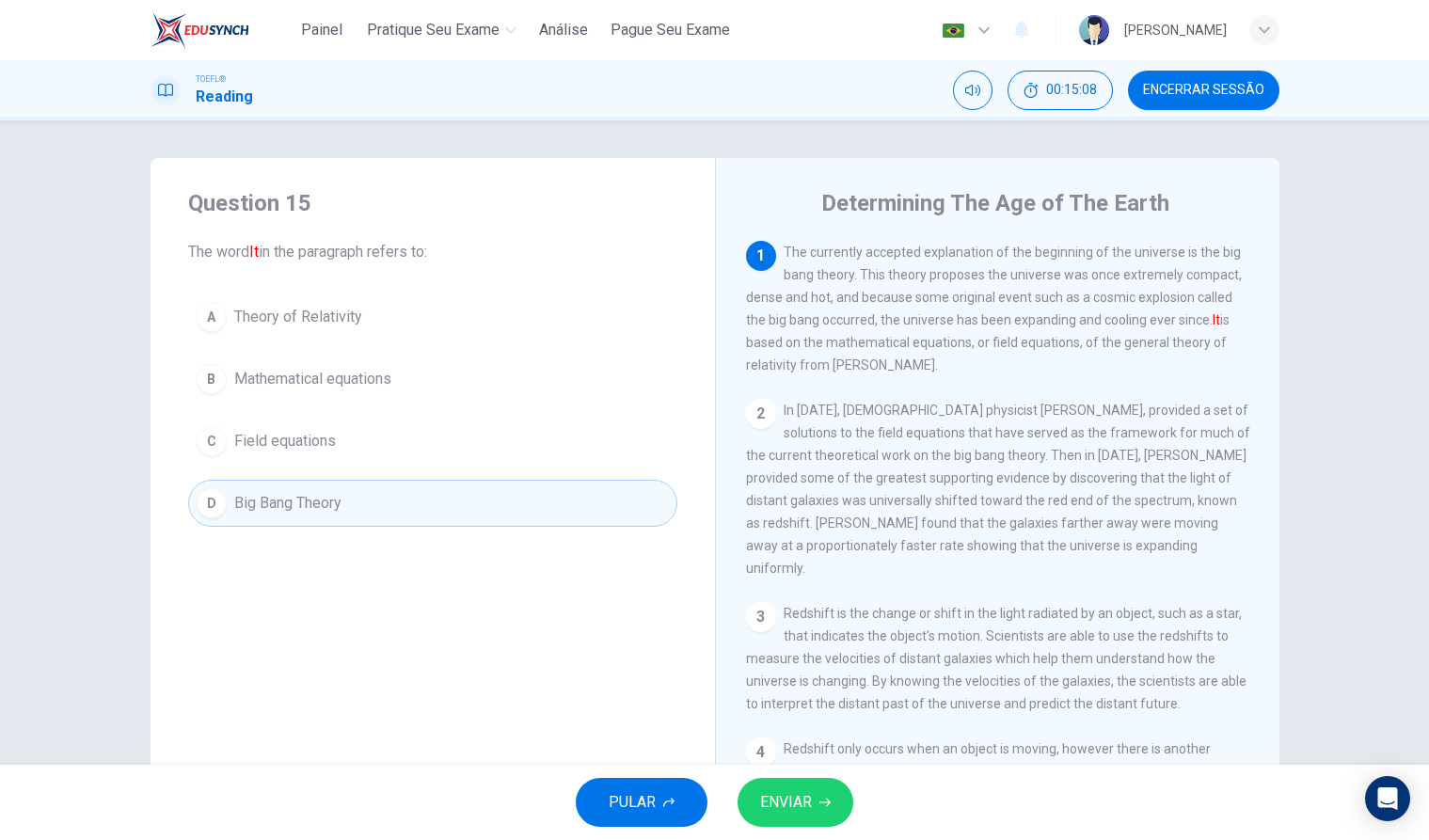
click at [785, 805] on span "ENVIAR" at bounding box center [785, 802] width 52 height 26
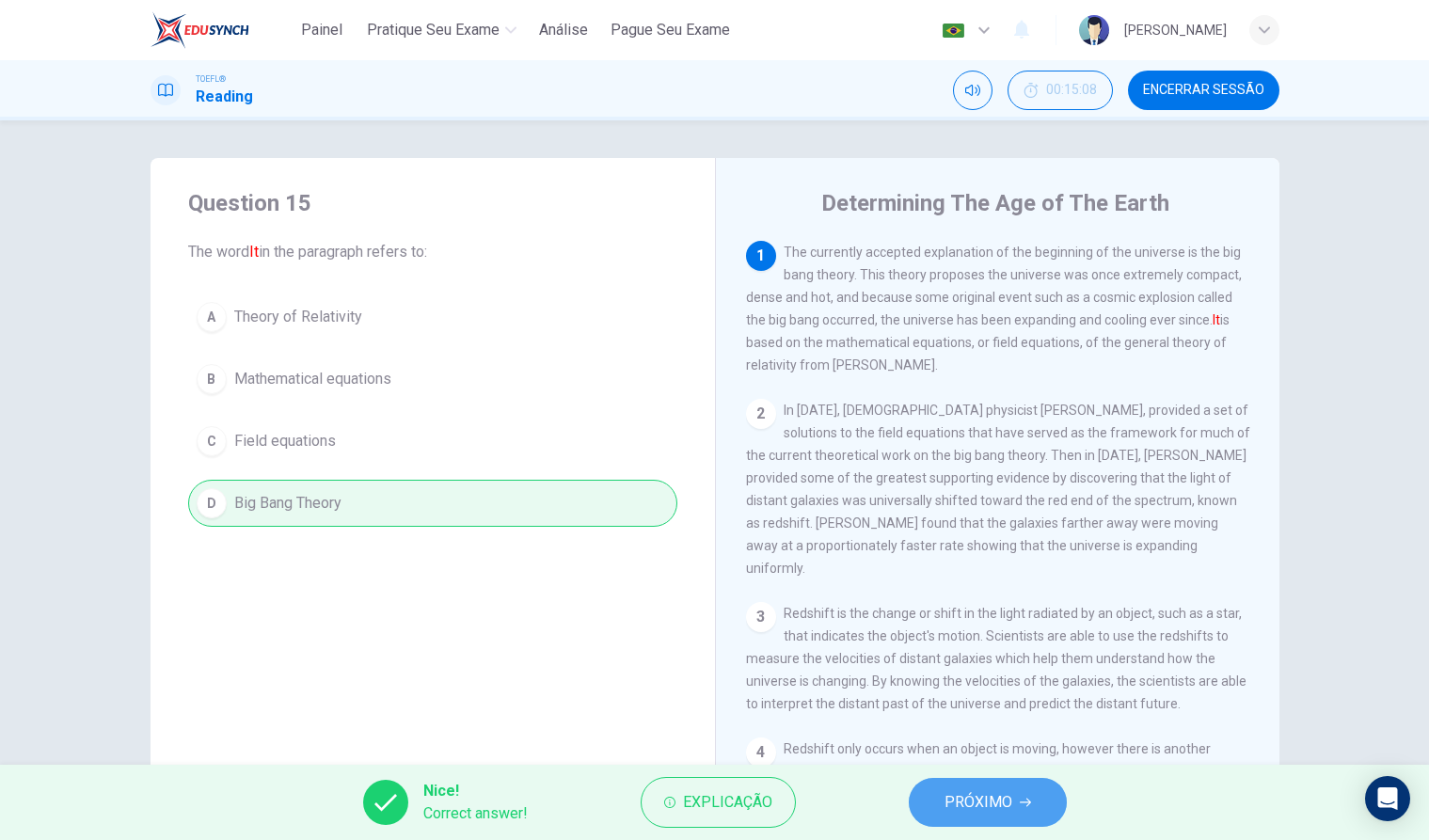
click at [999, 803] on span "PRÓXIMO" at bounding box center [978, 802] width 67 height 26
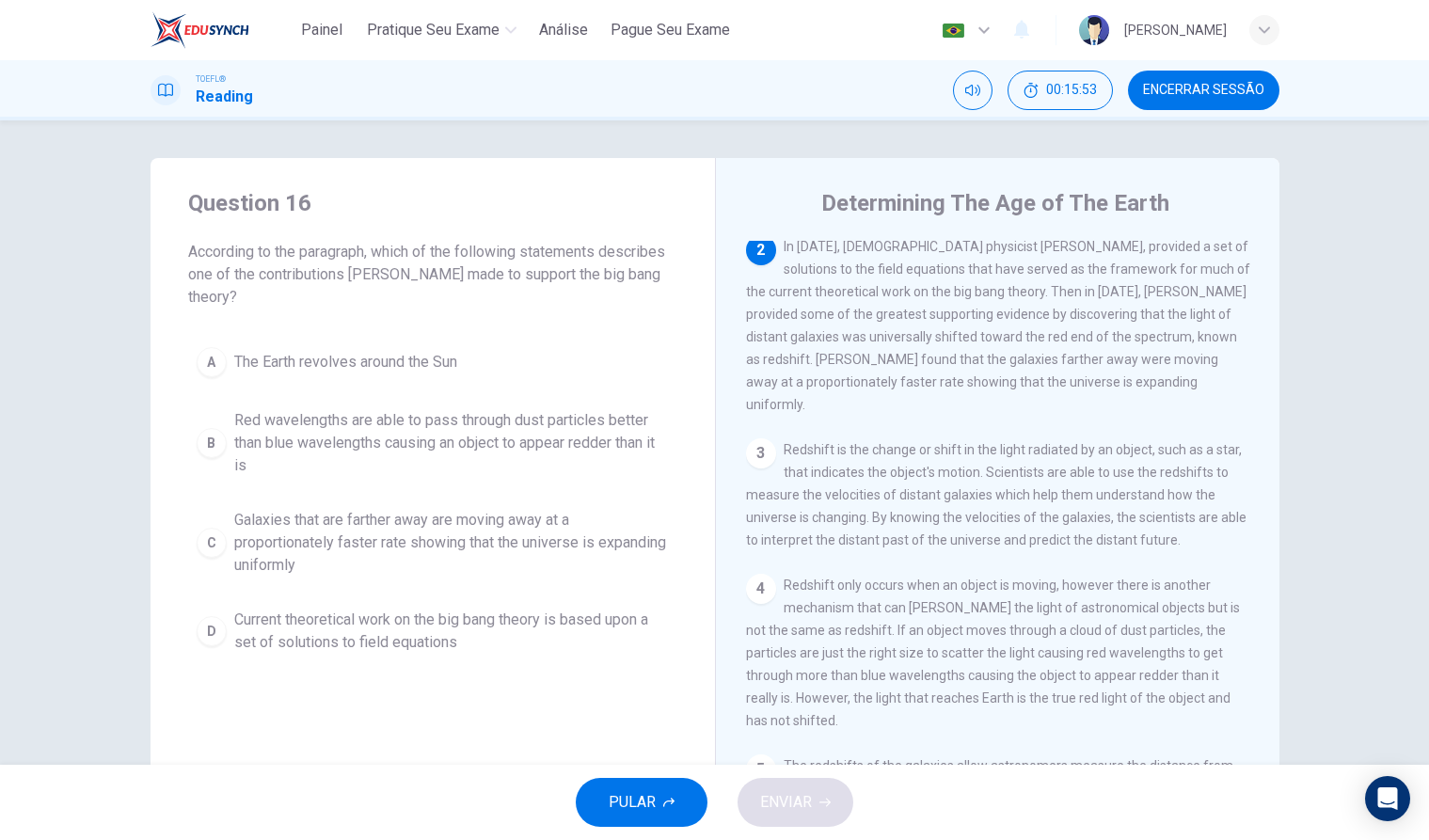
click at [1183, 90] on span "Encerrar Sessão" at bounding box center [1204, 90] width 121 height 15
